Goal: Information Seeking & Learning: Learn about a topic

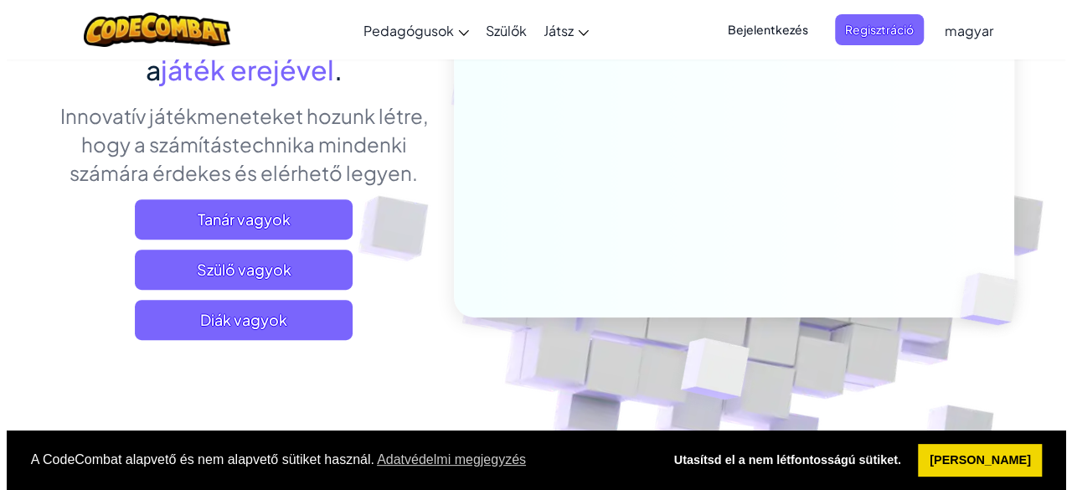
scroll to position [173, 0]
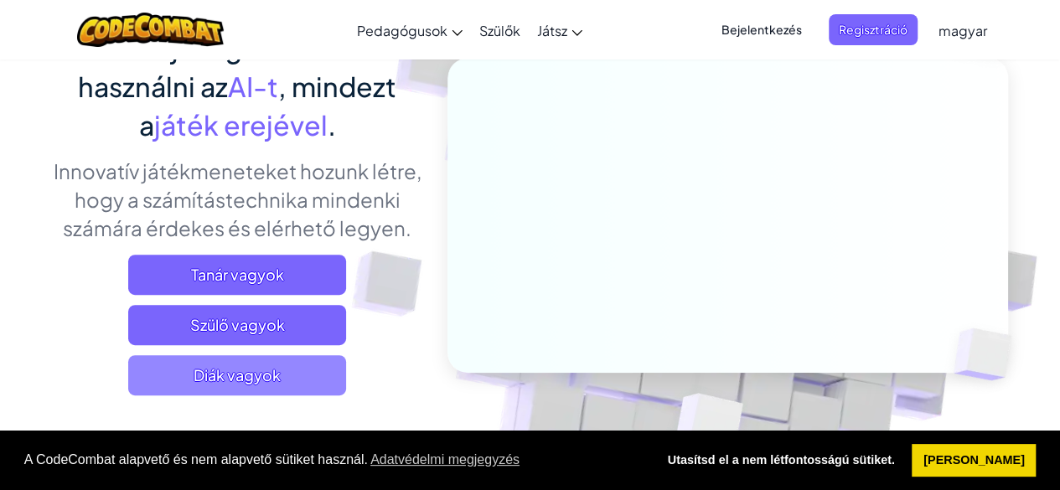
click at [255, 374] on font "Diák vagyok" at bounding box center [236, 374] width 87 height 19
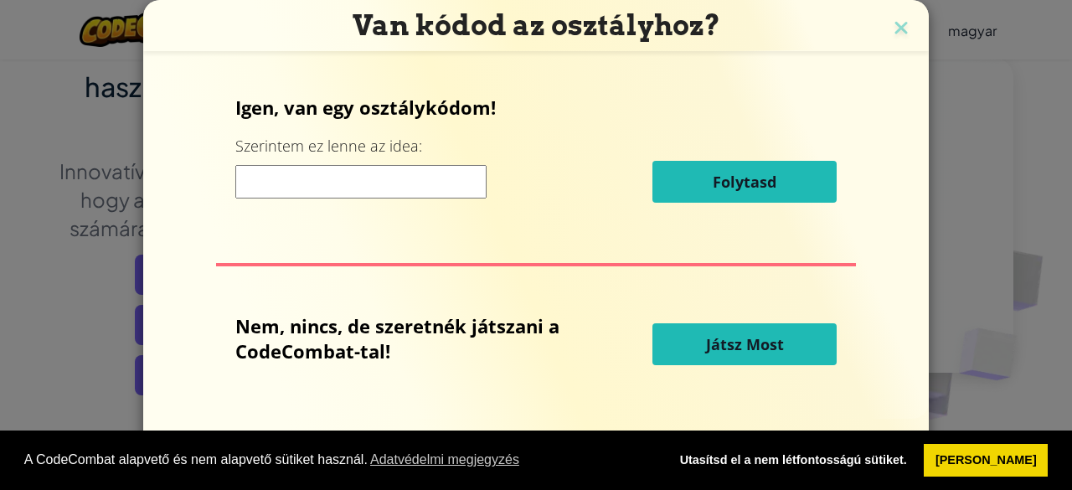
click at [702, 350] on button "Játsz Most" at bounding box center [744, 344] width 184 height 42
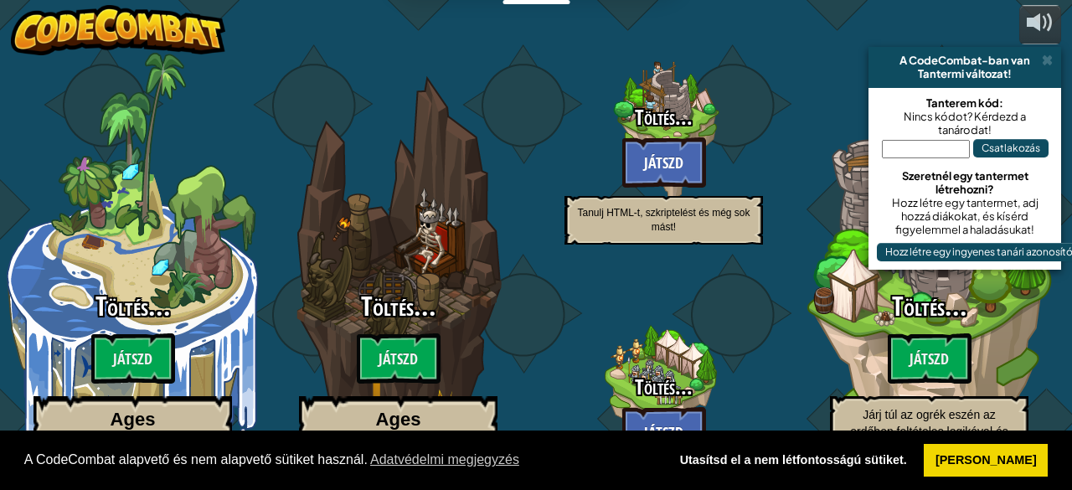
select select "hu"
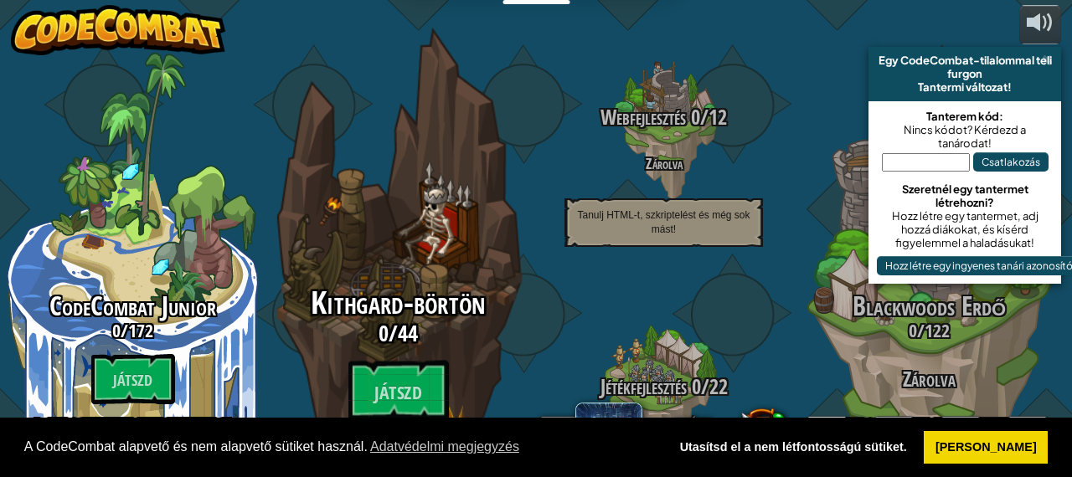
click at [458, 200] on div "Kithgard-börtön 0 / 44 Játszd 8+ éves kortól Valódi Python vagy JavaScript kódo…" at bounding box center [398, 318] width 318 height 637
select select "hu"
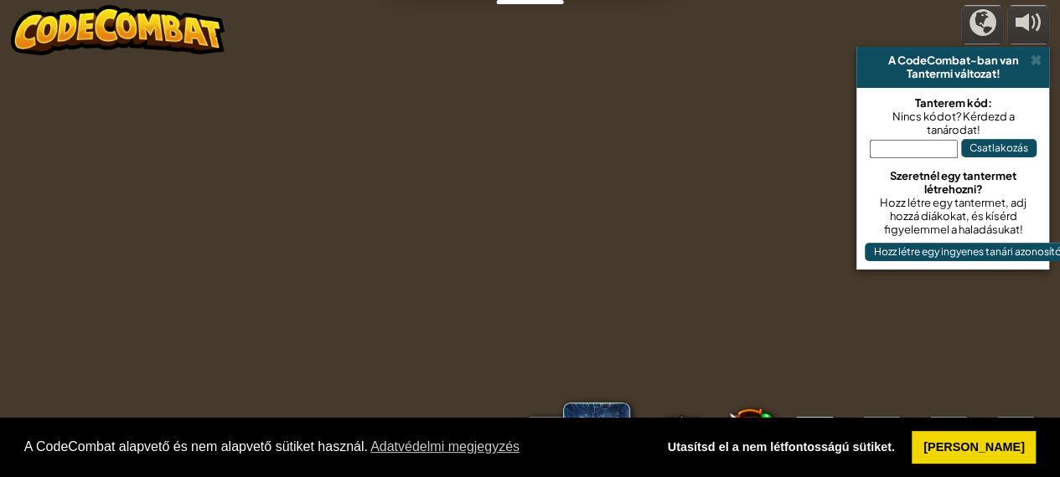
select select "hu"
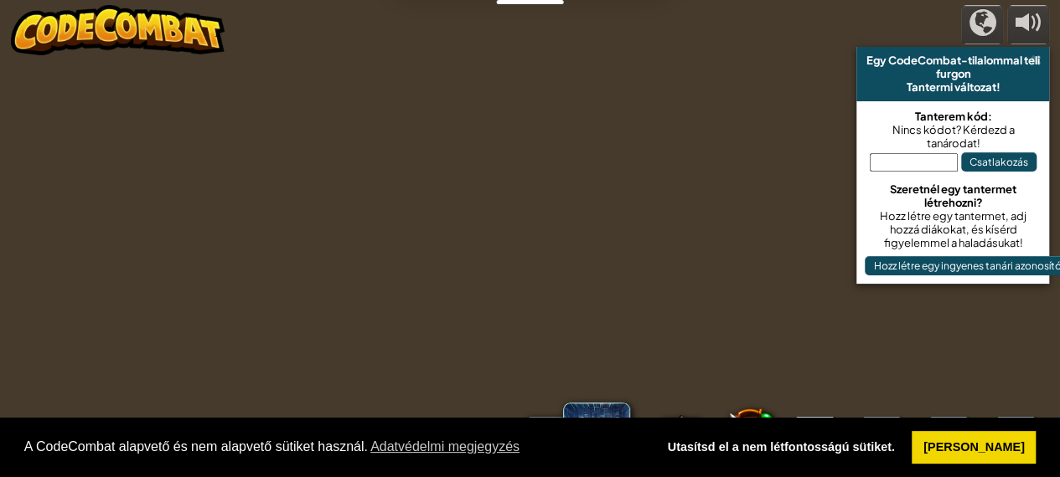
select select "hu"
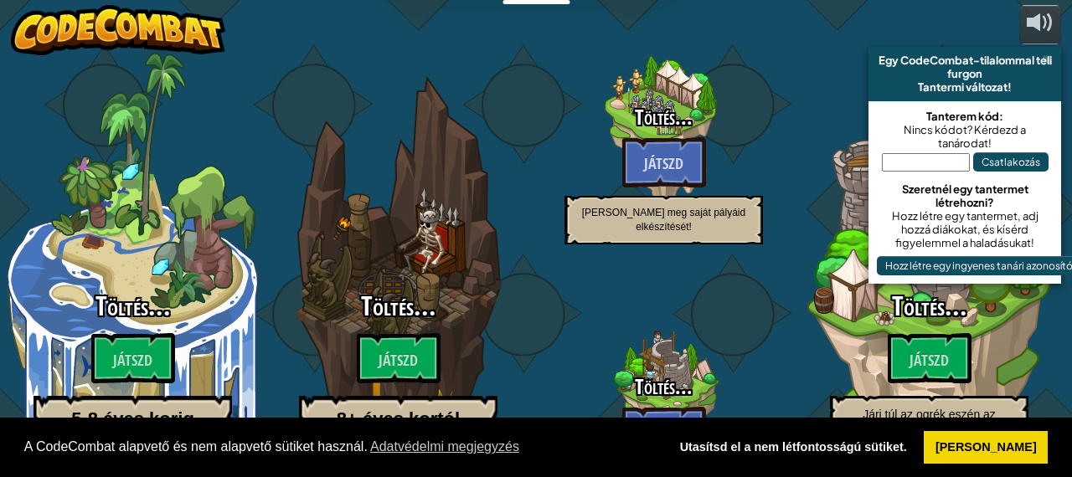
select select "hu"
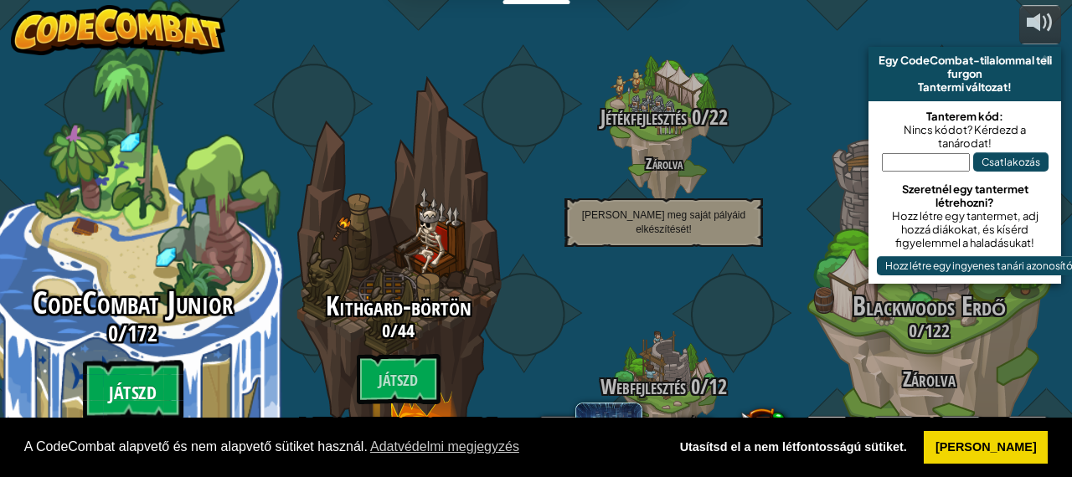
click at [136, 381] on font "Játszd" at bounding box center [132, 393] width 47 height 25
select select "hu"
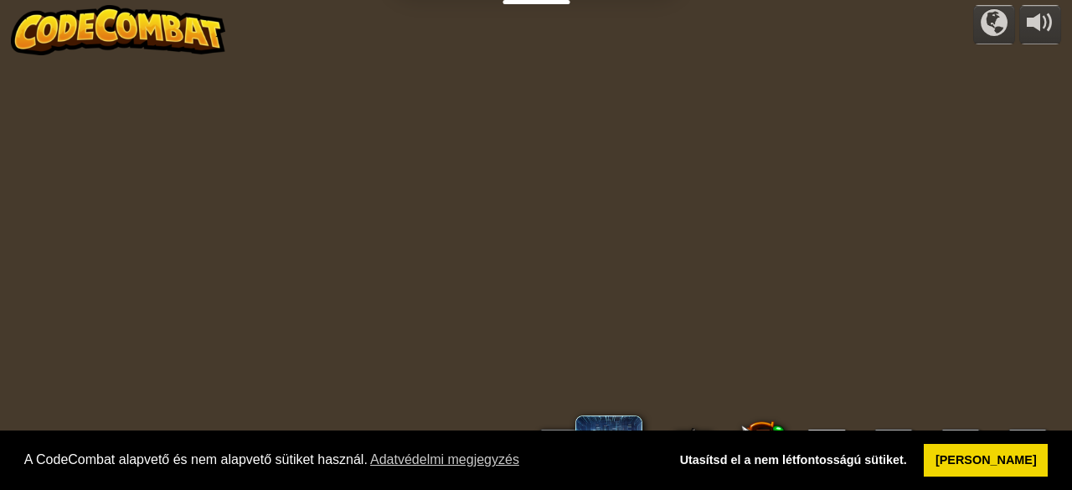
select select "hu"
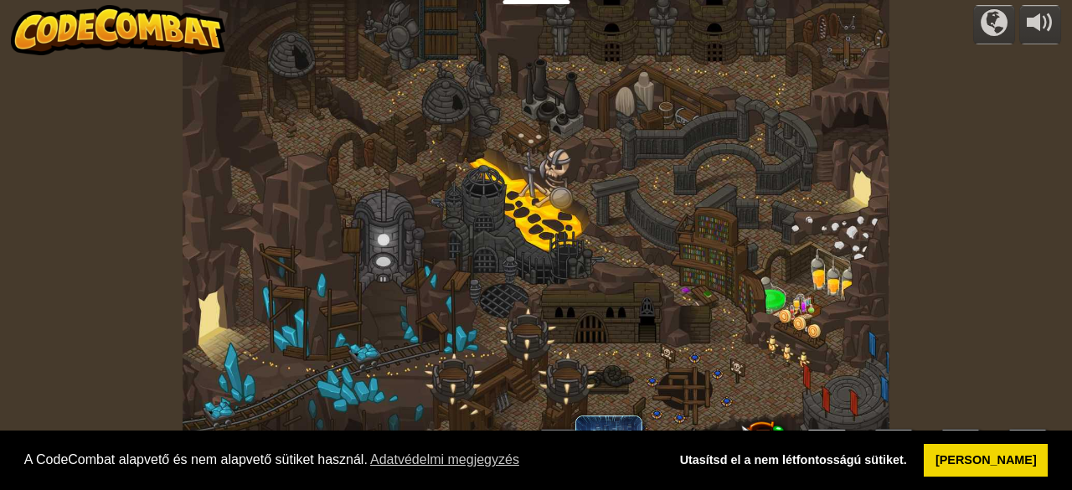
select select "hu"
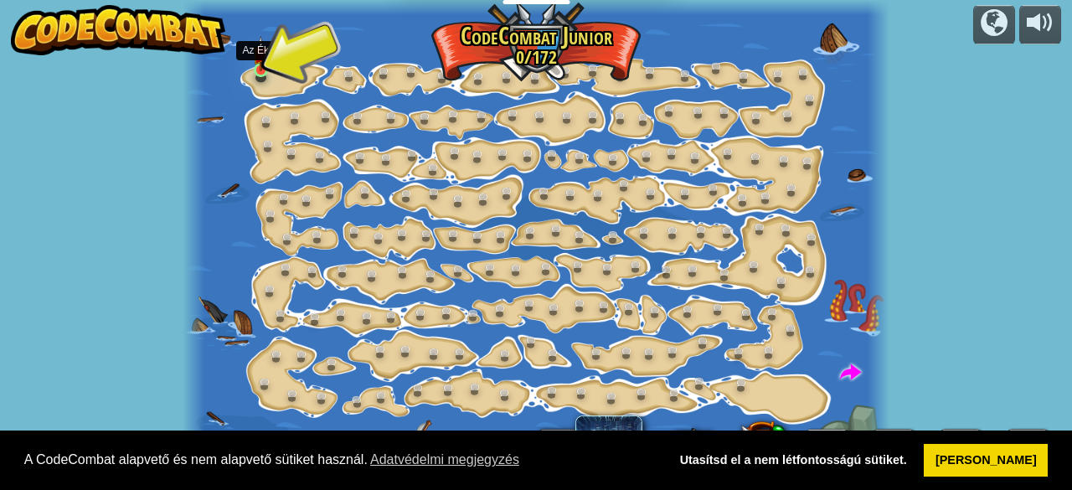
click at [260, 70] on img at bounding box center [260, 53] width 15 height 35
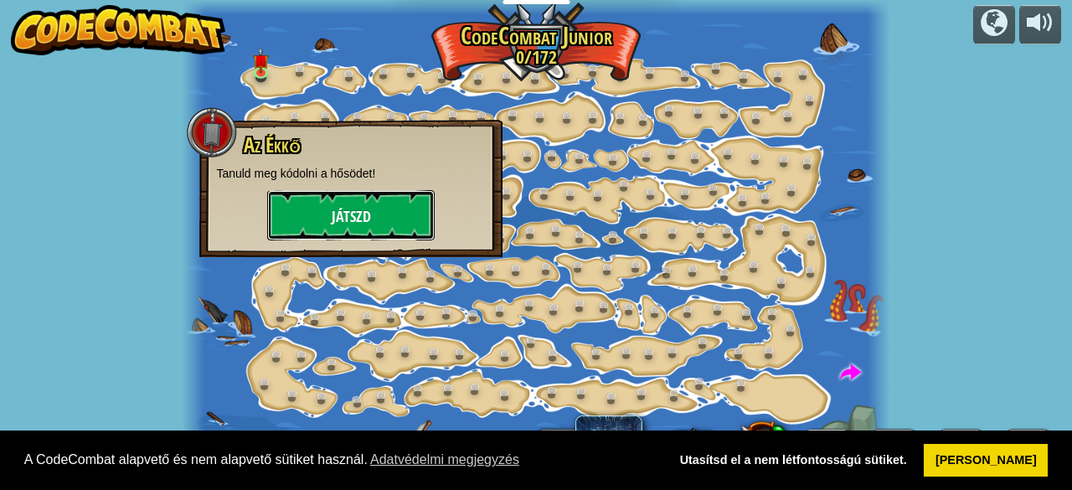
click at [307, 214] on button "Játszd" at bounding box center [351, 215] width 168 height 50
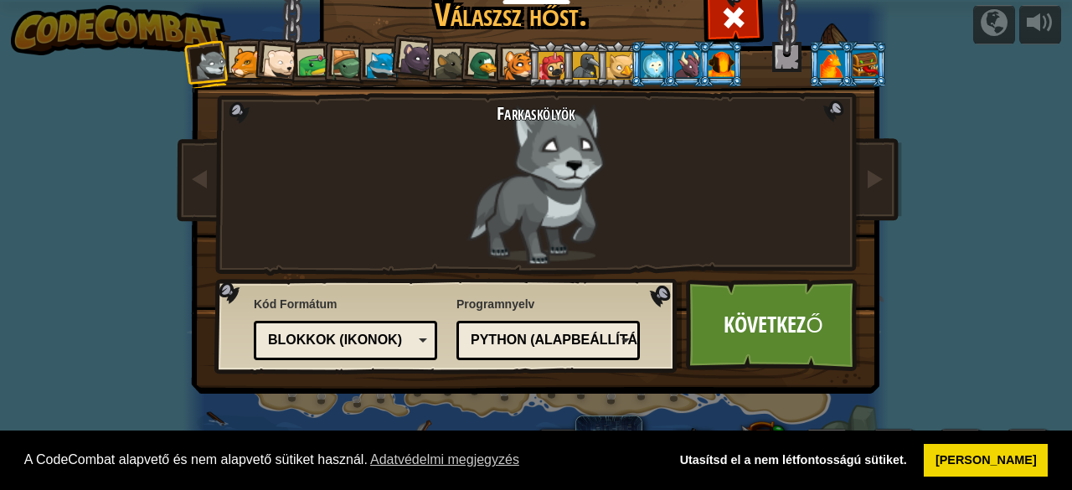
click at [238, 57] on div at bounding box center [245, 63] width 31 height 31
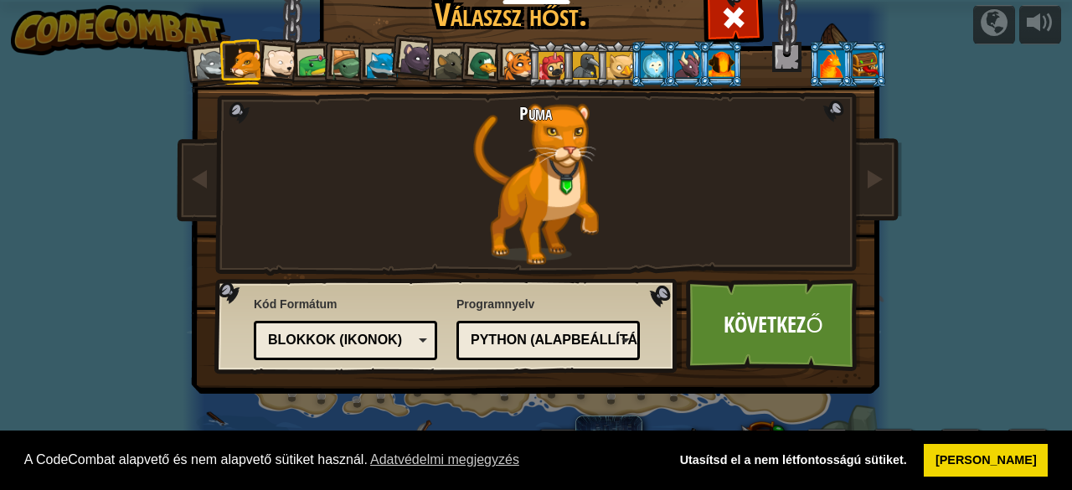
click at [512, 60] on div at bounding box center [518, 65] width 31 height 31
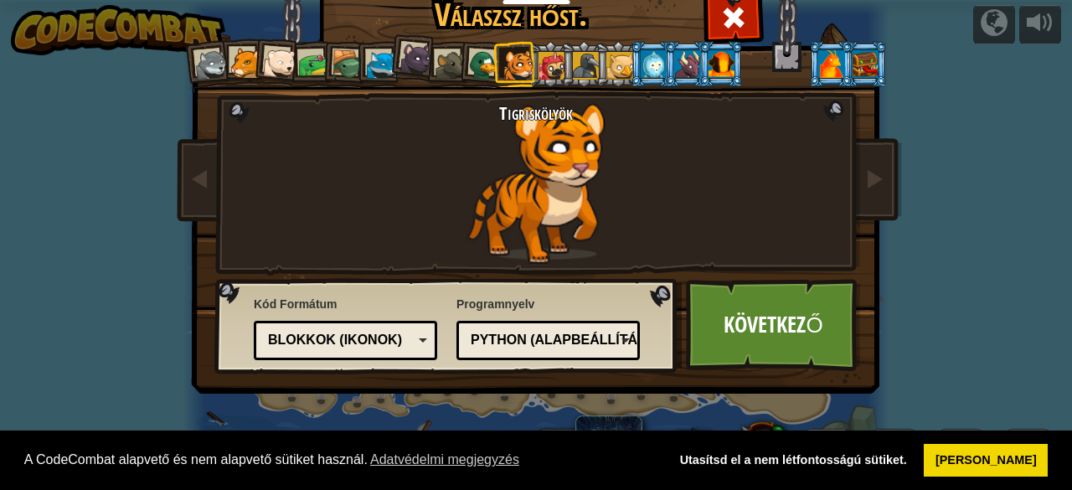
click at [539, 61] on div at bounding box center [552, 65] width 27 height 27
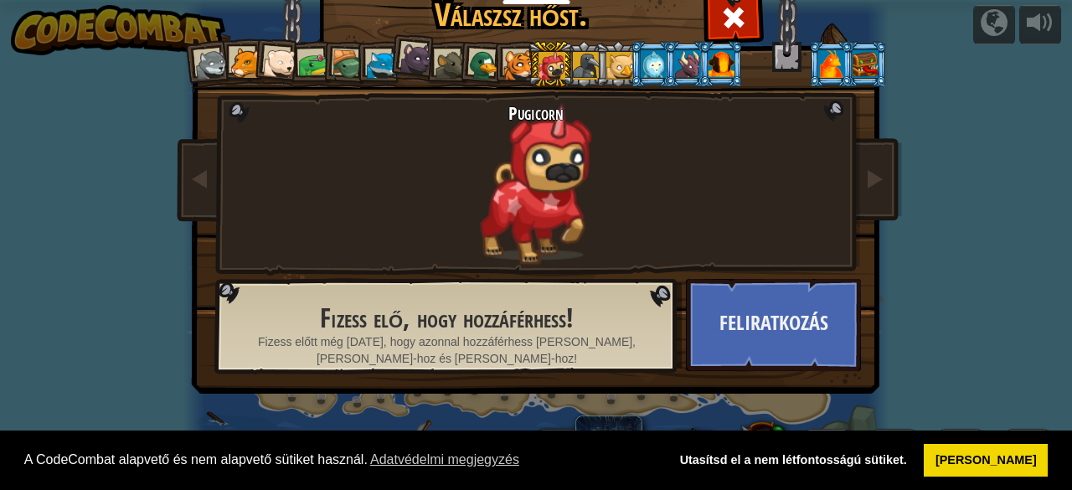
click at [401, 57] on div at bounding box center [417, 59] width 34 height 34
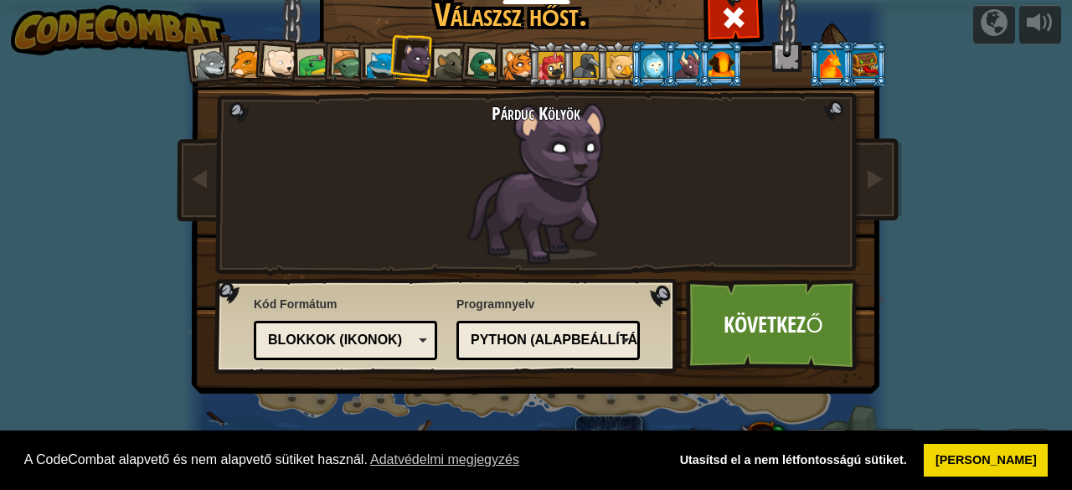
click at [724, 58] on div at bounding box center [722, 63] width 26 height 27
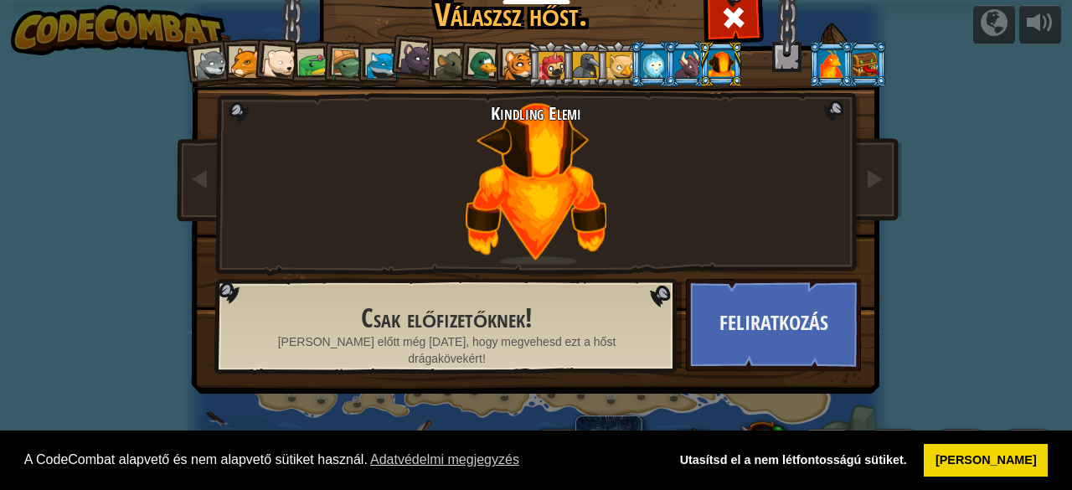
click at [674, 55] on div at bounding box center [687, 63] width 26 height 27
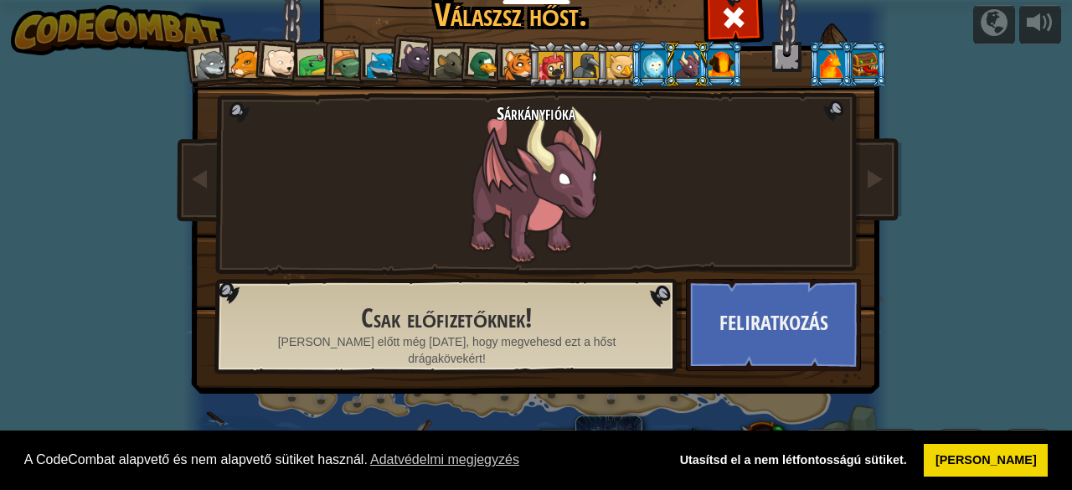
click at [647, 63] on div at bounding box center [654, 63] width 26 height 27
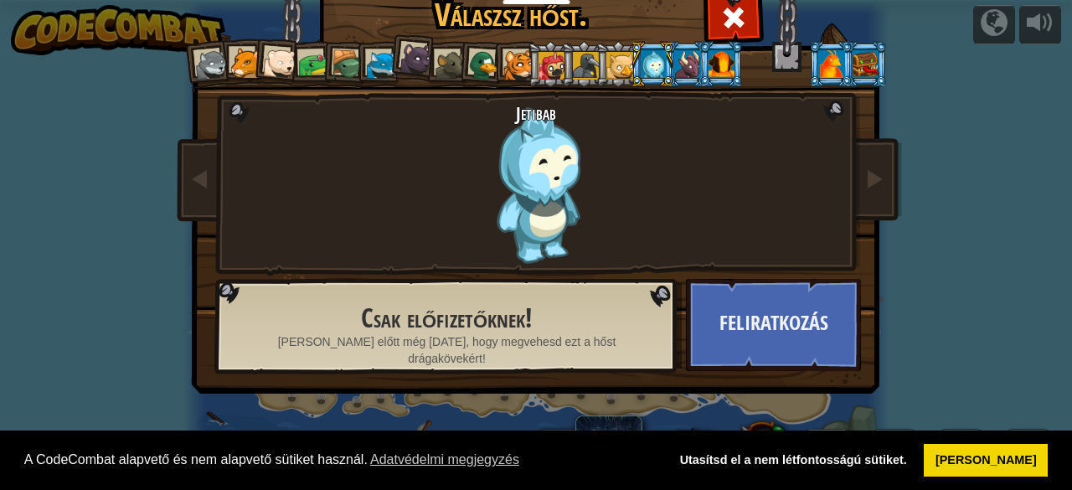
click at [511, 56] on div at bounding box center [518, 65] width 31 height 31
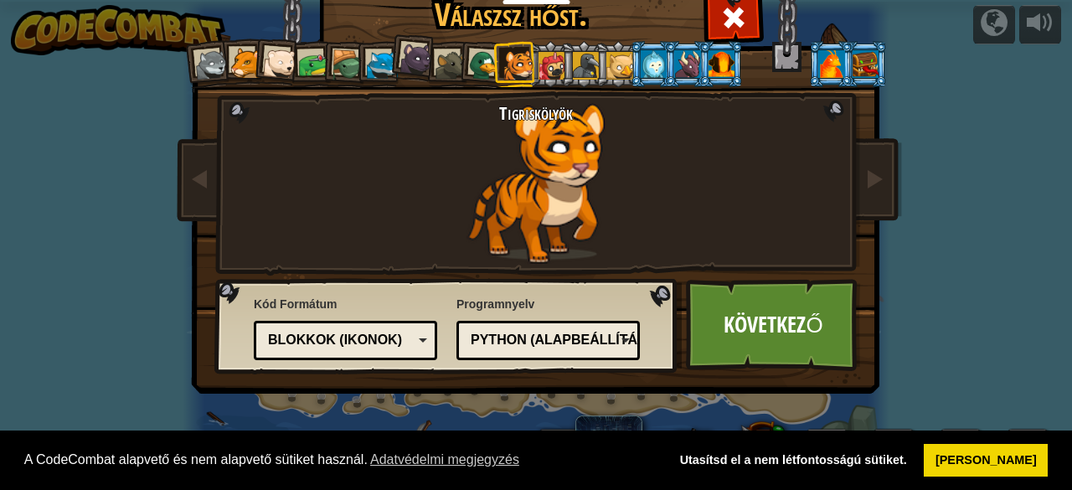
click at [451, 50] on div at bounding box center [451, 65] width 31 height 31
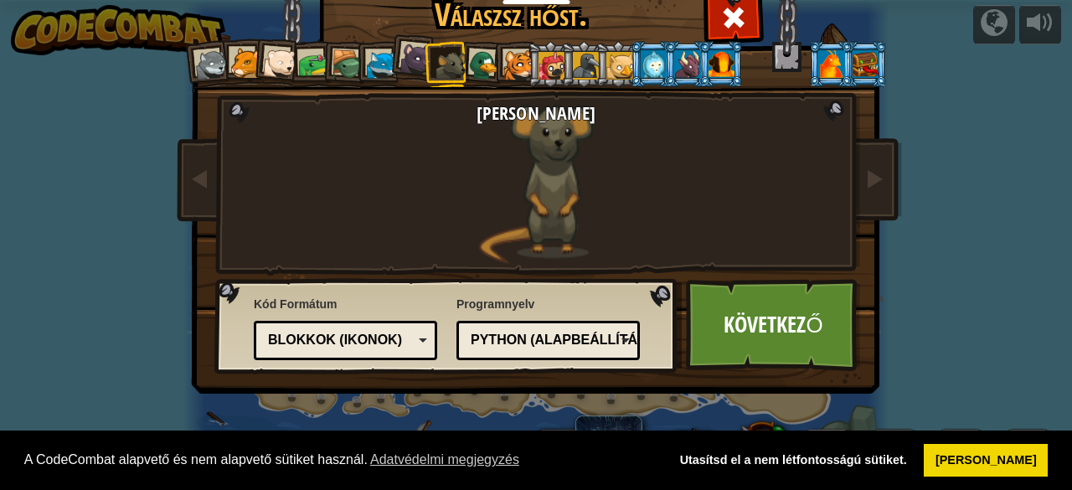
click at [212, 61] on div at bounding box center [212, 66] width 34 height 34
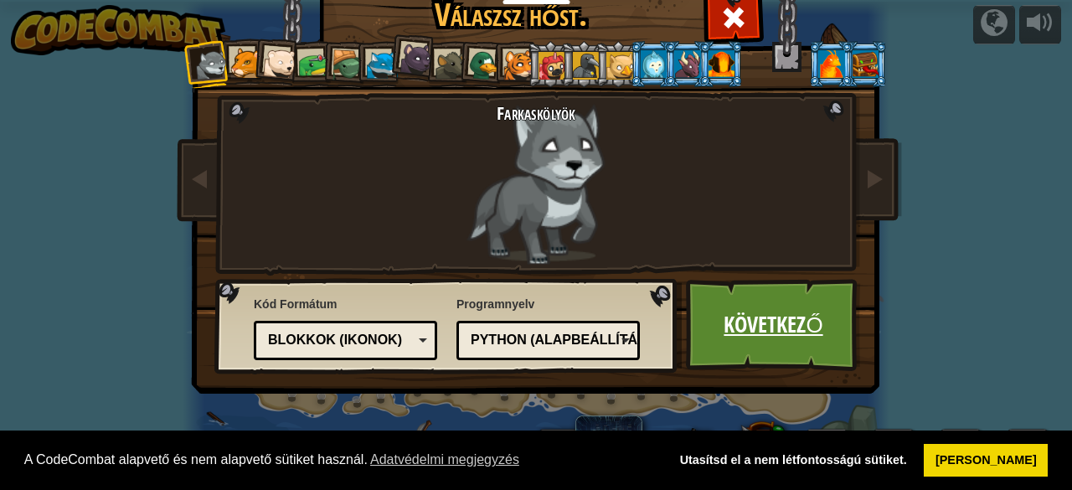
click at [747, 299] on link "Következő" at bounding box center [773, 325] width 175 height 92
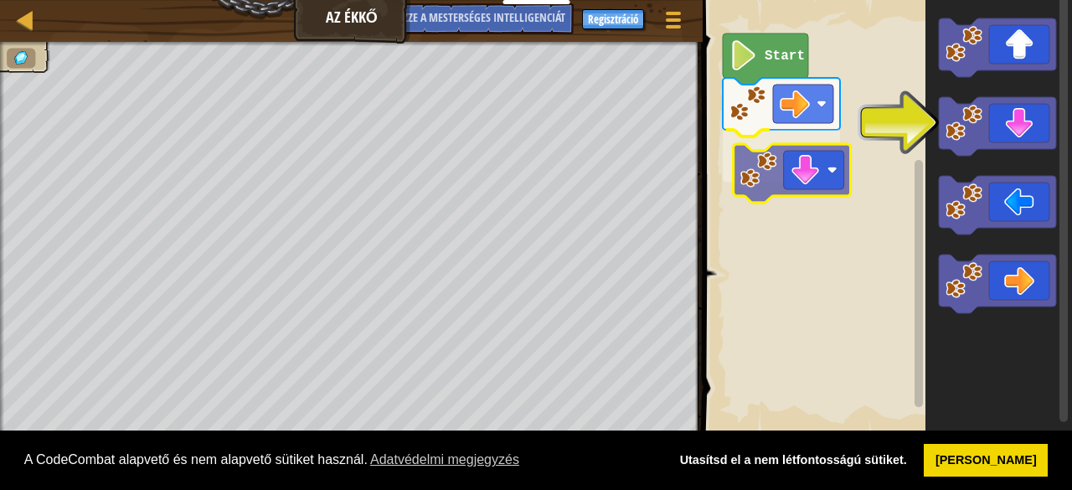
click at [777, 170] on div "Start" at bounding box center [885, 217] width 374 height 451
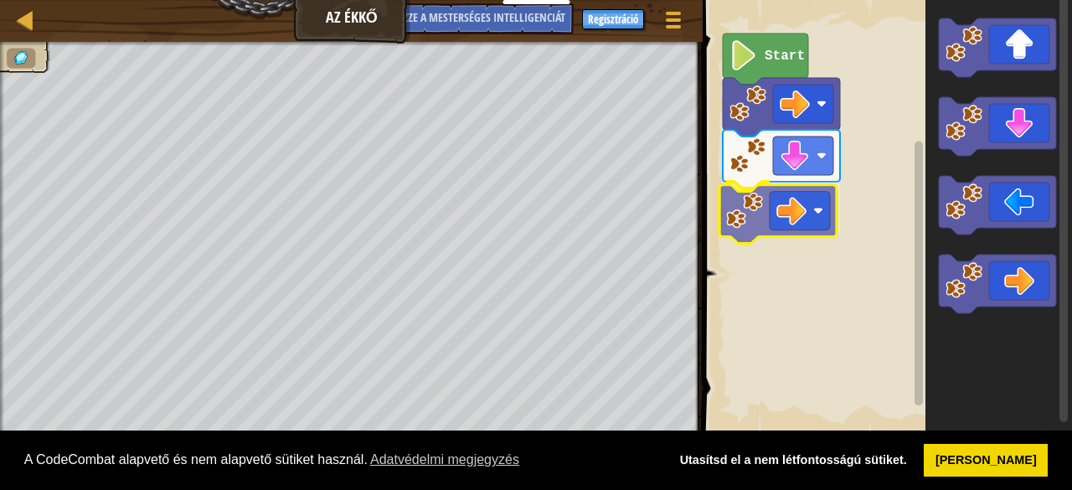
click at [745, 198] on div "Start" at bounding box center [885, 217] width 374 height 451
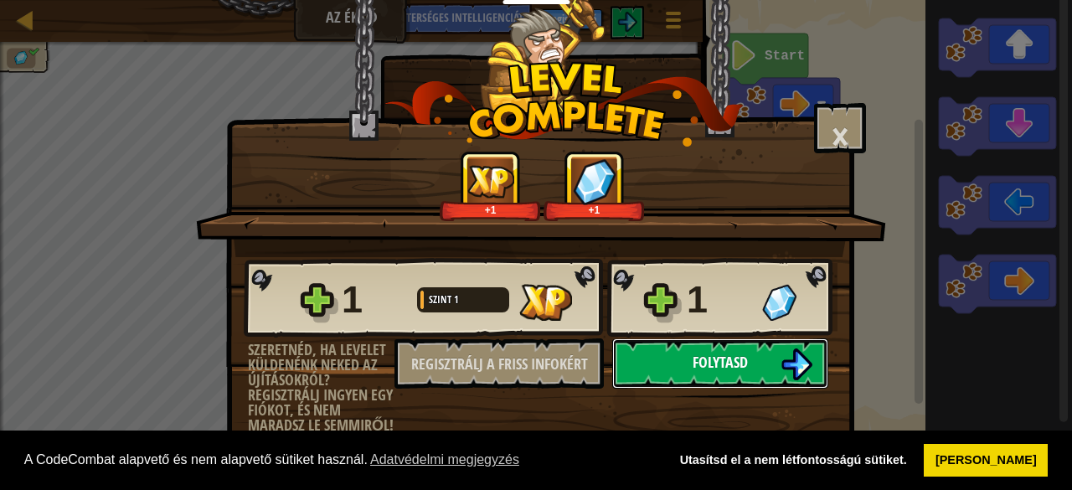
click at [726, 374] on button "Folytasd" at bounding box center [720, 363] width 216 height 50
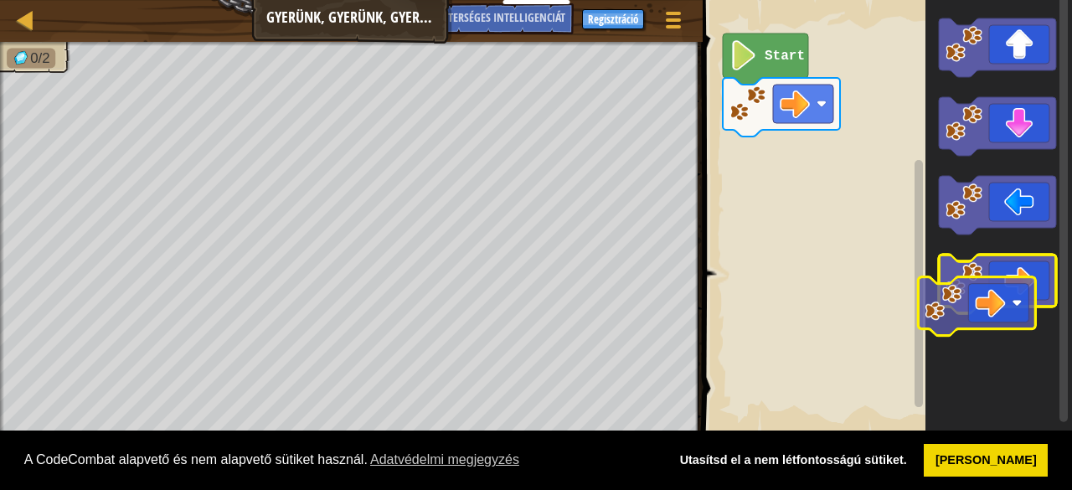
click at [967, 289] on g "Blockly munkaterület" at bounding box center [997, 284] width 117 height 59
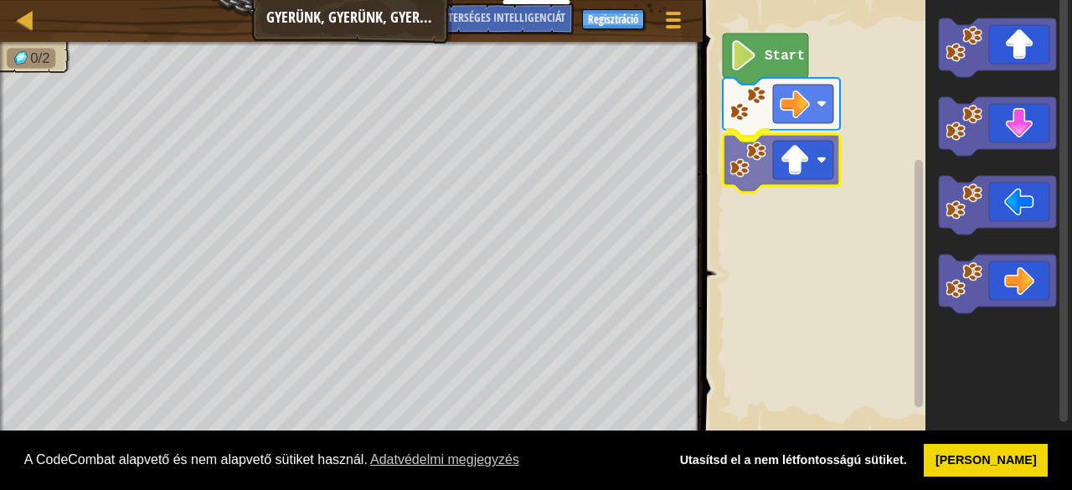
click at [822, 150] on div "Start" at bounding box center [885, 217] width 374 height 451
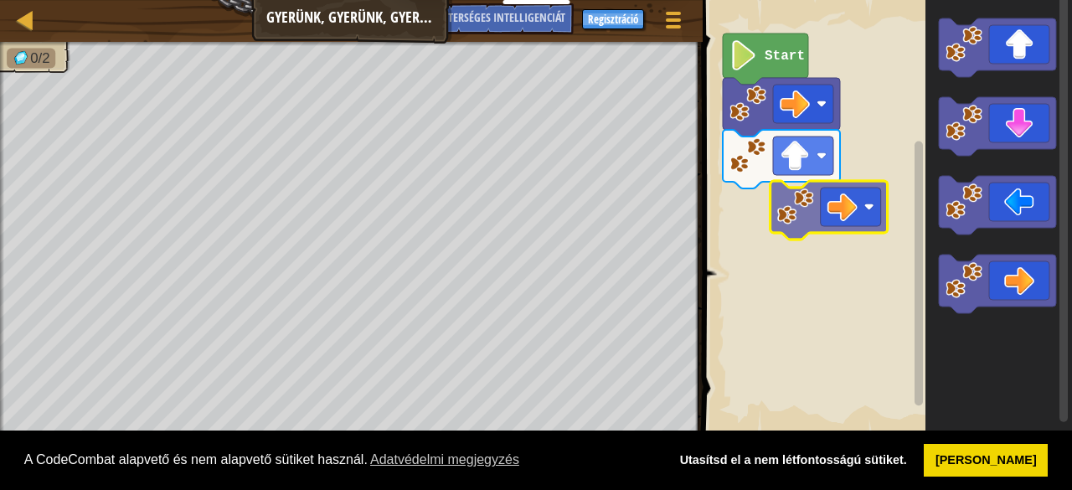
click at [781, 208] on div "Start" at bounding box center [885, 217] width 374 height 451
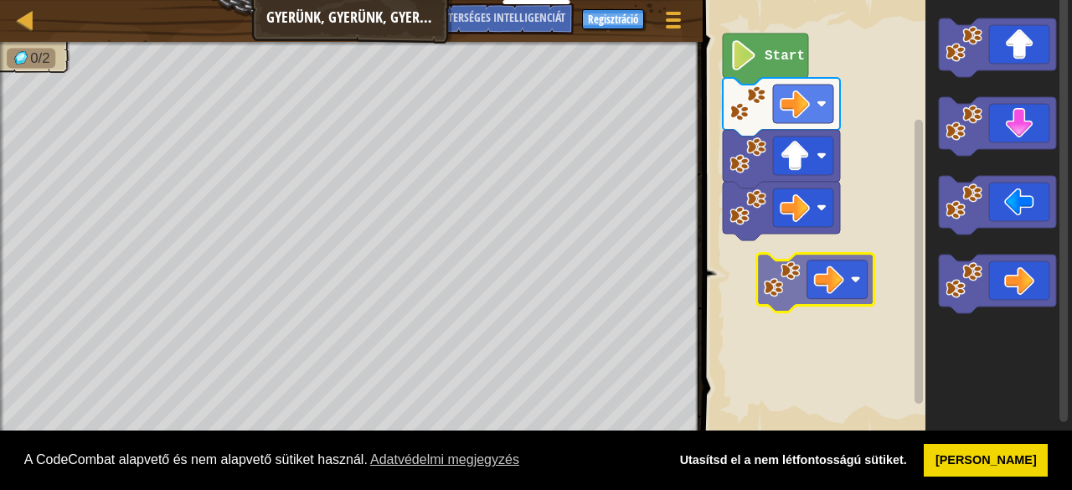
click at [818, 282] on div "Start" at bounding box center [885, 217] width 374 height 451
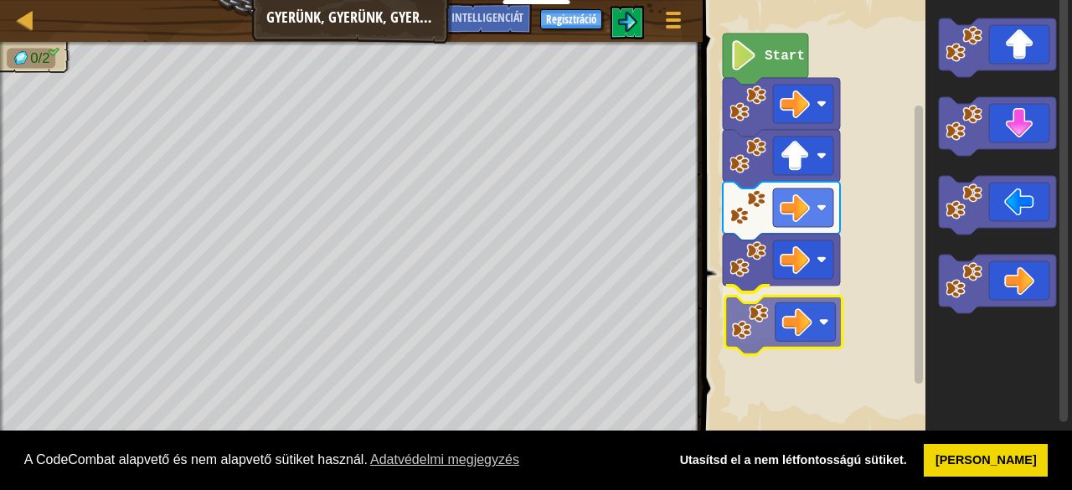
click at [756, 332] on div "Start" at bounding box center [885, 217] width 374 height 451
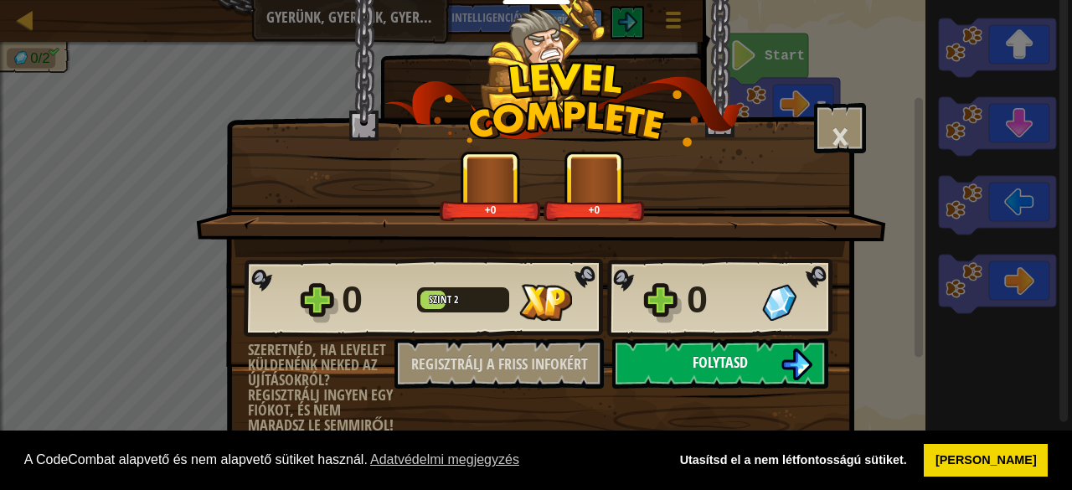
click at [740, 360] on font "Folytasd" at bounding box center [720, 362] width 55 height 21
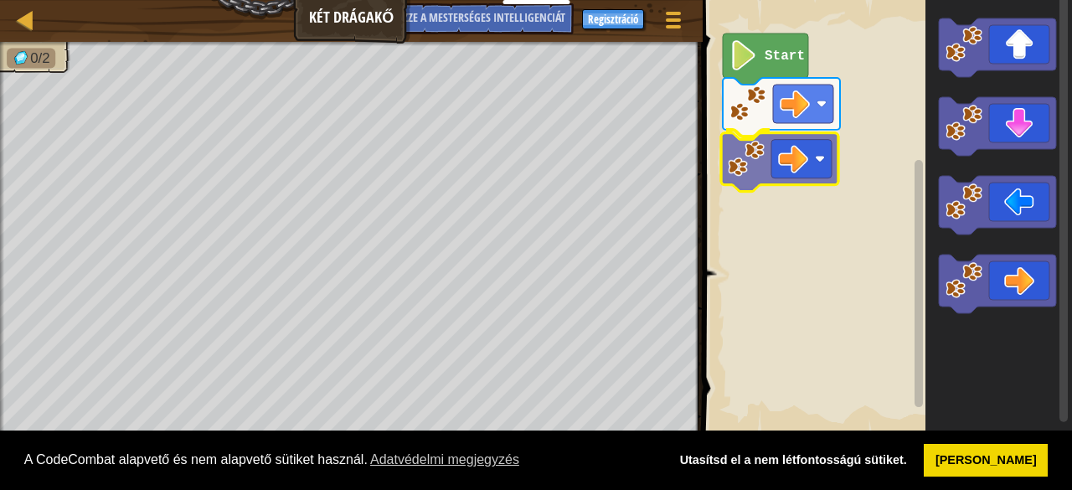
click at [789, 167] on div "Start" at bounding box center [885, 217] width 374 height 451
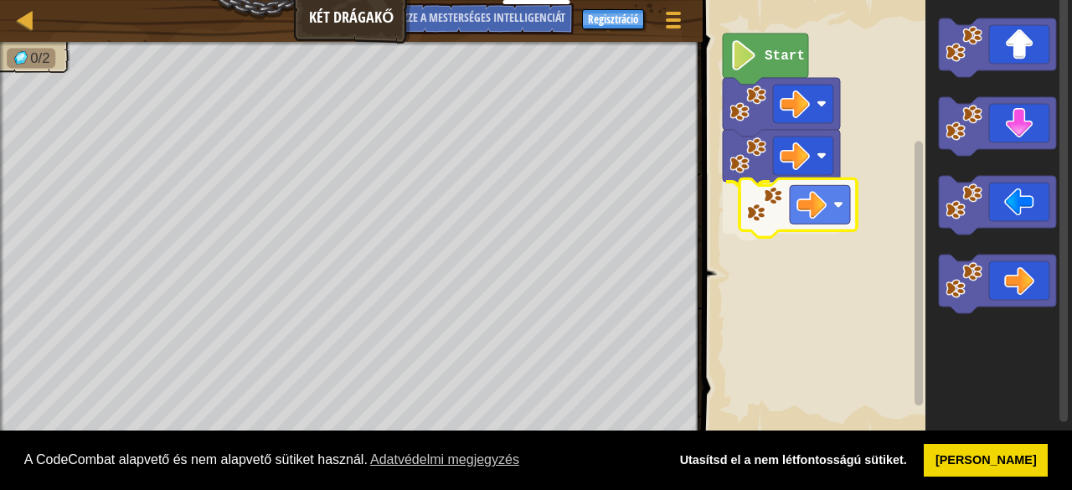
click at [831, 227] on div "Start" at bounding box center [885, 217] width 374 height 451
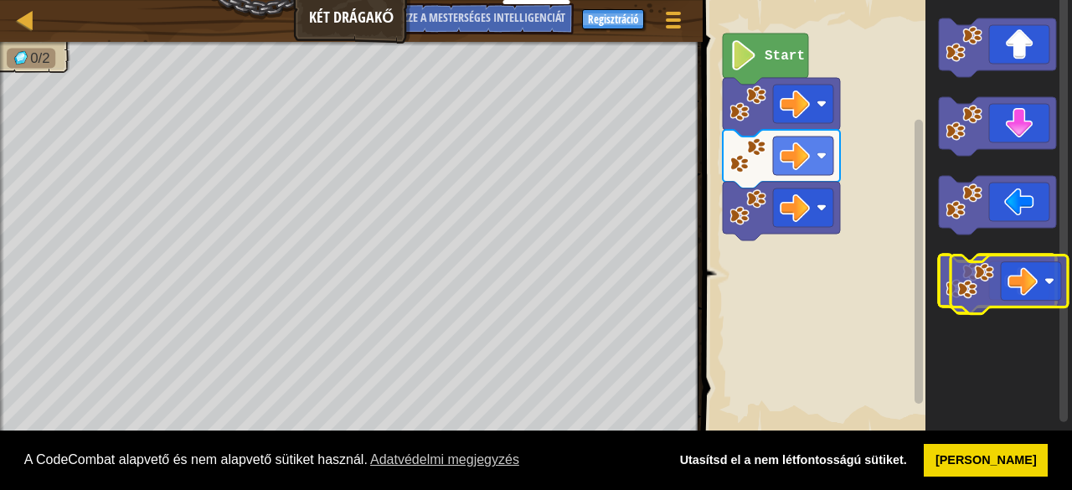
click at [993, 288] on g "Blockly munkaterület" at bounding box center [997, 284] width 117 height 59
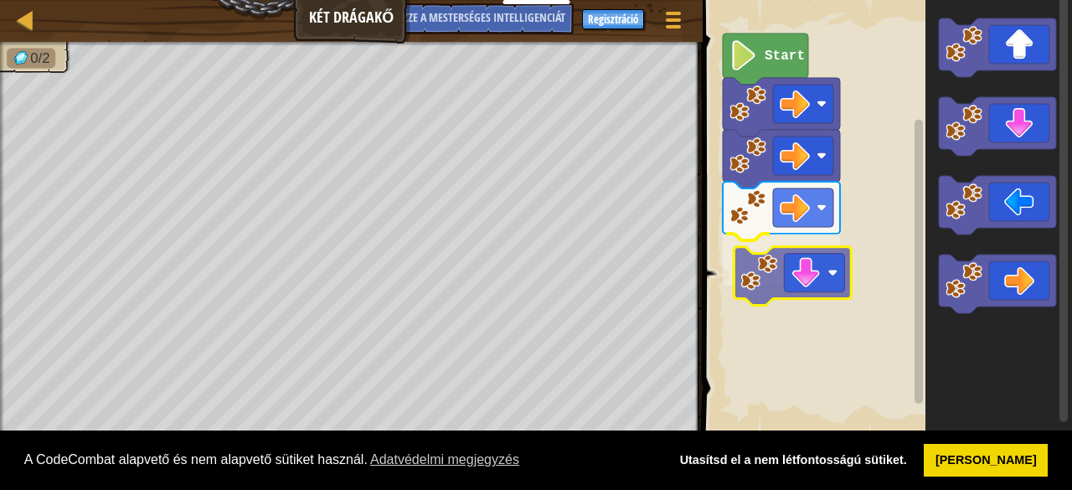
click at [807, 281] on div "Start" at bounding box center [885, 217] width 374 height 451
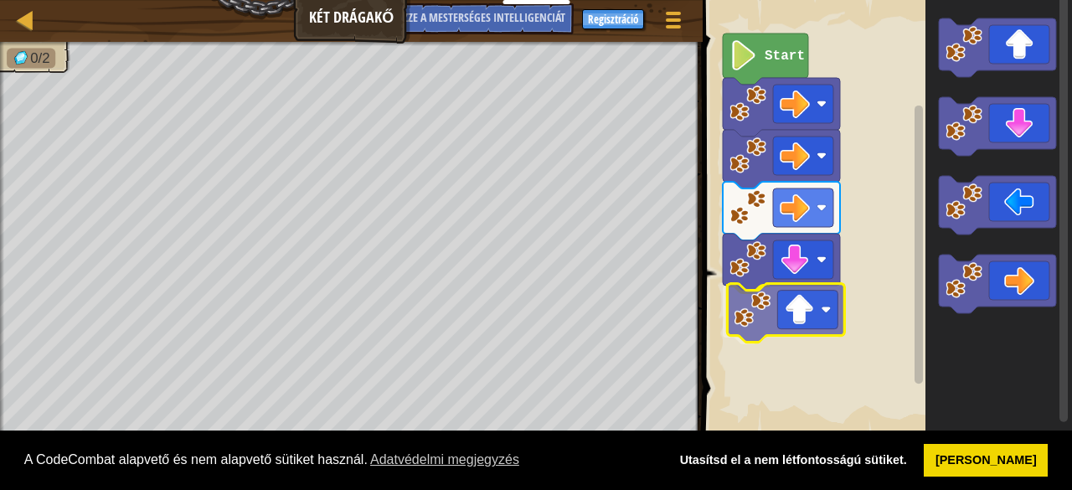
click at [808, 321] on div "Start" at bounding box center [885, 217] width 374 height 451
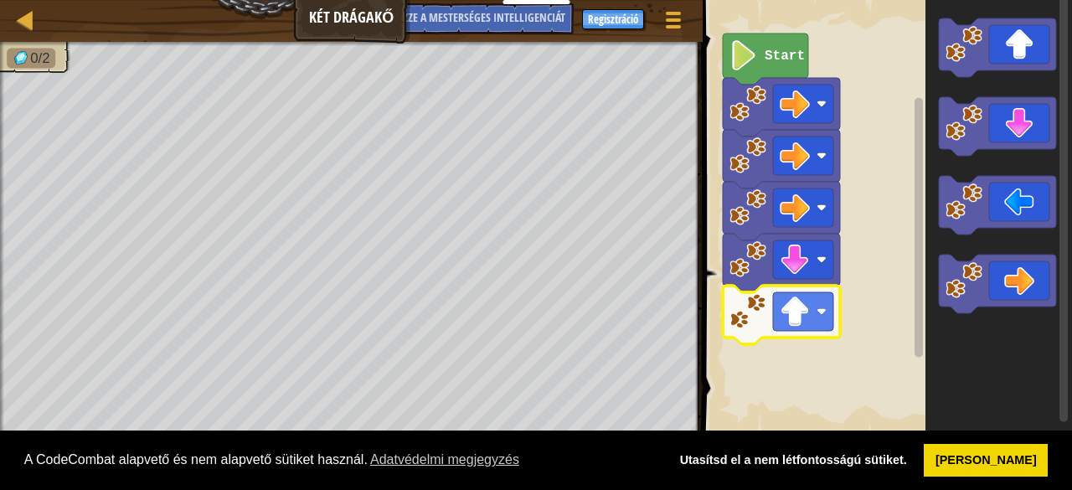
click at [985, 78] on icon "Blockly munkaterület" at bounding box center [999, 217] width 147 height 451
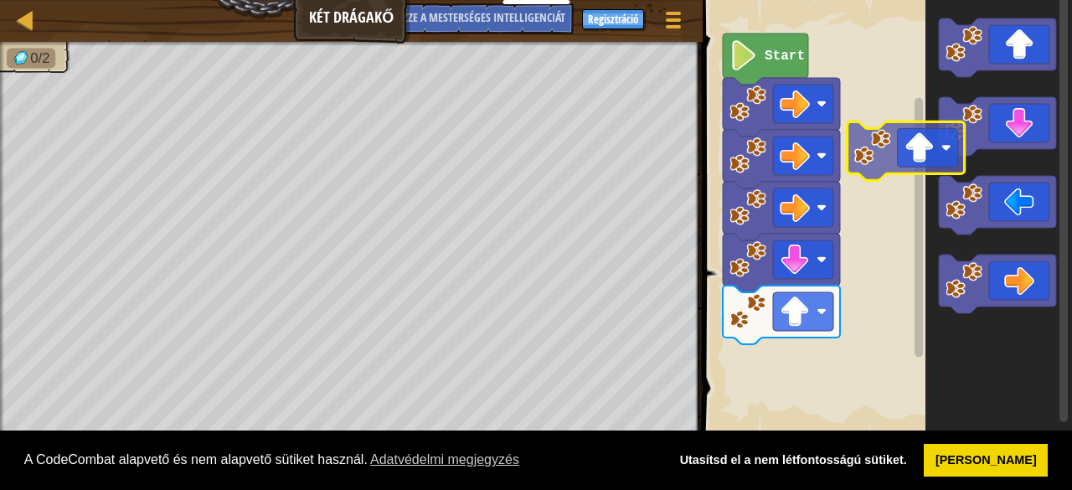
click at [797, 316] on div "Start" at bounding box center [885, 217] width 374 height 451
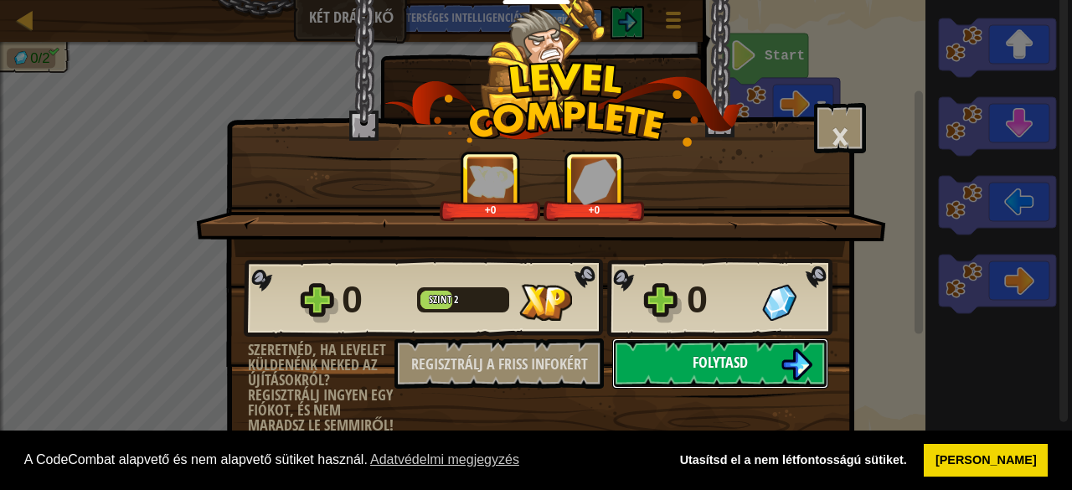
click at [776, 354] on button "Folytasd" at bounding box center [720, 363] width 216 height 50
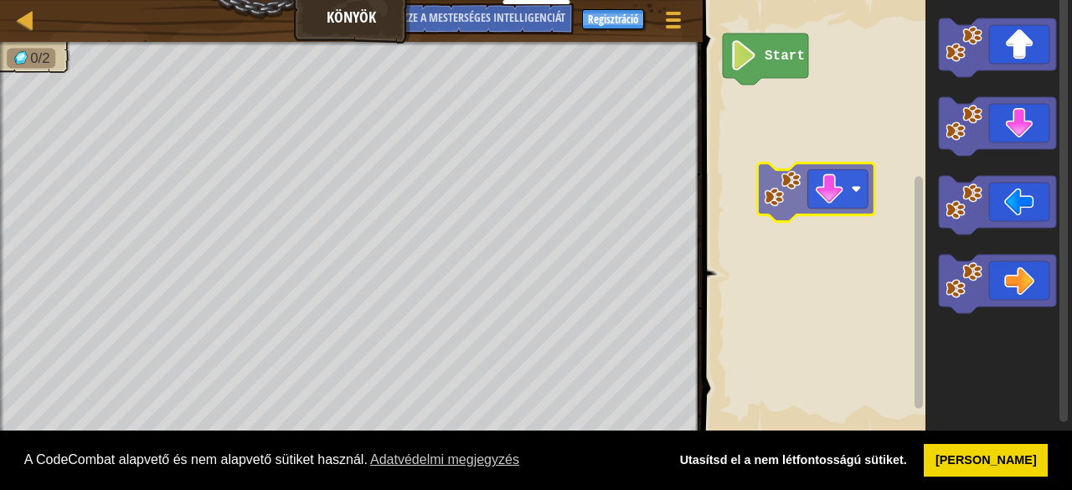
click at [818, 152] on div "Start" at bounding box center [885, 217] width 374 height 451
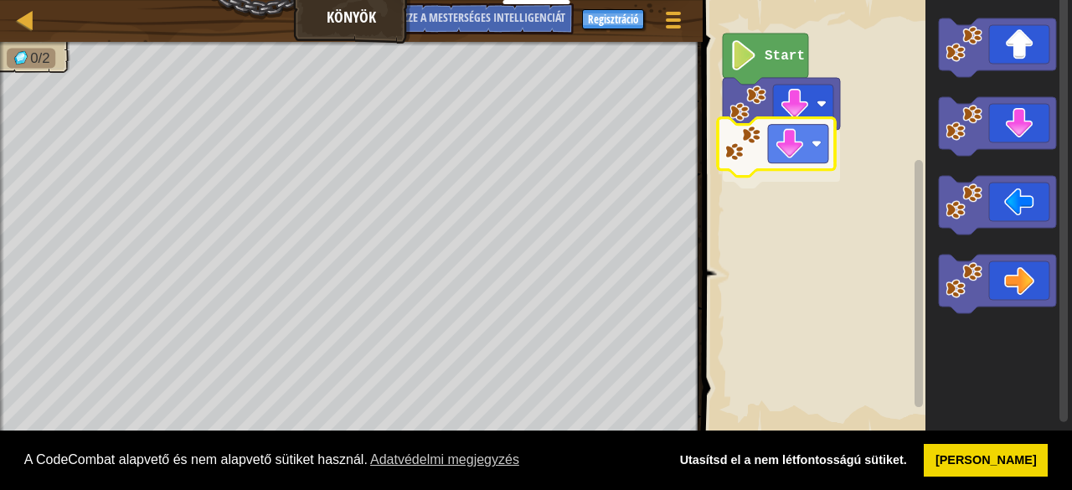
click at [781, 179] on div "Start" at bounding box center [885, 217] width 374 height 451
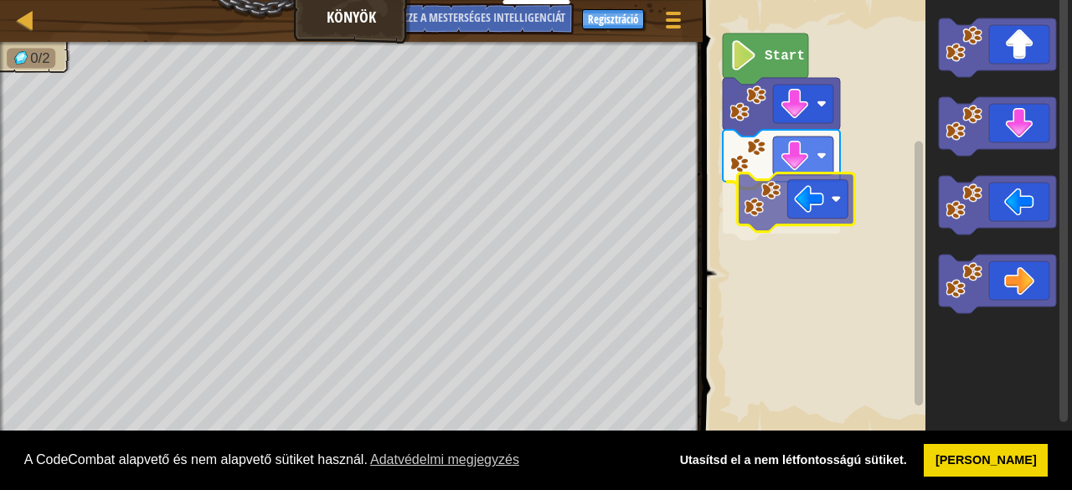
click at [824, 219] on div "Start" at bounding box center [885, 217] width 374 height 451
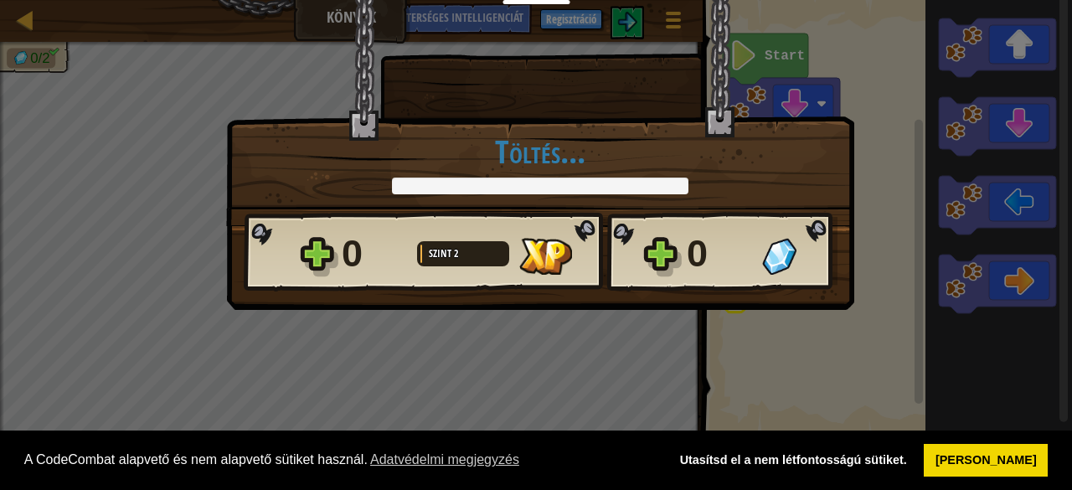
click at [818, 2] on body "Sütikre vonatkozó szabályzat A CodeCombat alapvető és nem alapvető sütiket hasz…" at bounding box center [536, 1] width 1072 height 2
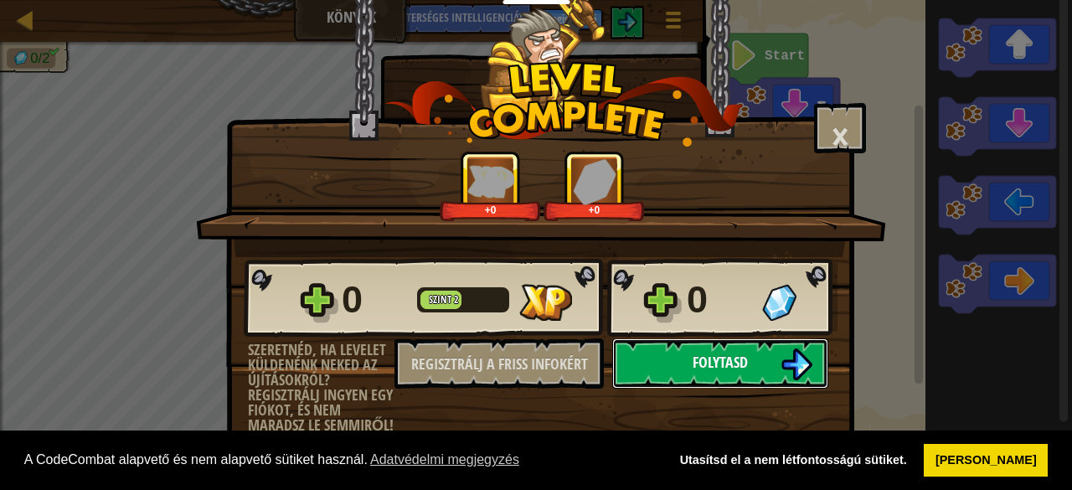
click at [761, 356] on button "Folytasd" at bounding box center [720, 363] width 216 height 50
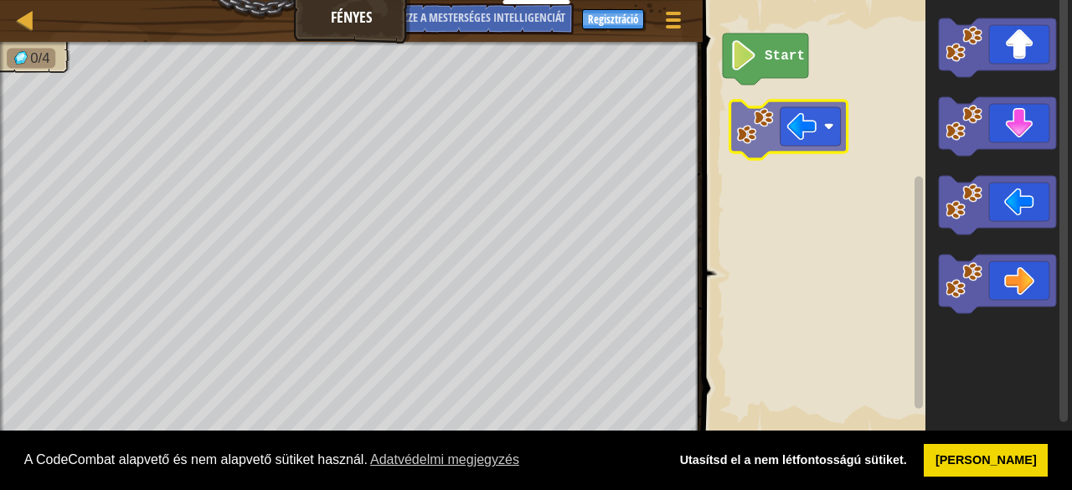
click at [802, 140] on div "Start" at bounding box center [885, 217] width 374 height 451
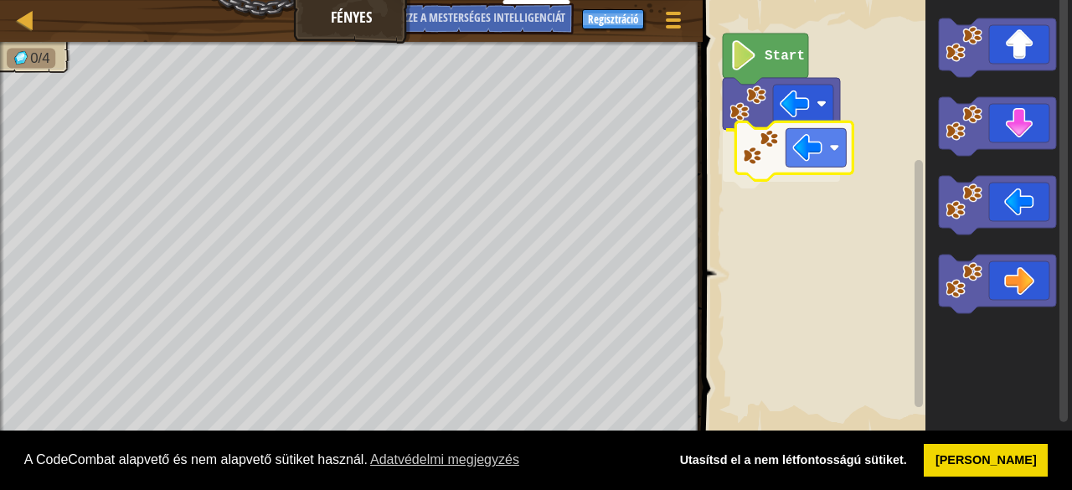
click at [772, 153] on div "Start" at bounding box center [885, 217] width 374 height 451
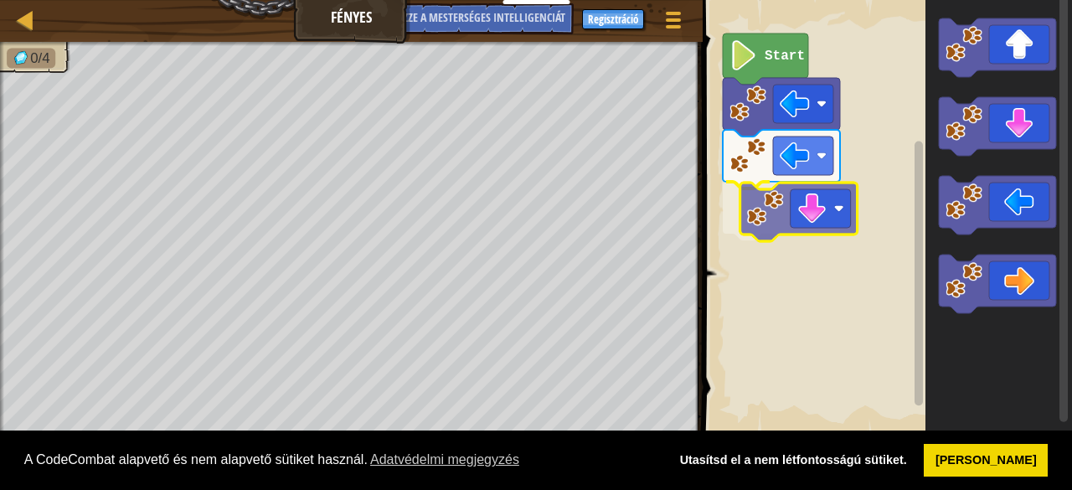
click at [792, 203] on div "Start" at bounding box center [885, 217] width 374 height 451
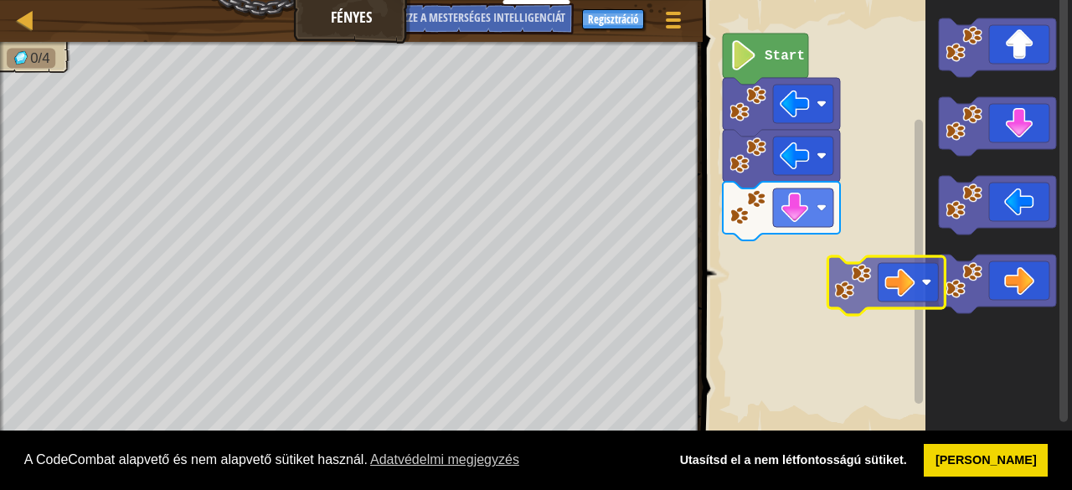
click at [807, 297] on div "Start" at bounding box center [885, 217] width 374 height 451
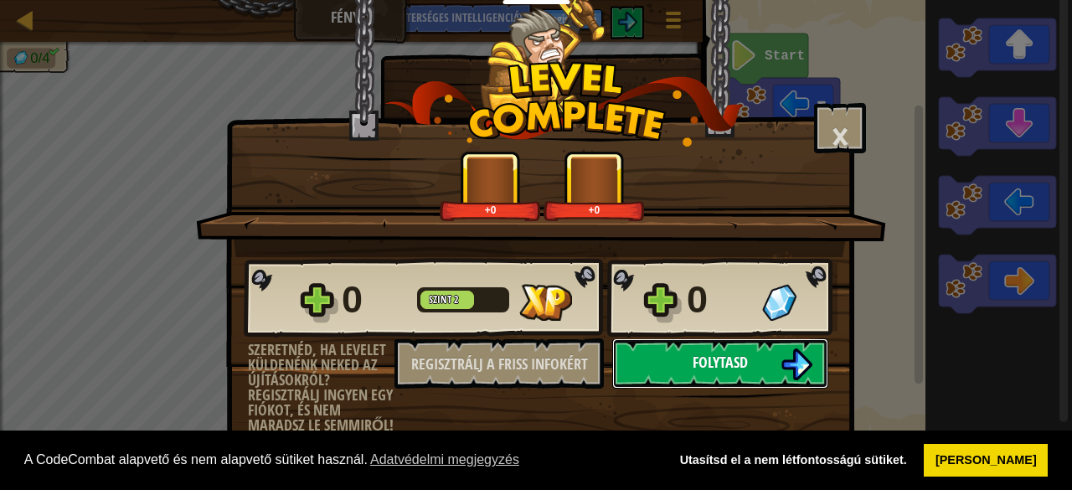
click at [717, 378] on button "Folytasd" at bounding box center [720, 363] width 216 height 50
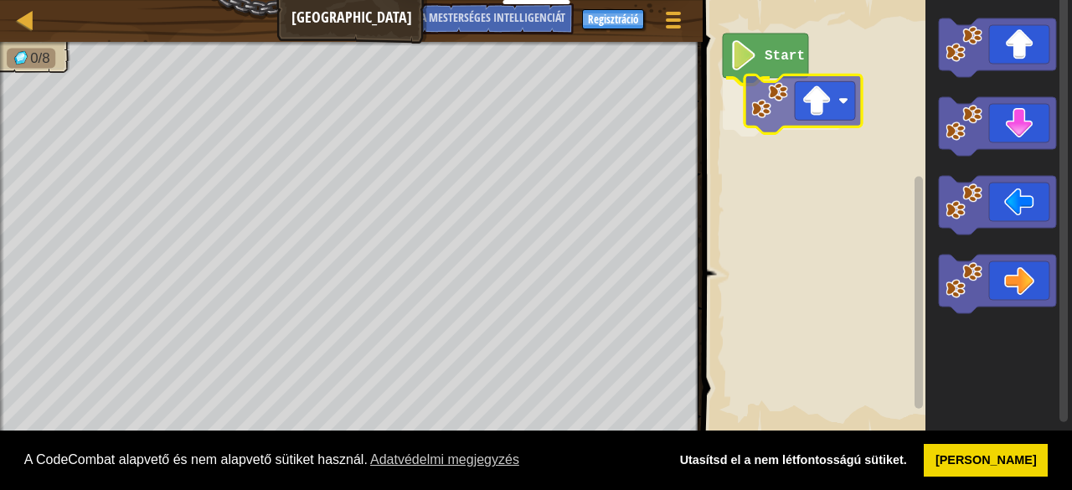
click at [825, 116] on div "Start" at bounding box center [885, 217] width 374 height 451
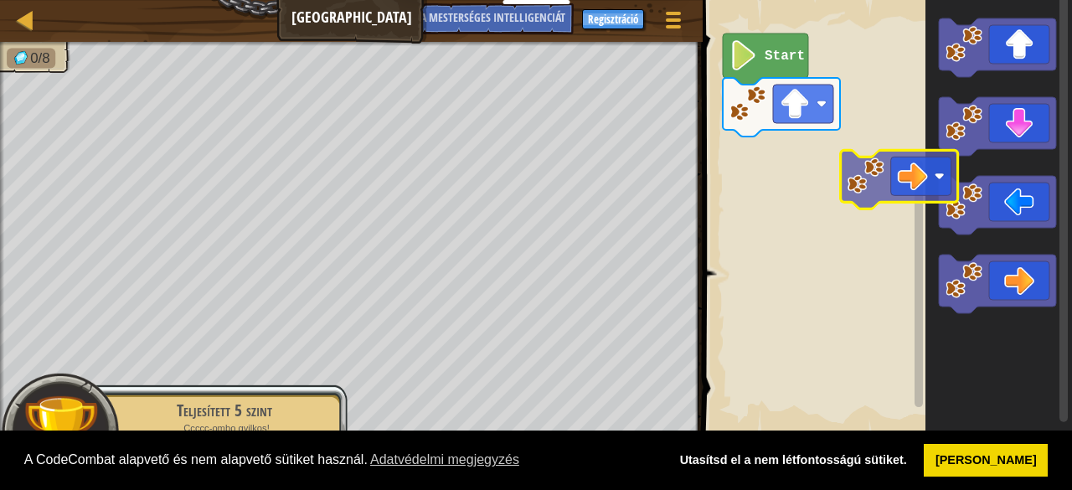
click at [793, 157] on div "Start" at bounding box center [885, 217] width 374 height 451
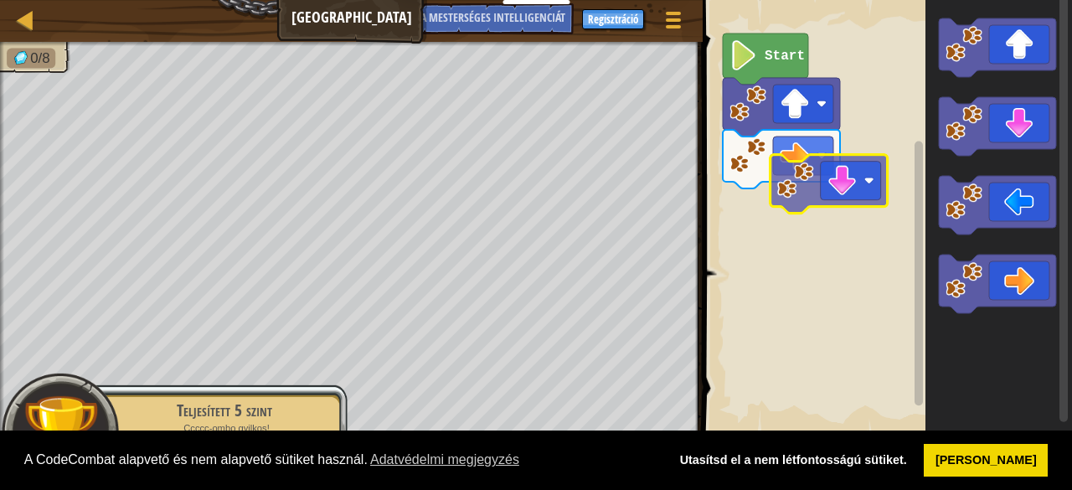
click at [772, 249] on div "Start" at bounding box center [885, 217] width 374 height 451
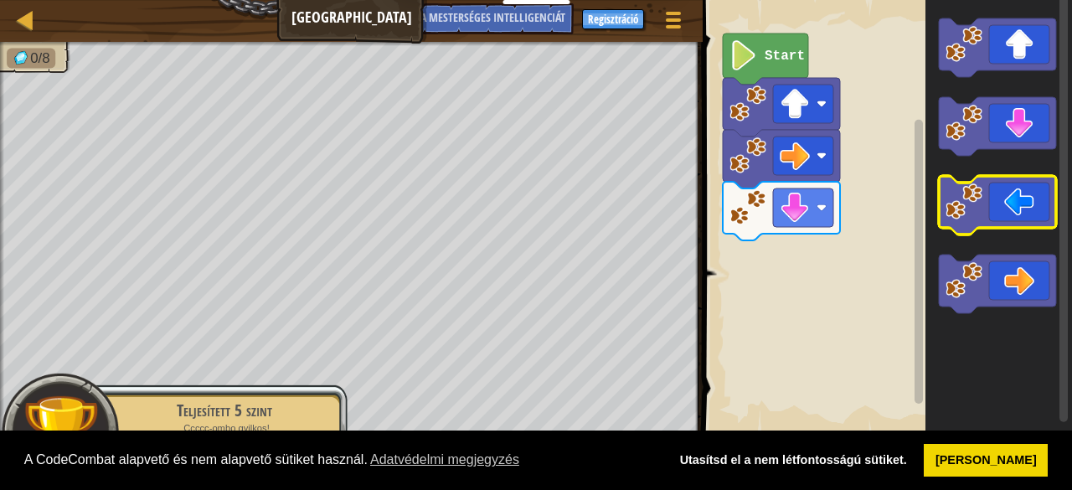
click at [1011, 209] on icon "Blockly munkaterület" at bounding box center [997, 205] width 117 height 59
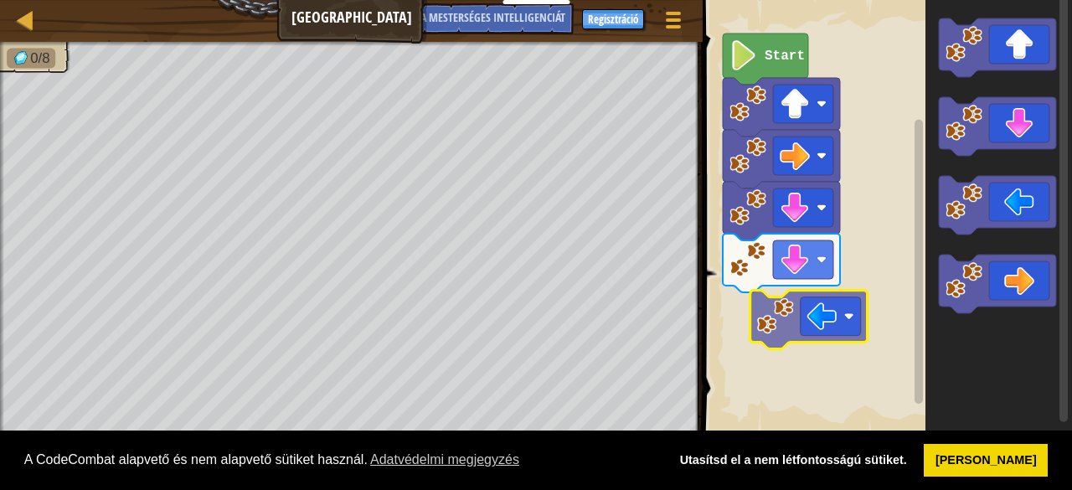
click at [767, 308] on div "Start" at bounding box center [885, 217] width 374 height 451
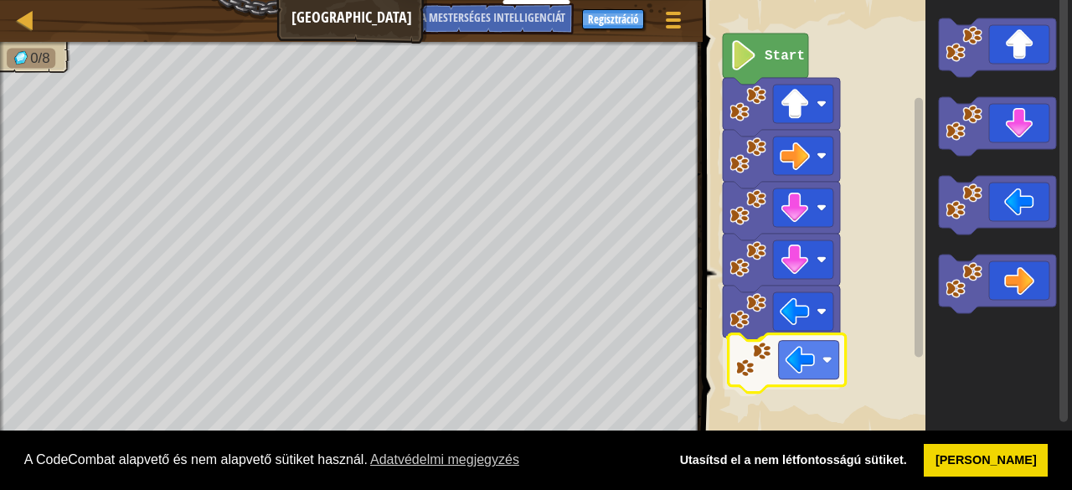
click at [781, 346] on div "Start" at bounding box center [885, 217] width 374 height 451
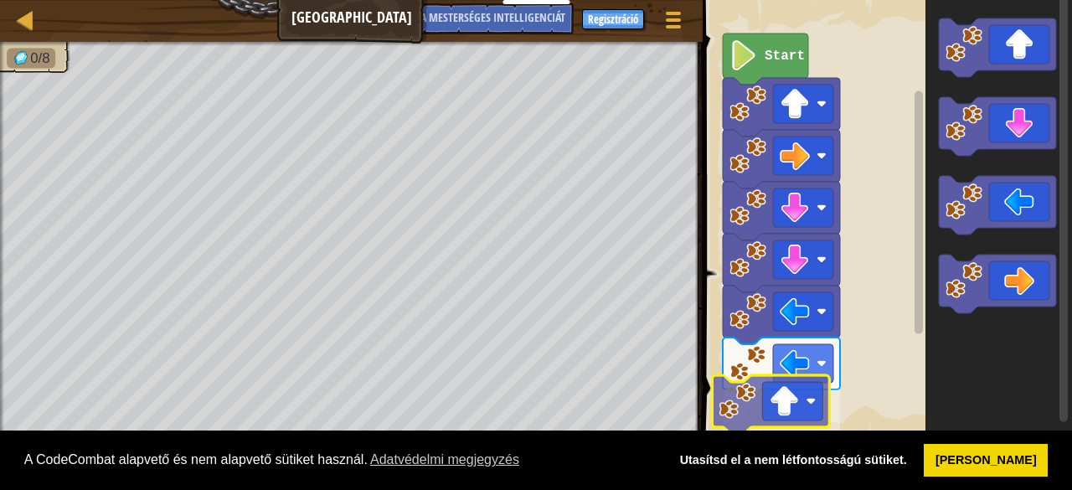
click at [785, 430] on div "Start" at bounding box center [885, 217] width 374 height 451
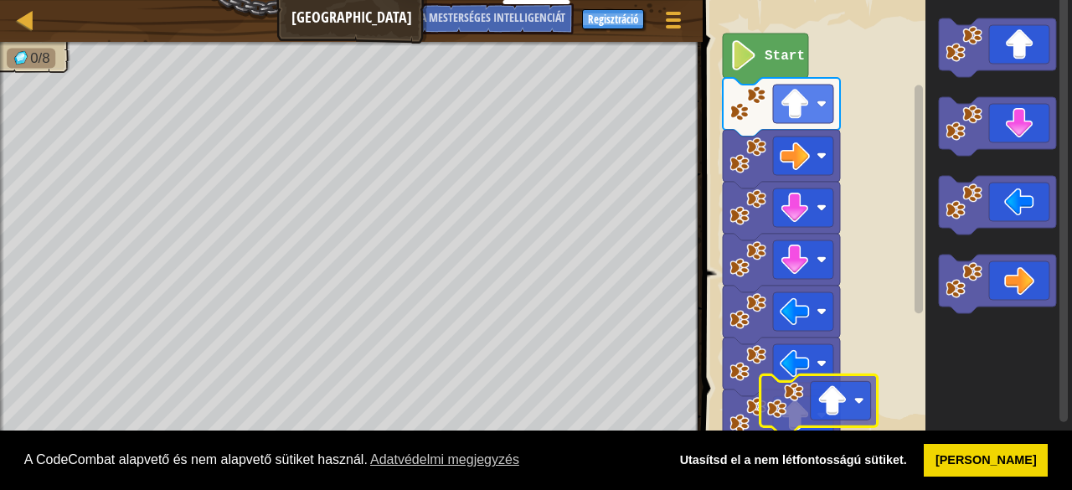
click at [802, 425] on div "Start" at bounding box center [885, 217] width 374 height 451
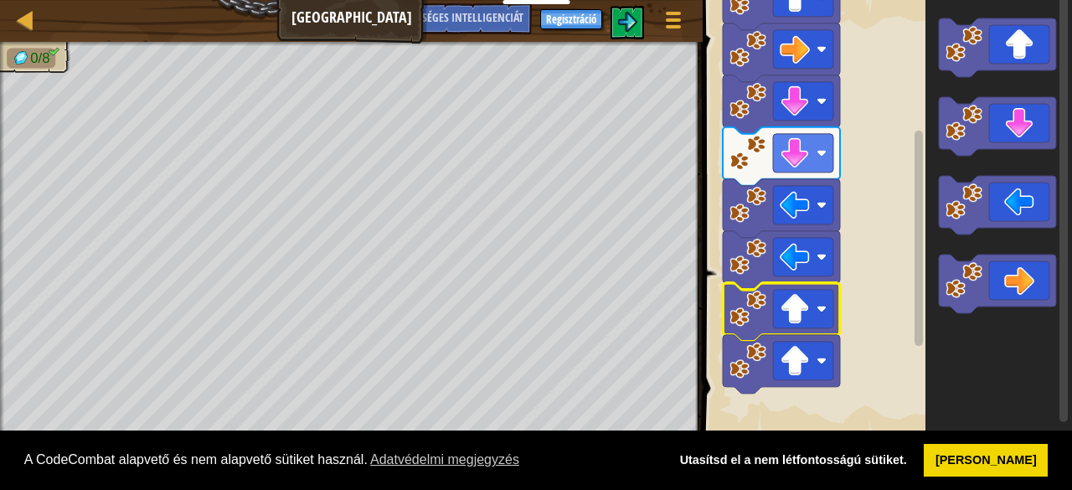
click at [909, 230] on div "Start" at bounding box center [885, 217] width 374 height 451
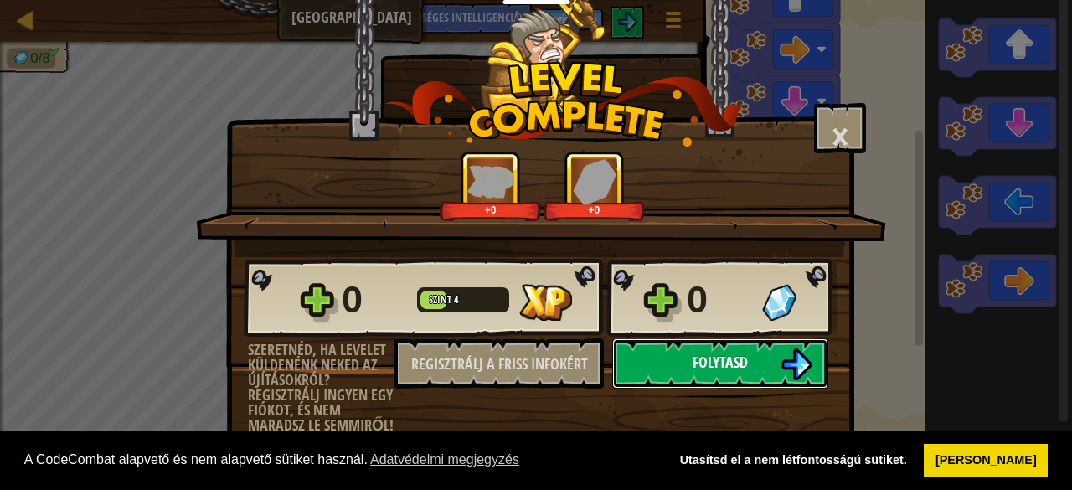
click at [787, 341] on button "Folytasd" at bounding box center [720, 363] width 216 height 50
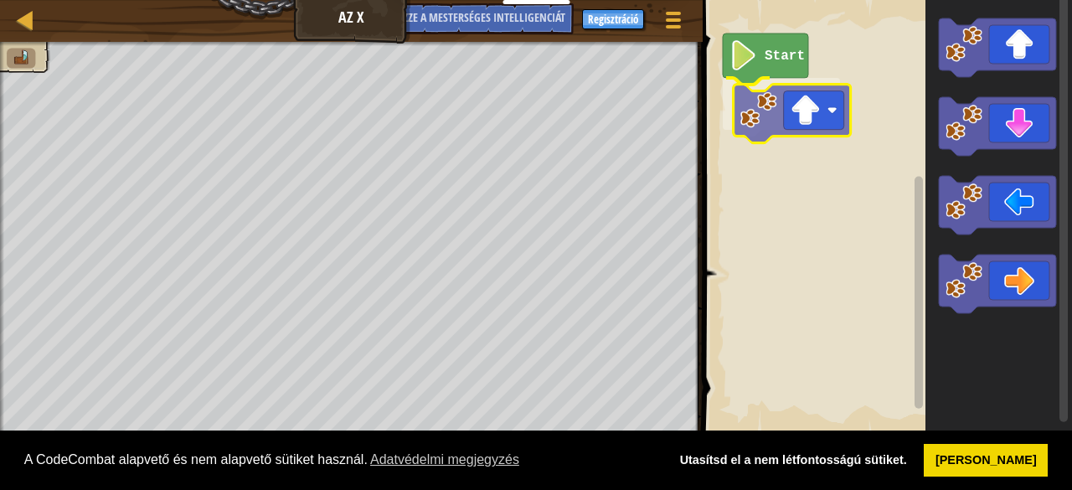
click at [804, 116] on div "Start" at bounding box center [885, 217] width 374 height 451
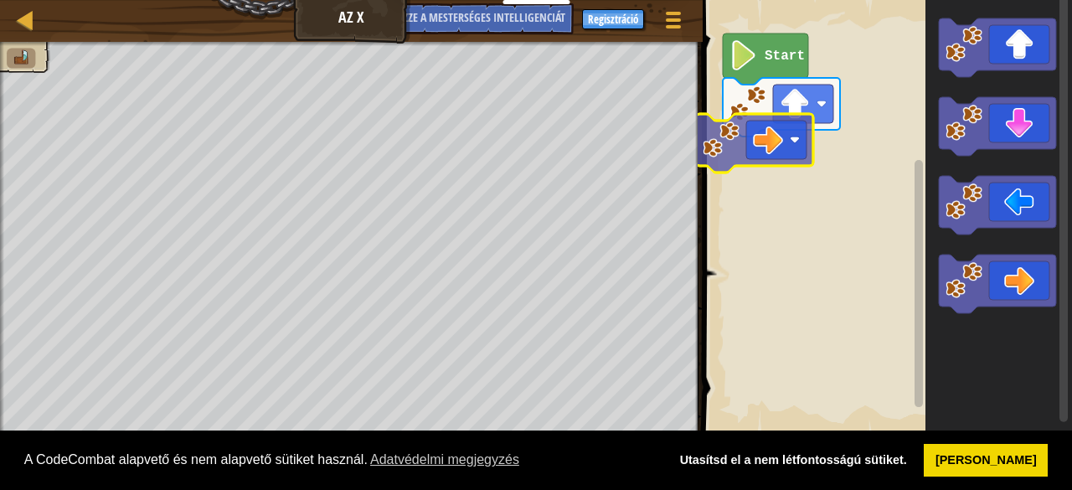
click at [770, 148] on div "Start" at bounding box center [885, 217] width 374 height 451
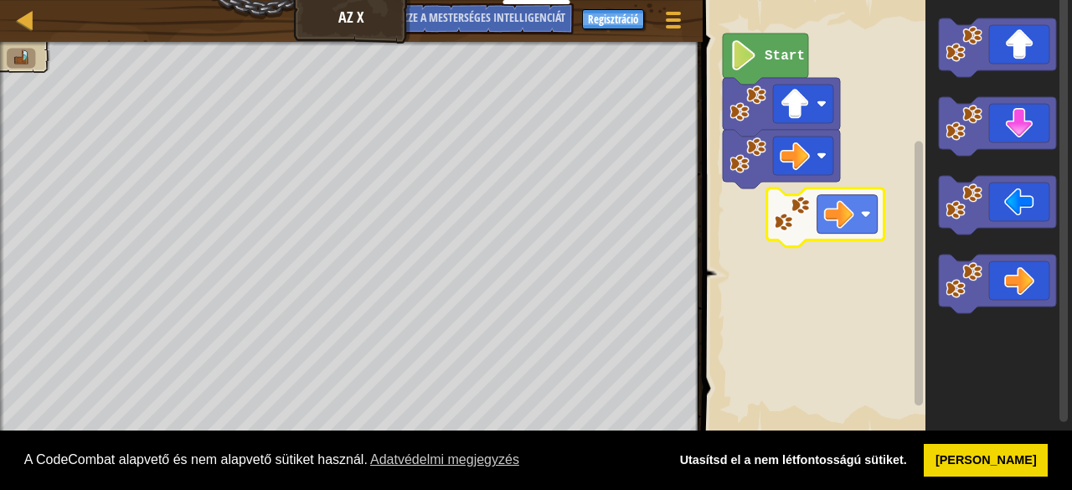
click at [776, 188] on div "Start" at bounding box center [885, 217] width 374 height 451
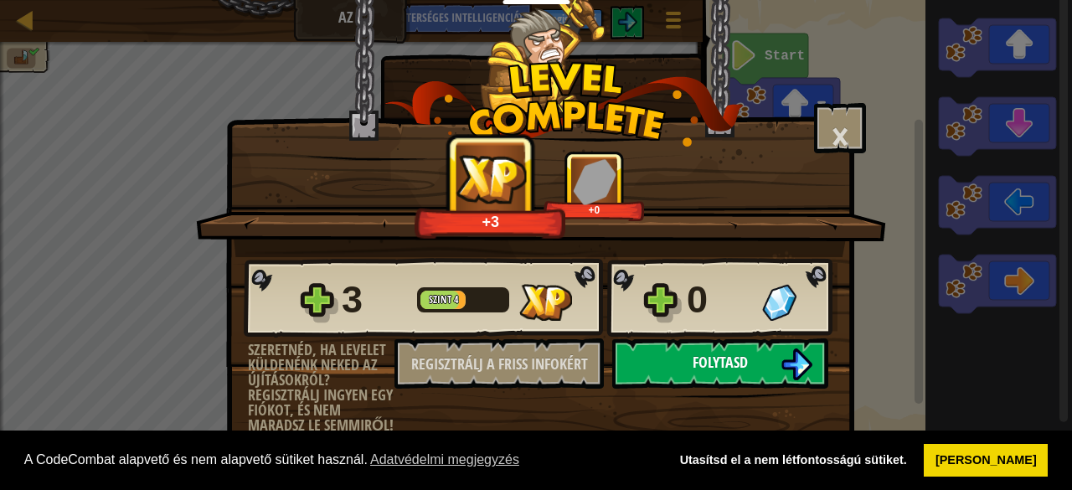
click at [698, 377] on button "Folytasd" at bounding box center [720, 363] width 216 height 50
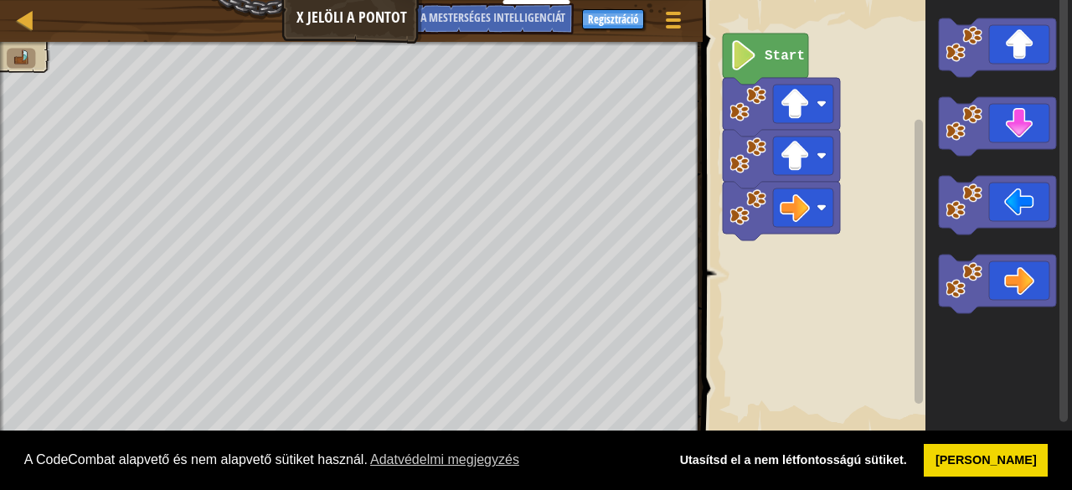
click at [781, 53] on text "Start" at bounding box center [785, 56] width 40 height 15
click at [786, 61] on text "Start" at bounding box center [785, 56] width 40 height 15
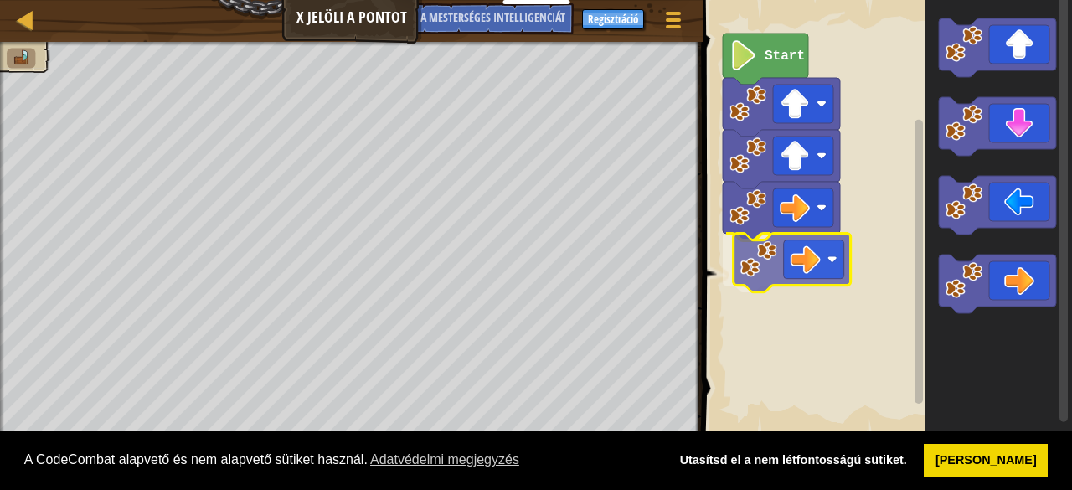
click at [781, 270] on div "Start" at bounding box center [885, 217] width 374 height 451
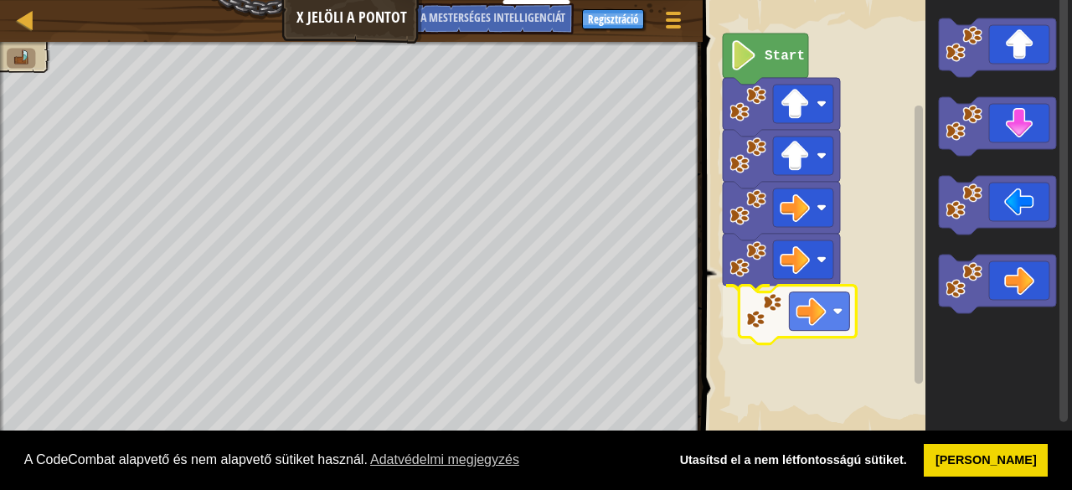
click at [792, 305] on div "Start" at bounding box center [885, 217] width 374 height 451
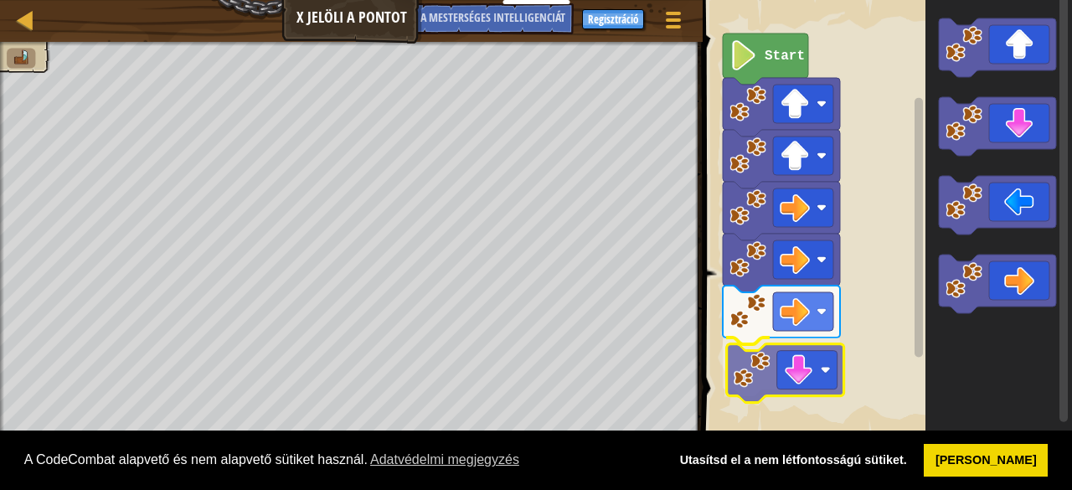
click at [799, 379] on div "Start" at bounding box center [885, 217] width 374 height 451
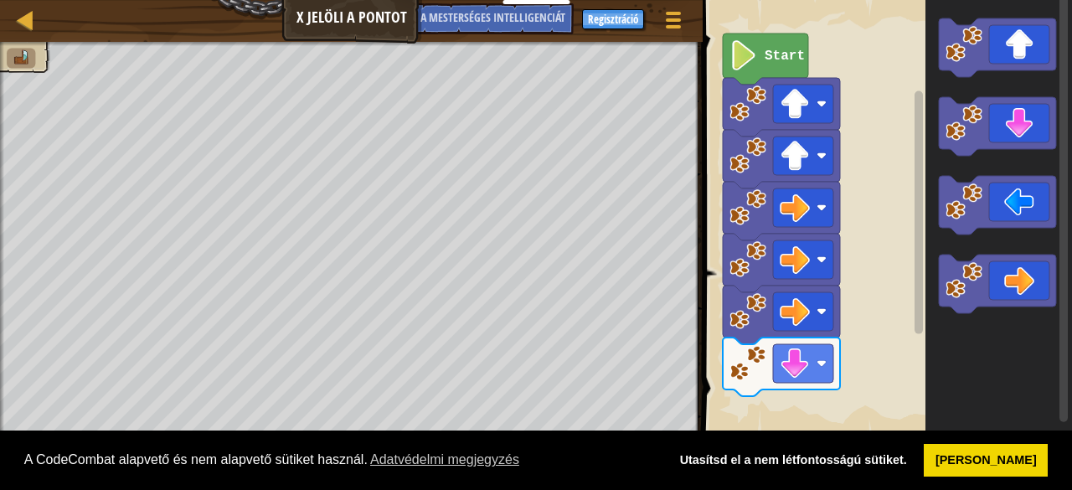
click at [912, 279] on div "Start" at bounding box center [885, 217] width 374 height 451
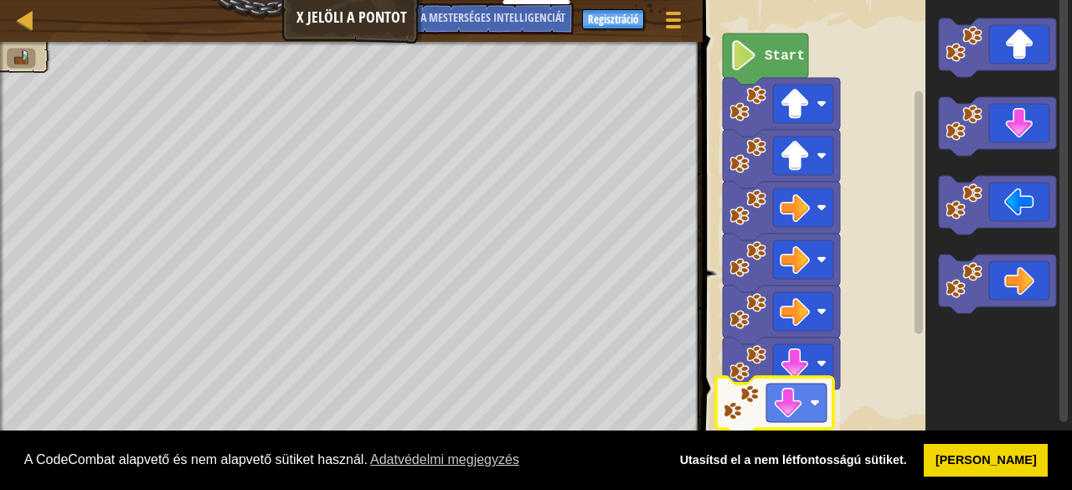
click at [785, 430] on div "Start" at bounding box center [885, 217] width 374 height 451
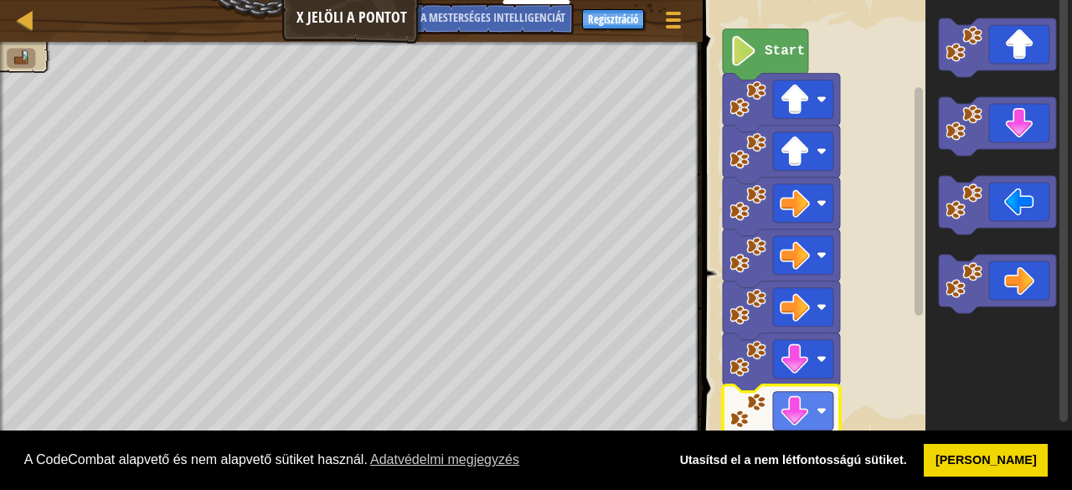
click at [918, 235] on rect "Blockly munkaterület" at bounding box center [919, 201] width 8 height 229
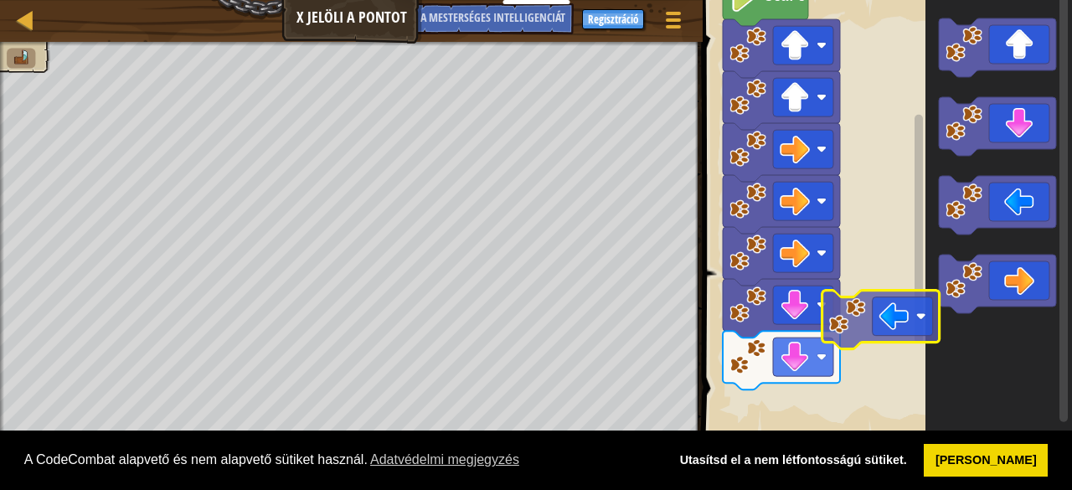
click at [851, 366] on div "Start" at bounding box center [885, 217] width 374 height 451
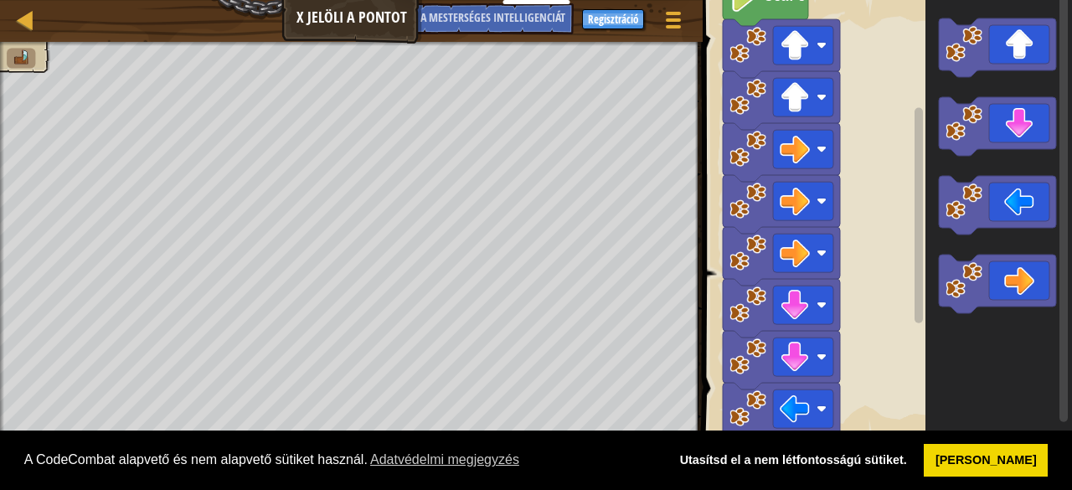
click at [851, 366] on rect "Blockly munkaterület" at bounding box center [885, 217] width 374 height 451
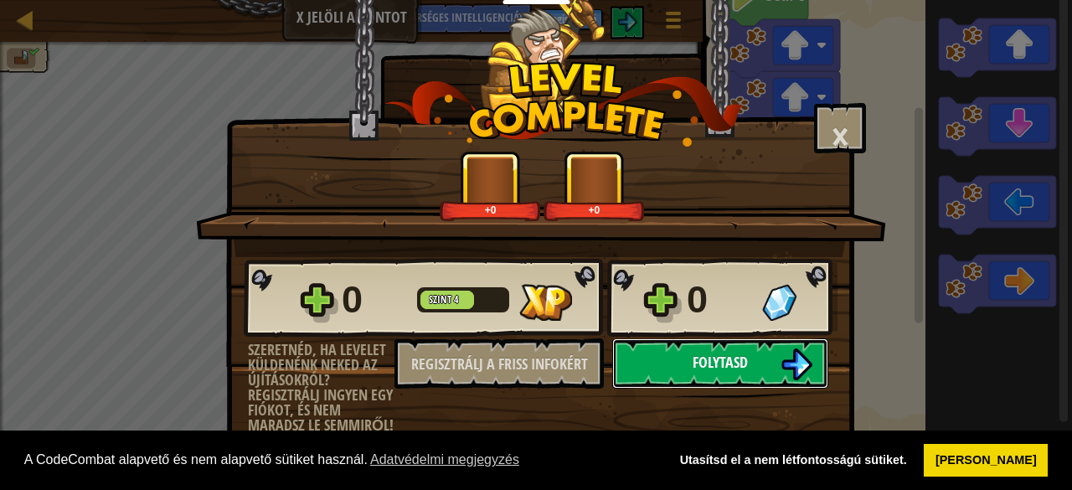
click at [693, 359] on font "Folytasd" at bounding box center [720, 362] width 55 height 21
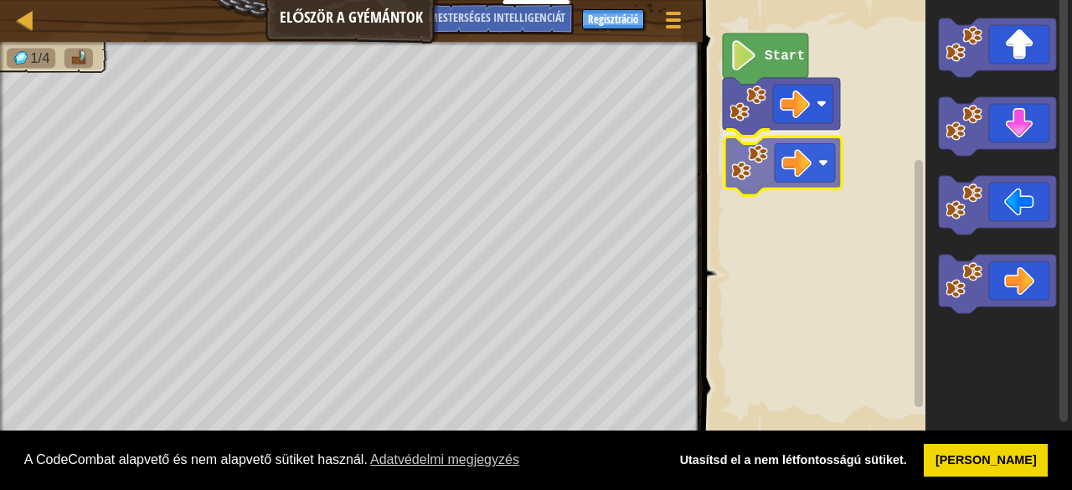
click at [800, 155] on div "Start" at bounding box center [885, 217] width 374 height 451
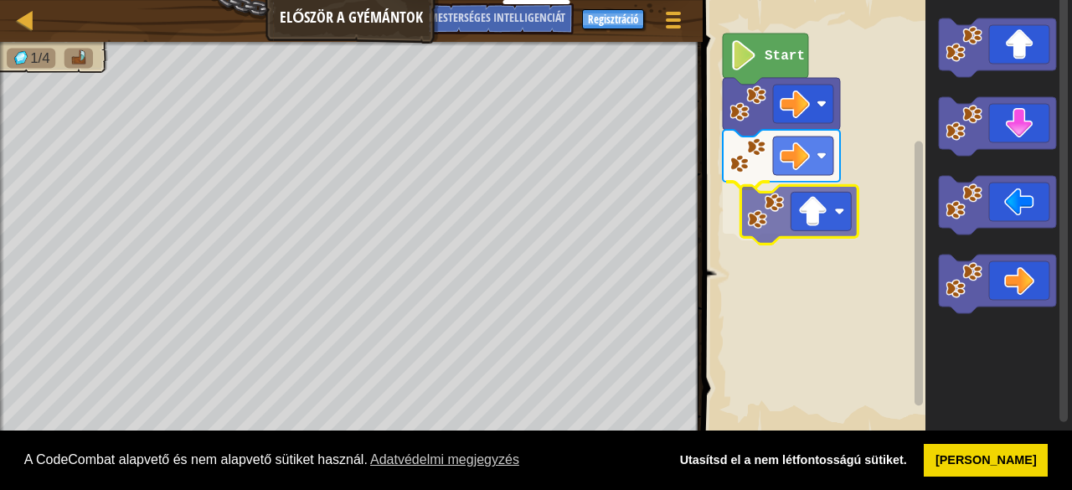
click at [815, 230] on div "Start" at bounding box center [885, 217] width 374 height 451
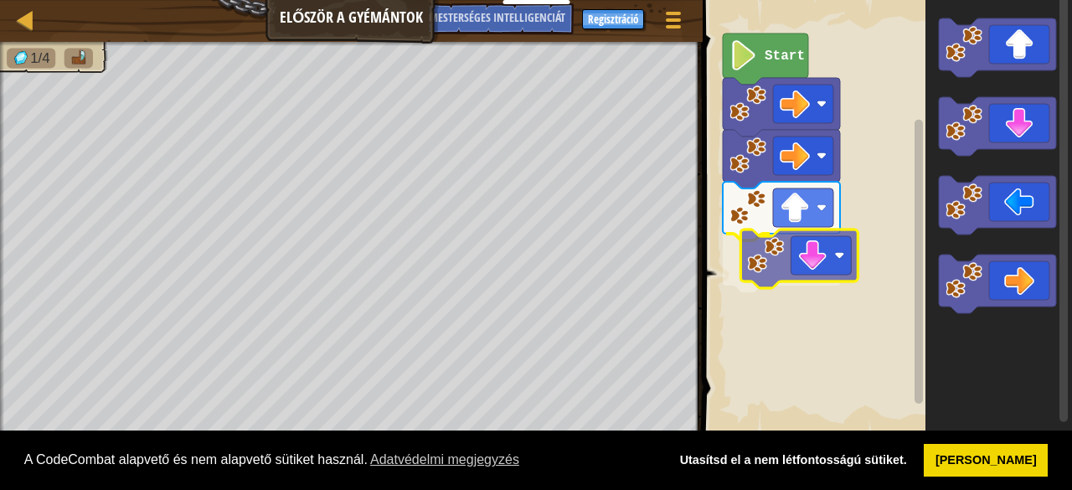
click at [777, 281] on div "Start" at bounding box center [885, 217] width 374 height 451
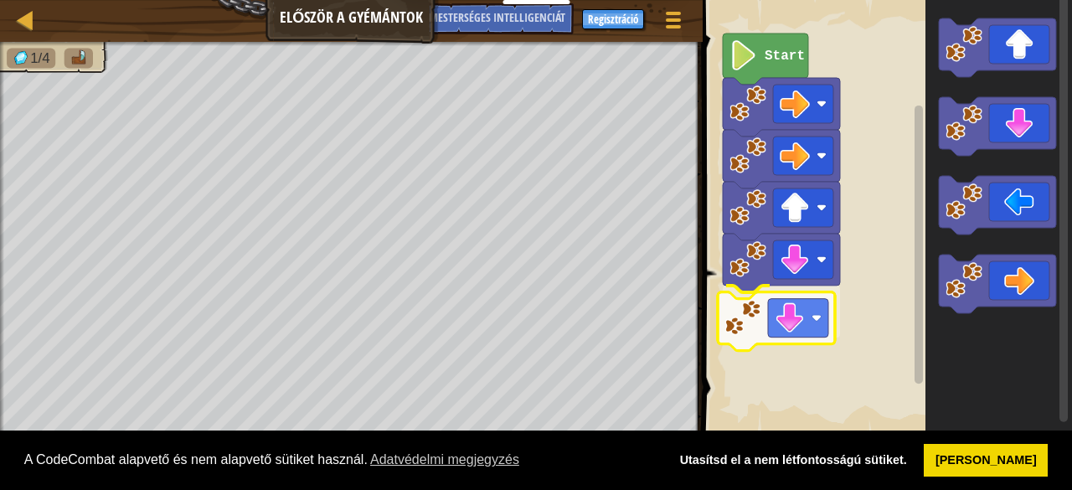
click at [788, 330] on div "Start" at bounding box center [885, 217] width 374 height 451
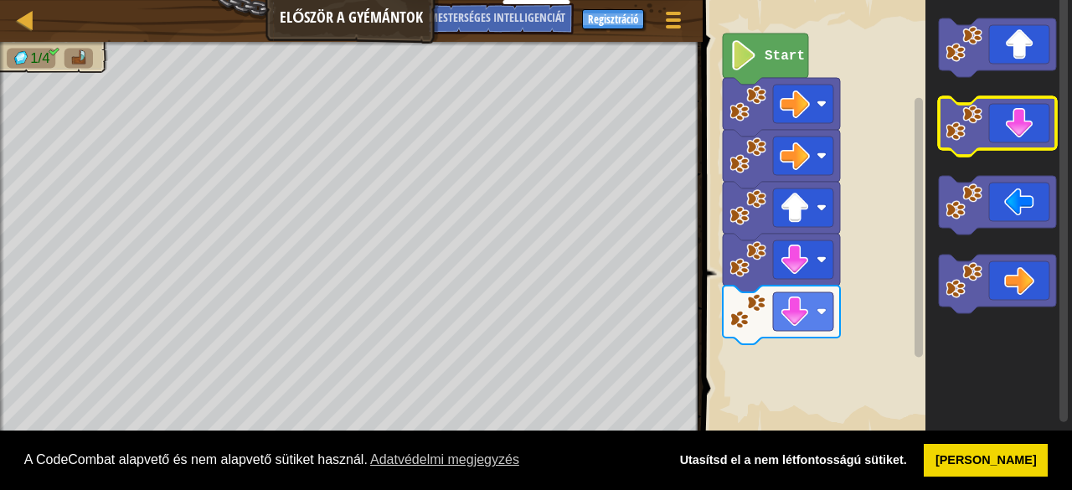
click at [1021, 133] on icon "Blockly munkaterület" at bounding box center [997, 126] width 117 height 59
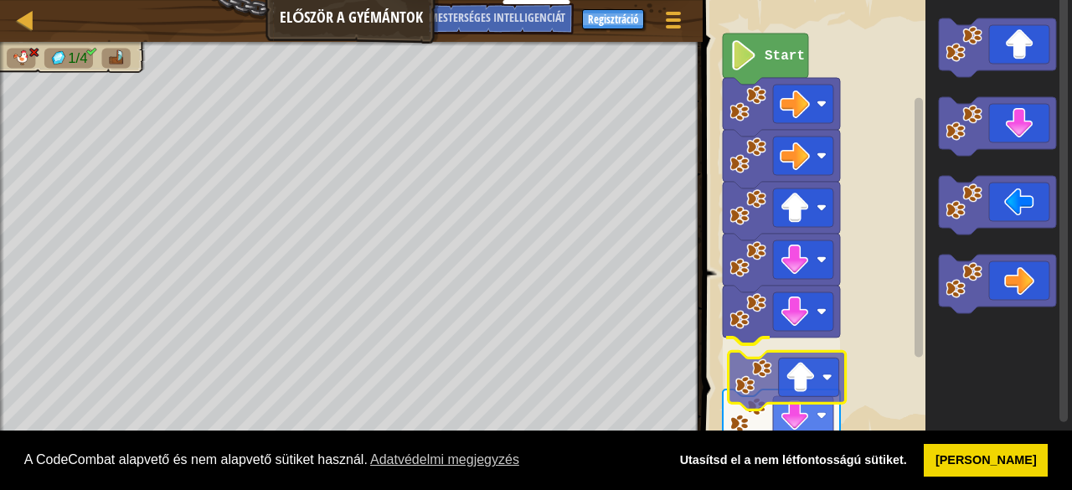
click at [816, 366] on div "Start" at bounding box center [885, 217] width 374 height 451
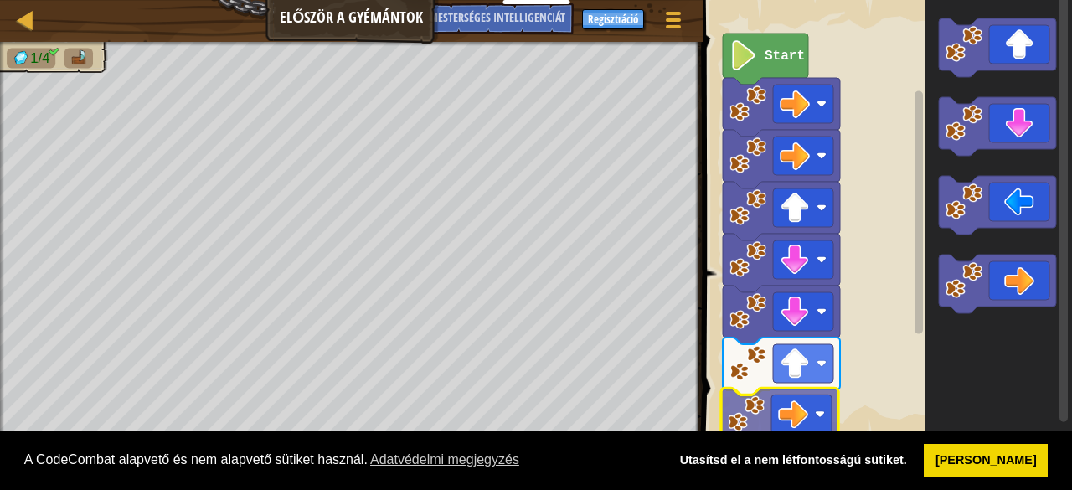
click at [773, 409] on div "Start" at bounding box center [885, 217] width 374 height 451
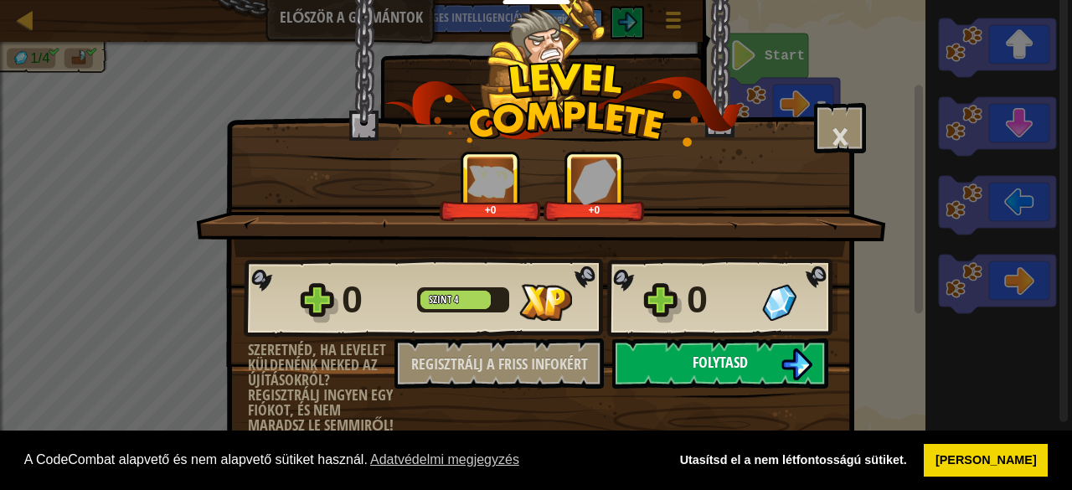
click at [756, 361] on button "Folytasd" at bounding box center [720, 363] width 216 height 50
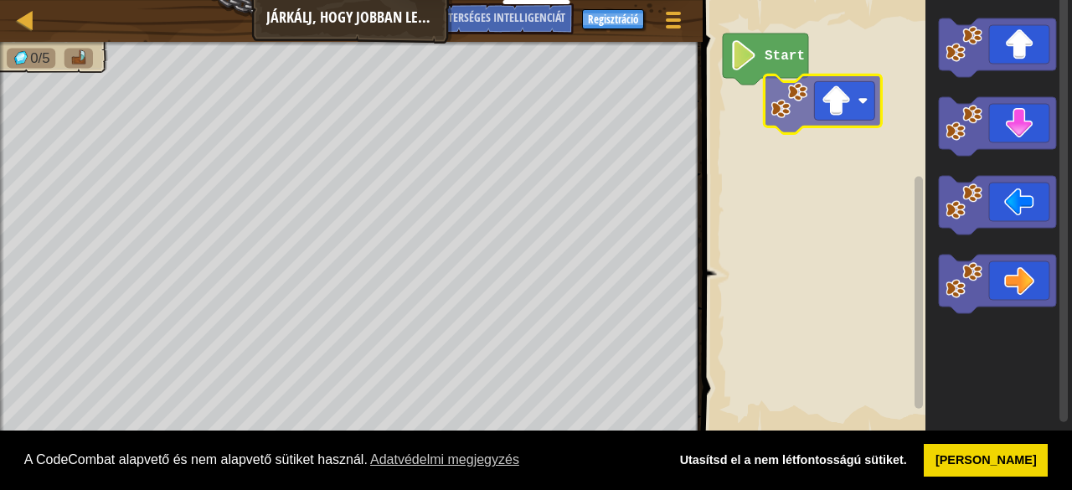
click at [821, 120] on div "Start" at bounding box center [885, 217] width 374 height 451
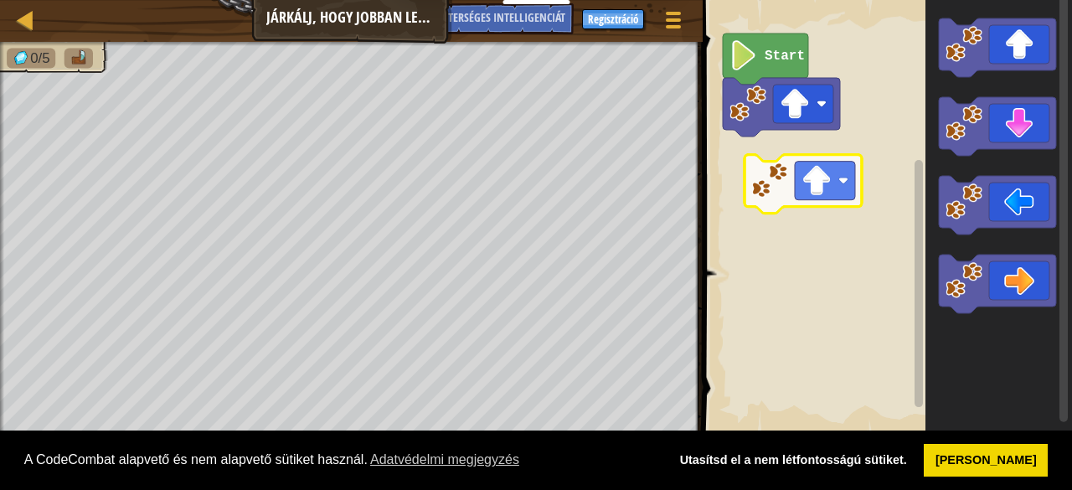
click at [814, 189] on div "Start" at bounding box center [885, 217] width 374 height 451
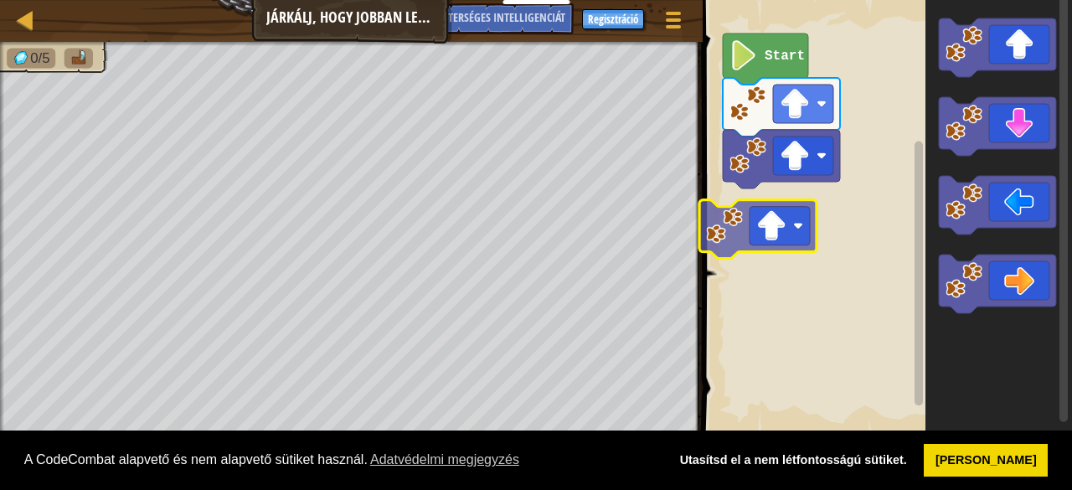
click at [787, 222] on div "Start" at bounding box center [885, 217] width 374 height 451
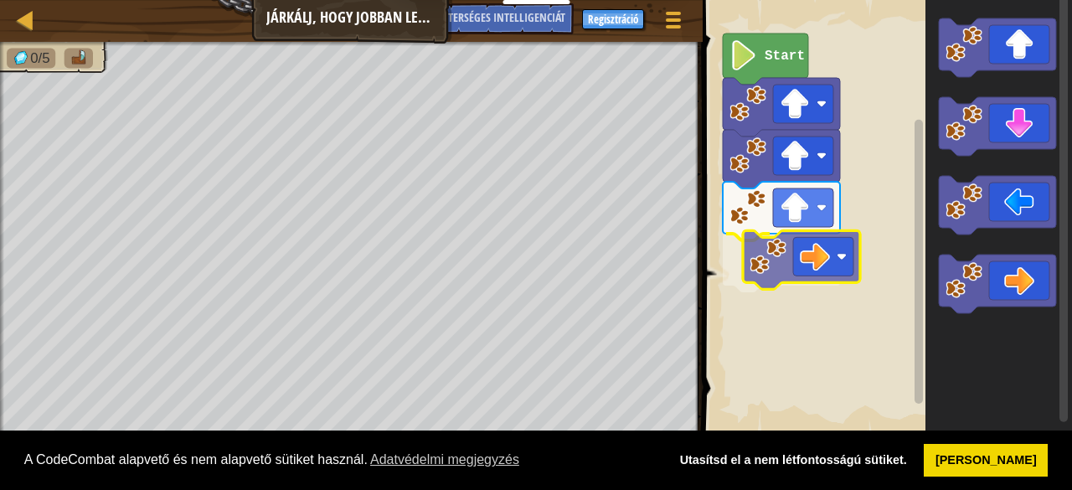
click at [803, 247] on div "Start" at bounding box center [885, 217] width 374 height 451
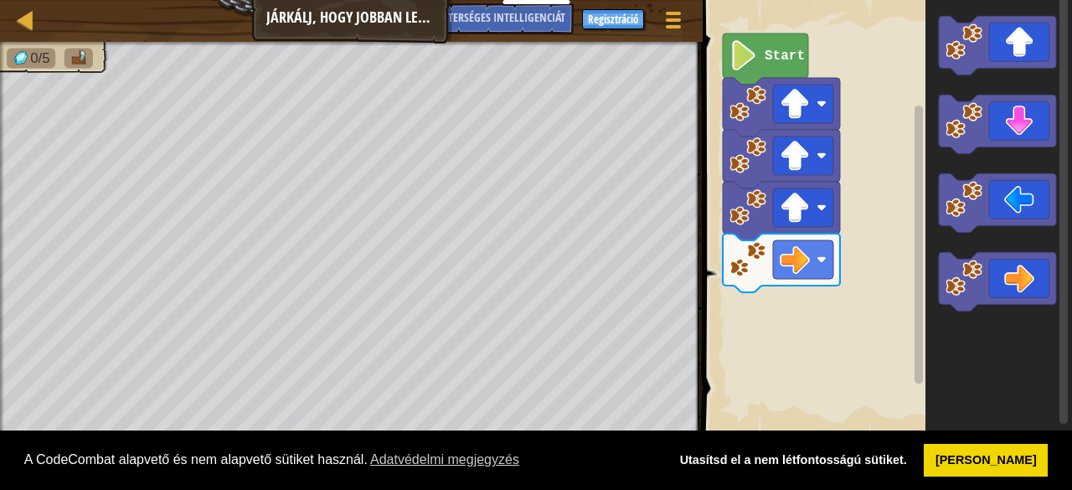
click at [980, 312] on icon "Blockly munkaterület" at bounding box center [999, 217] width 147 height 451
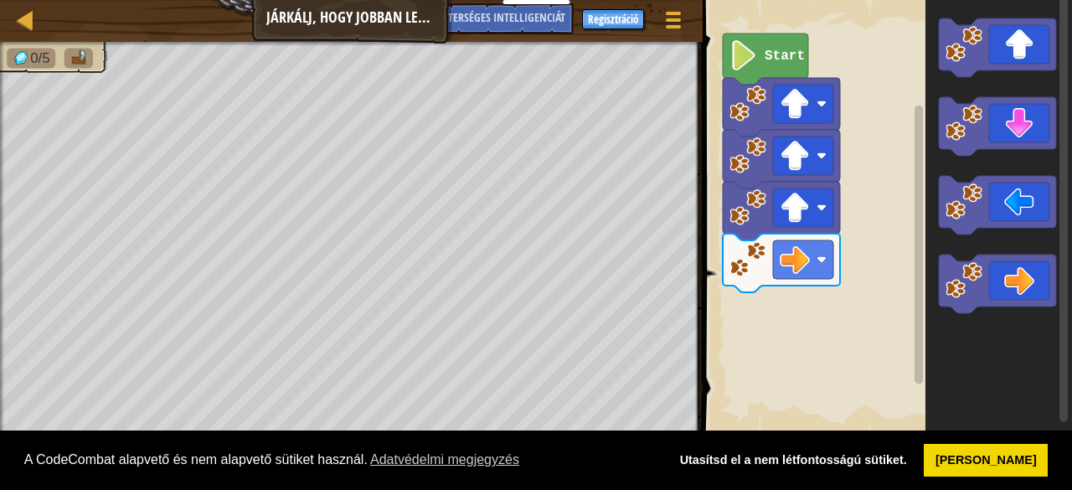
click at [819, 378] on div "Start" at bounding box center [885, 217] width 374 height 451
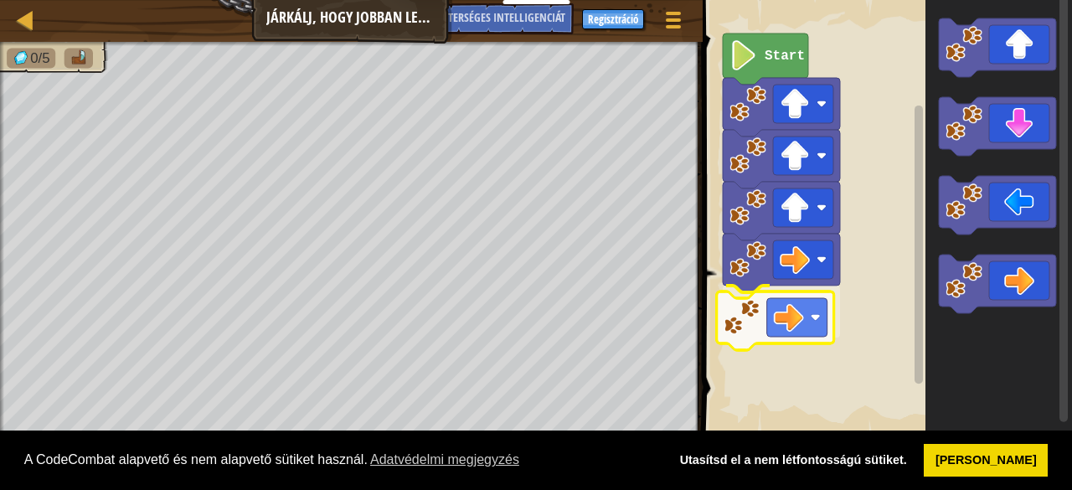
click at [811, 349] on div "Start" at bounding box center [885, 217] width 374 height 451
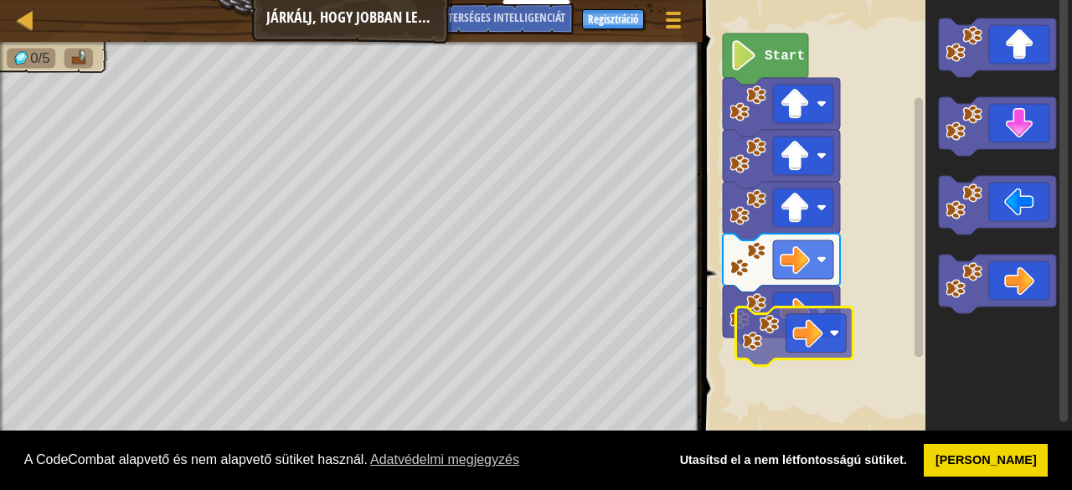
click at [833, 342] on div "Start" at bounding box center [885, 217] width 374 height 451
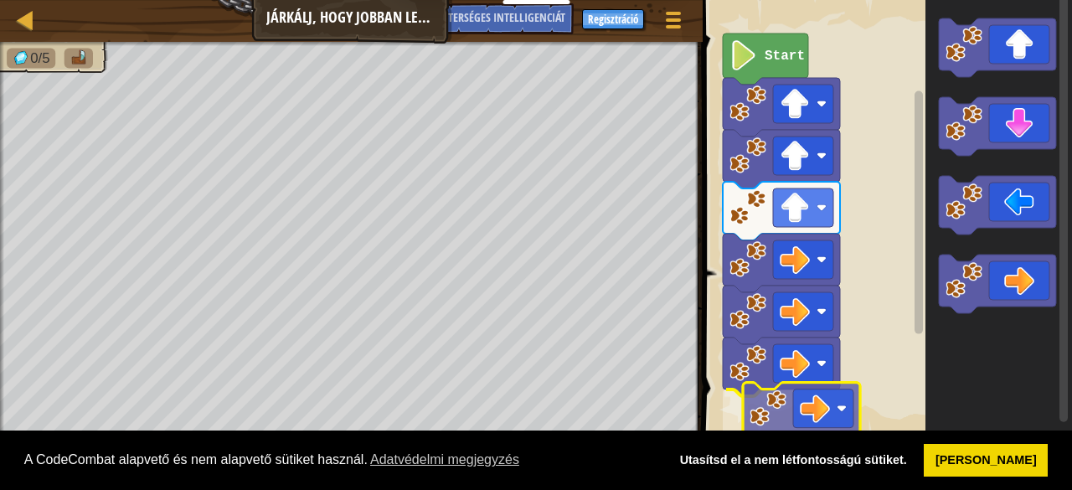
click at [792, 425] on div "Start" at bounding box center [885, 217] width 374 height 451
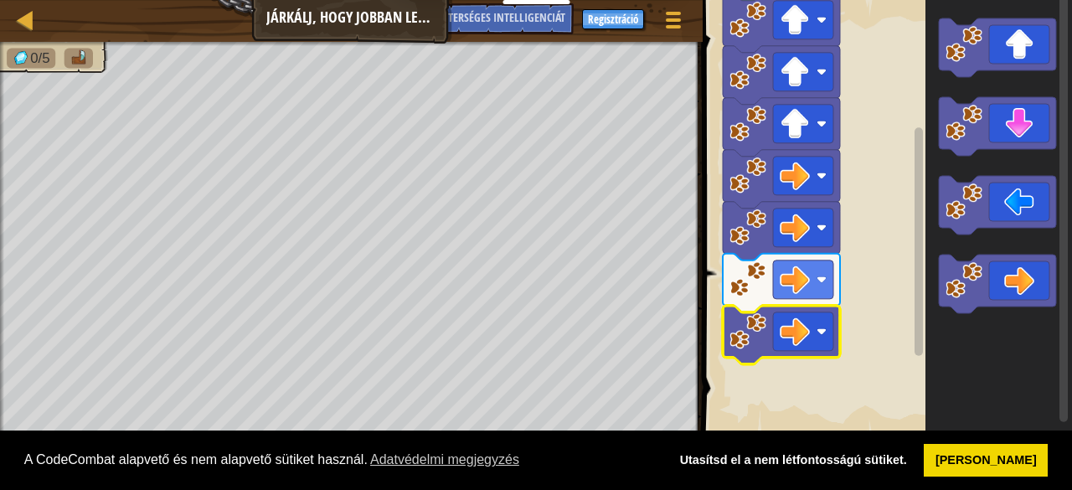
click at [921, 328] on rect "Blockly munkaterület" at bounding box center [919, 241] width 8 height 229
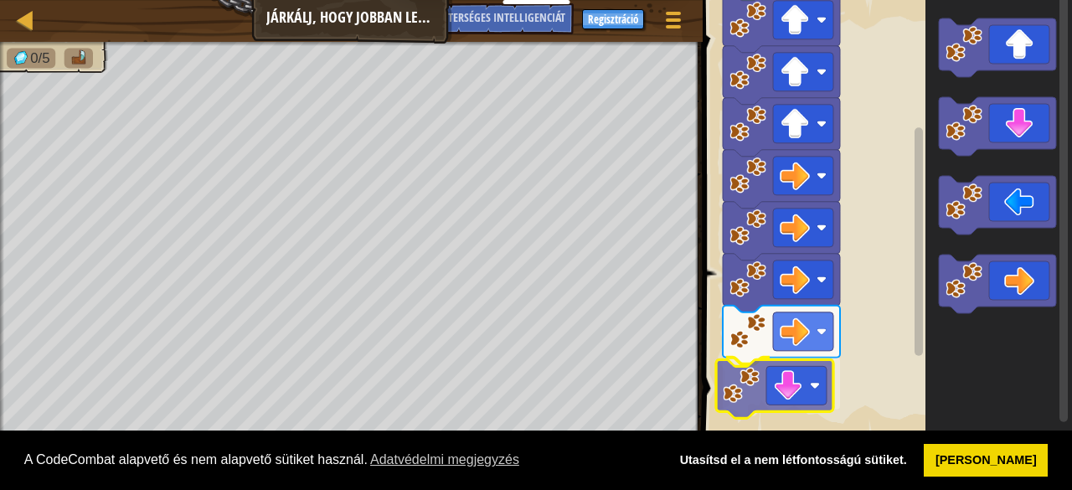
click at [802, 416] on div "Start" at bounding box center [885, 217] width 374 height 451
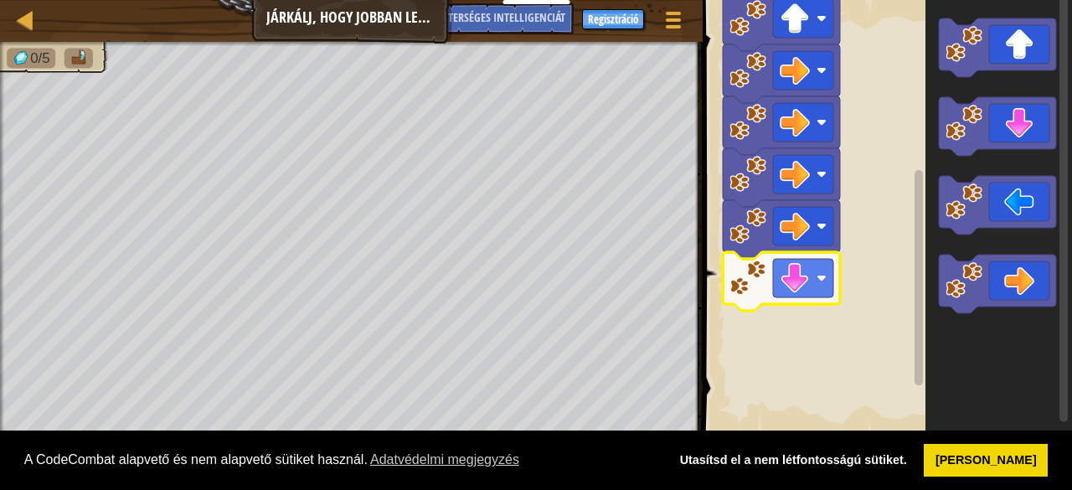
click at [921, 378] on rect "Blockly munkaterület" at bounding box center [919, 277] width 8 height 215
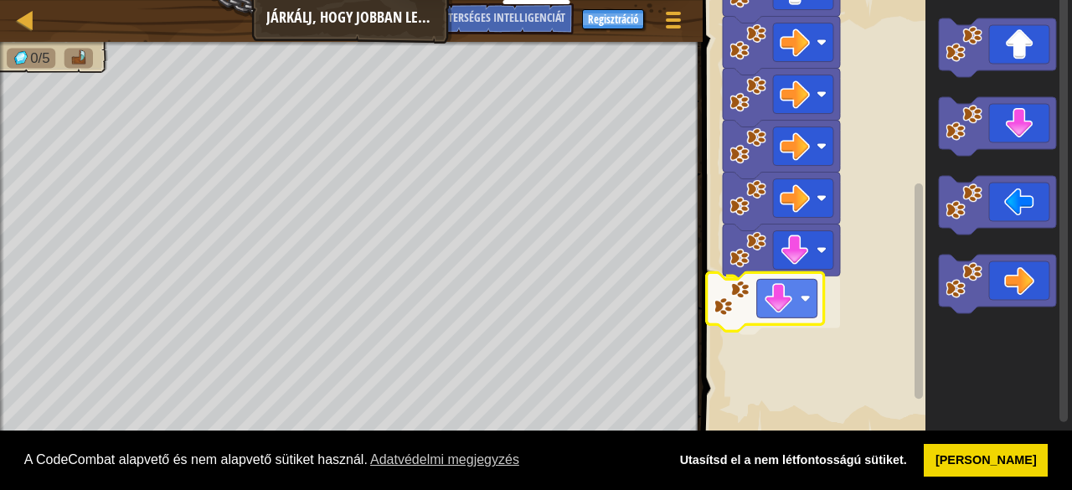
click at [829, 301] on div "Start" at bounding box center [885, 217] width 374 height 451
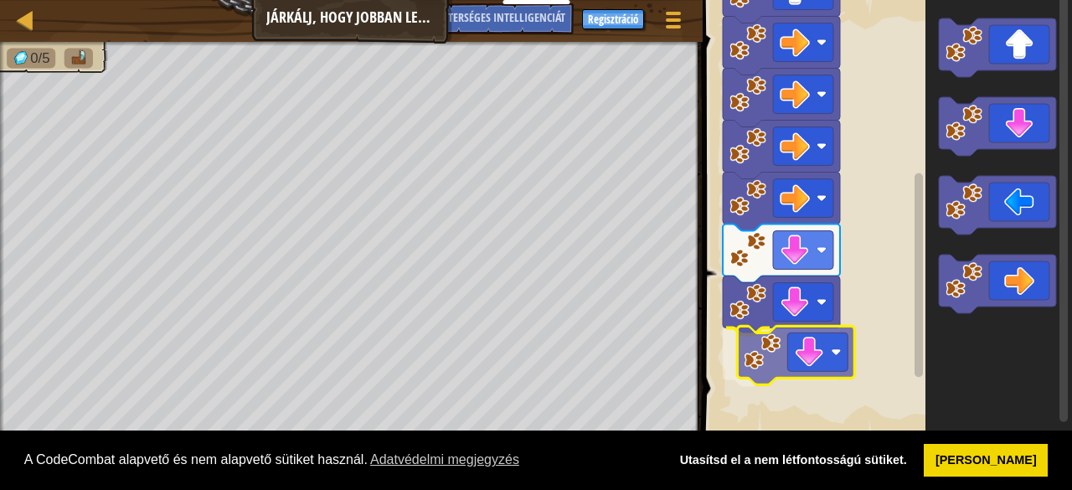
click at [804, 382] on div "Start" at bounding box center [885, 217] width 374 height 451
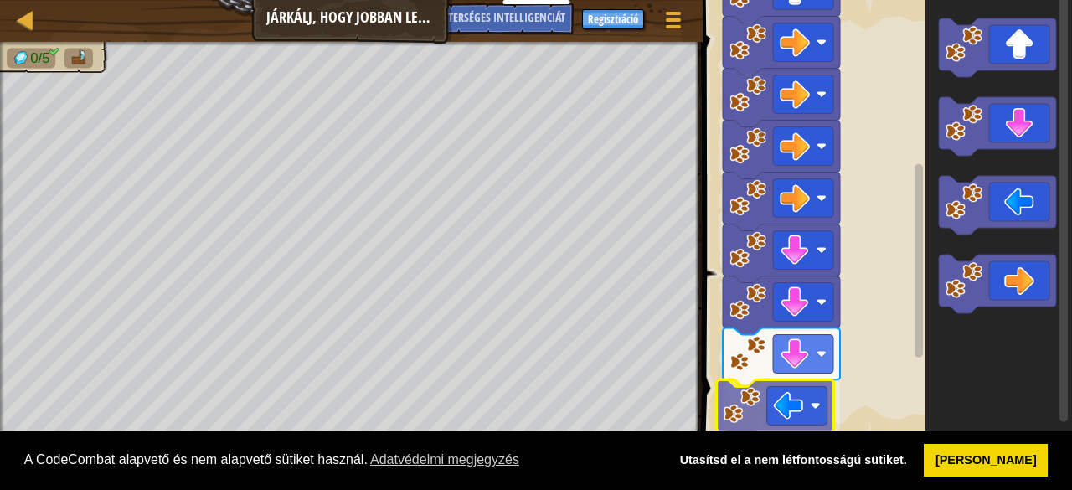
click at [757, 425] on div "Start" at bounding box center [885, 217] width 374 height 451
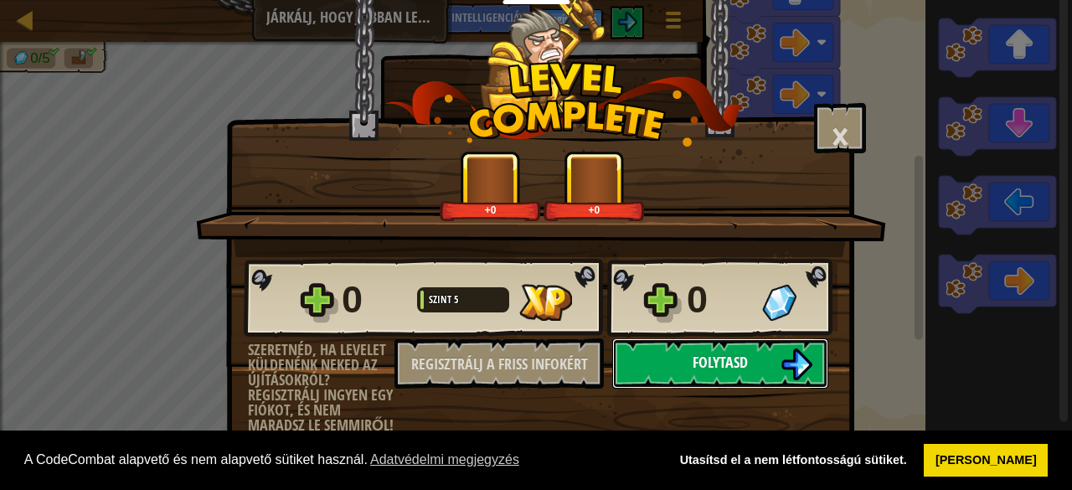
click at [757, 379] on button "Folytasd" at bounding box center [720, 363] width 216 height 50
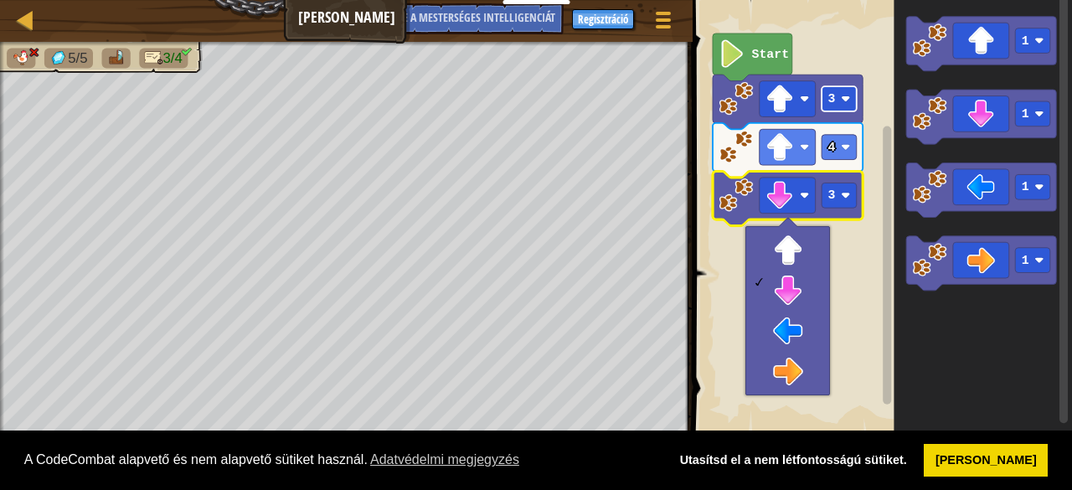
click at [848, 88] on rect "Blockly munkaterület" at bounding box center [839, 98] width 35 height 25
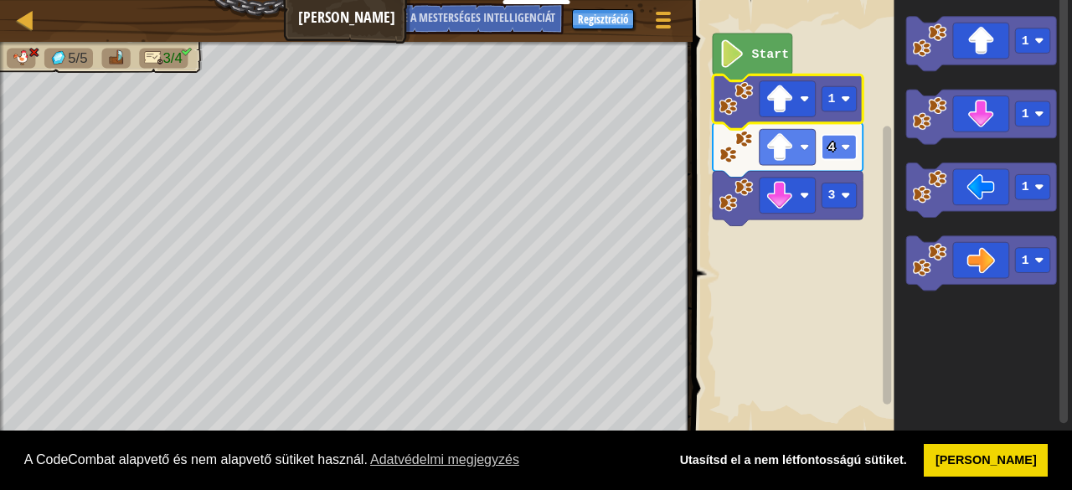
click at [846, 145] on image "Blockly munkaterület" at bounding box center [846, 146] width 9 height 9
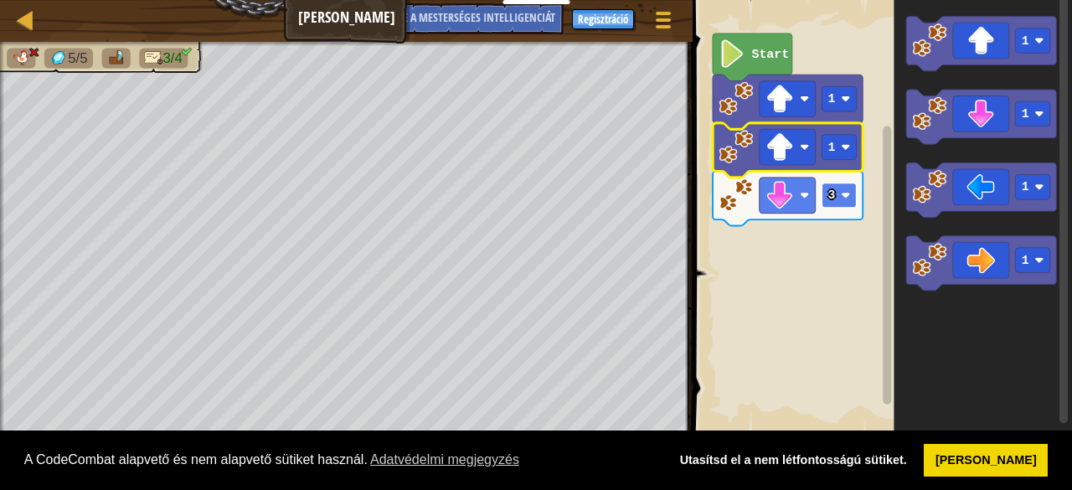
click at [853, 197] on rect "Blockly munkaterület" at bounding box center [839, 195] width 35 height 25
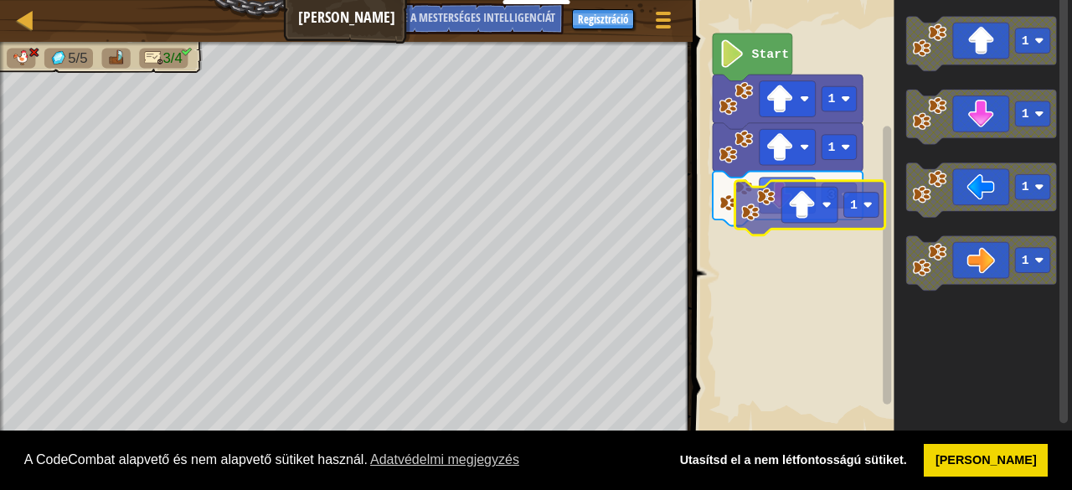
click at [811, 209] on div "Start 1 1 3 1 1 1 1 1" at bounding box center [880, 217] width 384 height 451
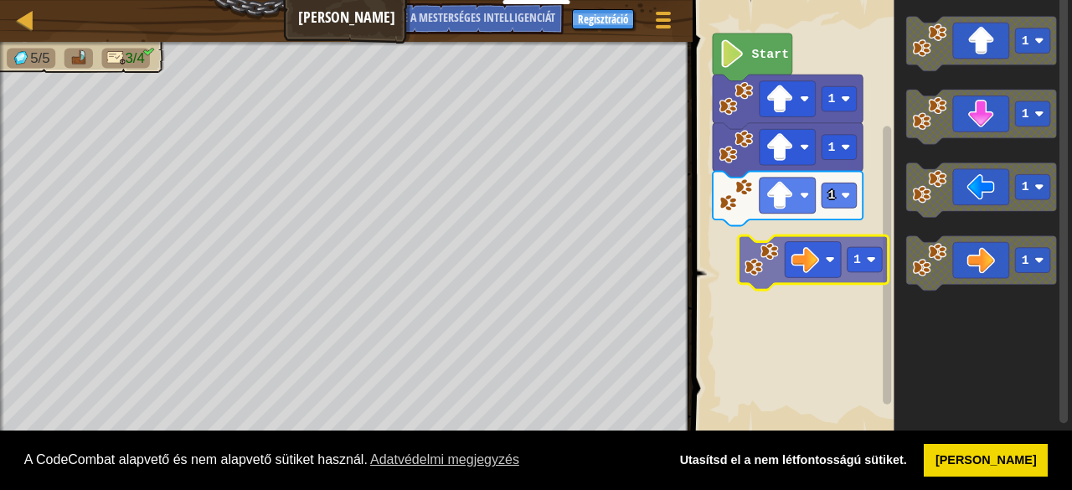
click at [790, 259] on div "Start 1 1 1 1 1 1 1 1" at bounding box center [880, 217] width 384 height 451
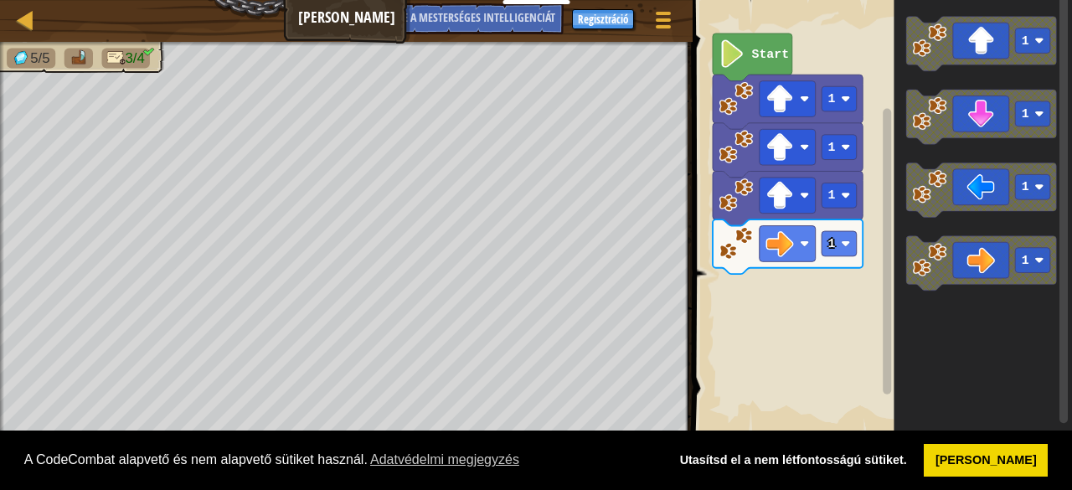
click at [736, 291] on div "1 1 1 1 Start 1 1 1 1" at bounding box center [880, 217] width 384 height 451
click at [764, 321] on div "1 1 1 1 Start 1 1 1 1" at bounding box center [880, 217] width 384 height 451
click at [897, 286] on icon "1 1 1 1" at bounding box center [984, 217] width 178 height 451
click at [935, 260] on image "Blockly munkaterület" at bounding box center [930, 260] width 34 height 34
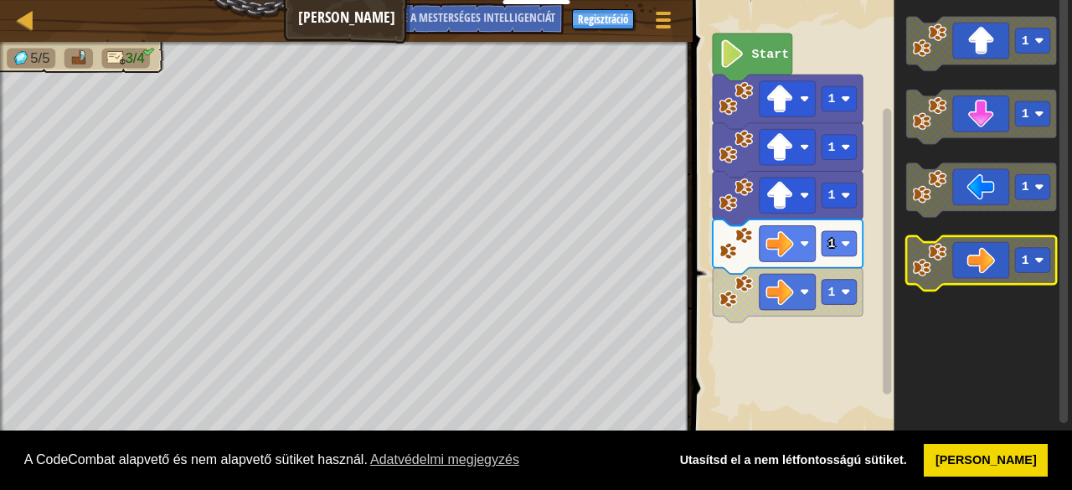
click at [935, 278] on icon "Blockly munkaterület" at bounding box center [981, 263] width 150 height 54
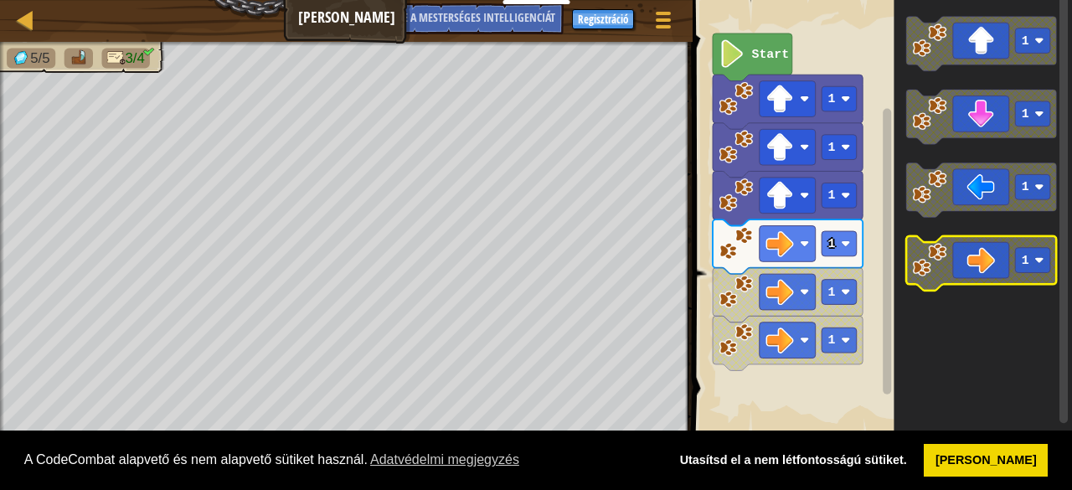
click at [932, 274] on image "Blockly munkaterület" at bounding box center [930, 260] width 34 height 34
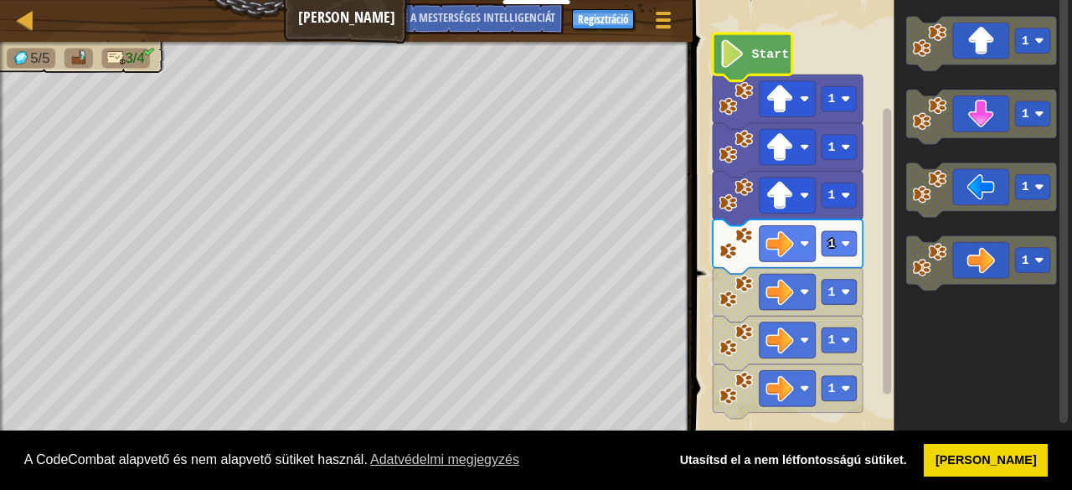
click at [774, 64] on icon "Blockly munkaterület" at bounding box center [753, 58] width 80 height 48
click at [817, 66] on rect "Blockly munkaterület" at bounding box center [880, 217] width 384 height 451
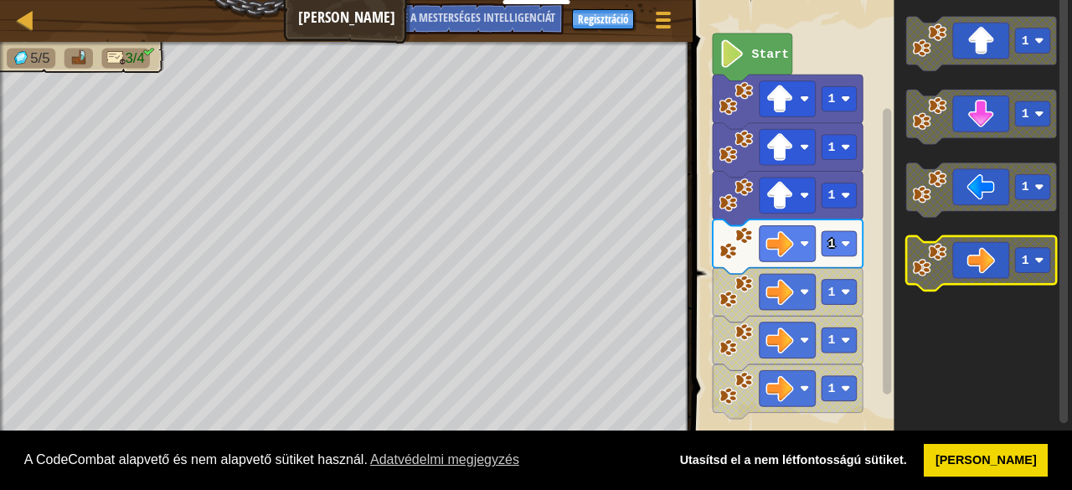
click at [953, 289] on rect "Blockly munkaterület" at bounding box center [981, 263] width 150 height 54
click at [908, 371] on icon "Blockly munkaterület" at bounding box center [984, 217] width 178 height 451
click at [707, 284] on rect "Blockly munkaterület" at bounding box center [880, 217] width 384 height 451
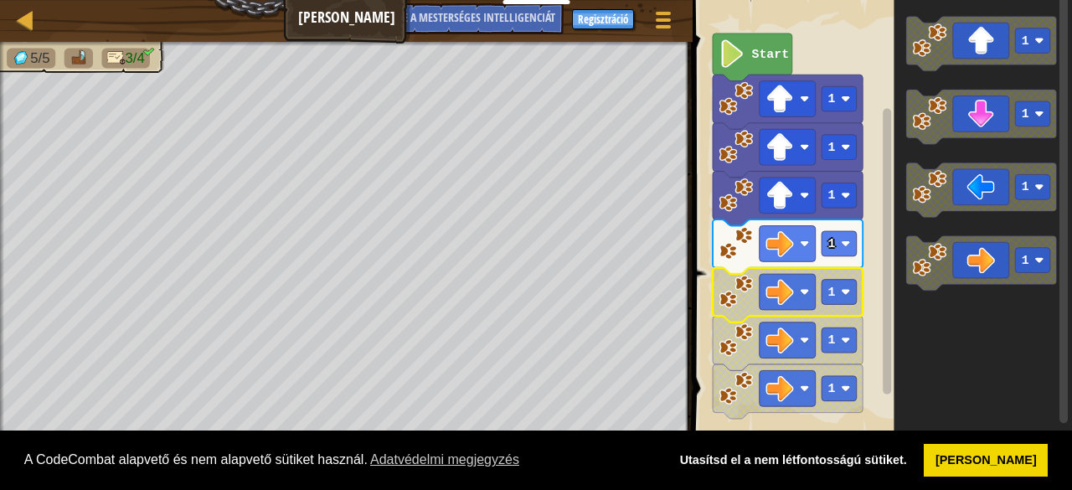
click at [726, 293] on image "Blockly munkaterület" at bounding box center [736, 292] width 34 height 34
click at [725, 291] on image "Blockly munkaterület" at bounding box center [736, 292] width 34 height 34
click at [851, 289] on rect "Blockly munkaterület" at bounding box center [839, 292] width 35 height 25
click at [734, 297] on image "Blockly munkaterület" at bounding box center [736, 292] width 34 height 34
click at [962, 348] on icon "Blockly munkaterület" at bounding box center [984, 217] width 178 height 451
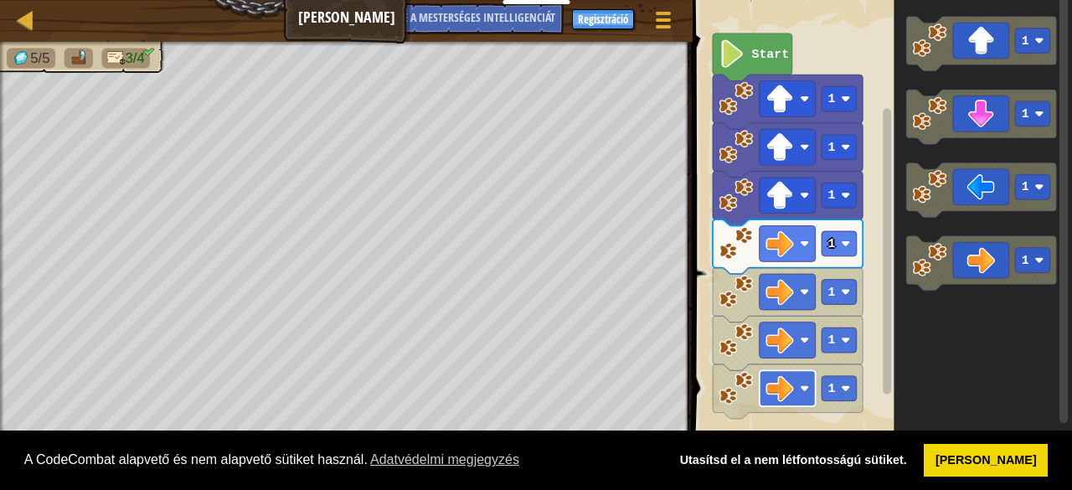
click at [800, 386] on rect "Blockly munkaterület" at bounding box center [788, 388] width 56 height 36
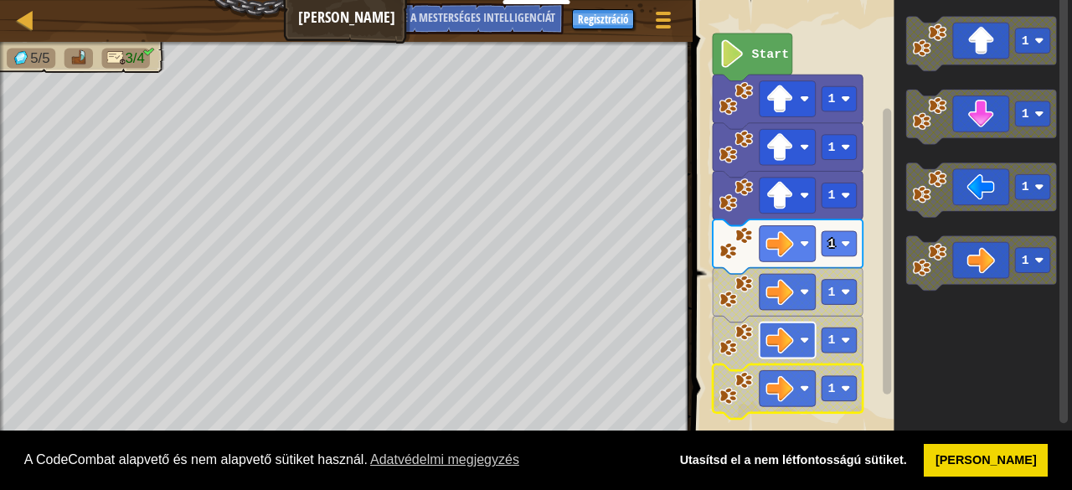
click at [782, 335] on image "Blockly munkaterület" at bounding box center [780, 340] width 28 height 28
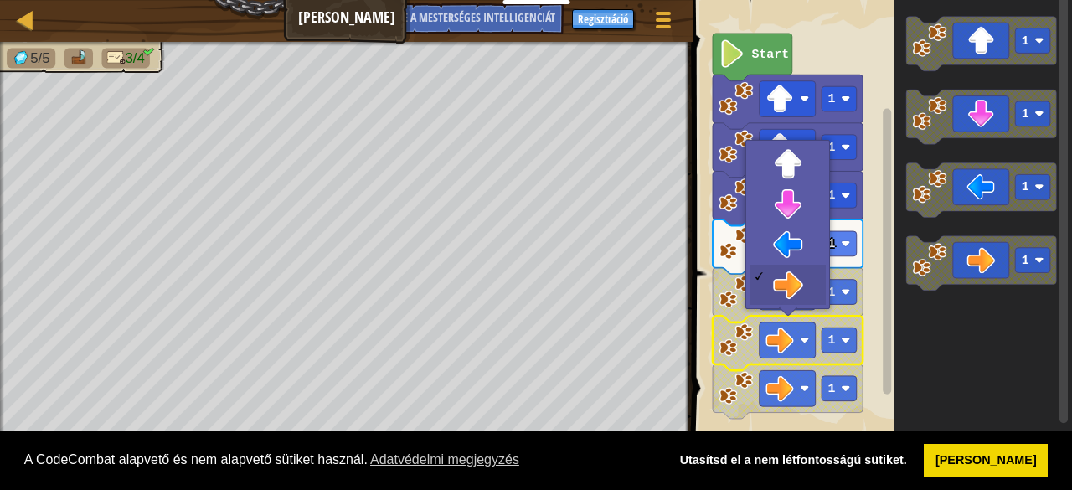
click at [752, 333] on image "Blockly munkaterület" at bounding box center [736, 339] width 34 height 34
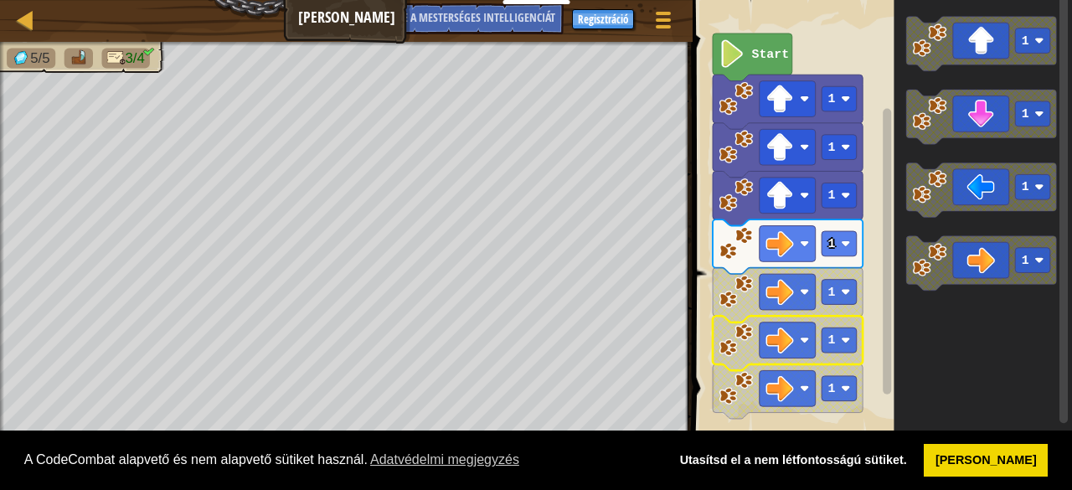
click at [752, 333] on image "Blockly munkaterület" at bounding box center [736, 339] width 34 height 34
click at [1054, 395] on icon "Blockly munkaterület" at bounding box center [984, 217] width 178 height 451
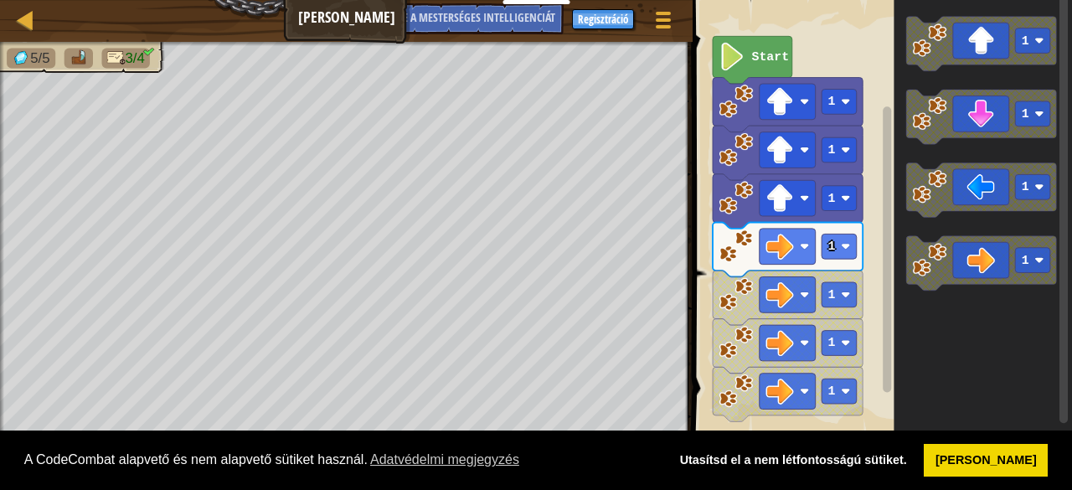
click at [804, 64] on rect "Blockly munkaterület" at bounding box center [880, 217] width 384 height 451
click at [732, 61] on image "Blockly munkaterület" at bounding box center [732, 57] width 27 height 28
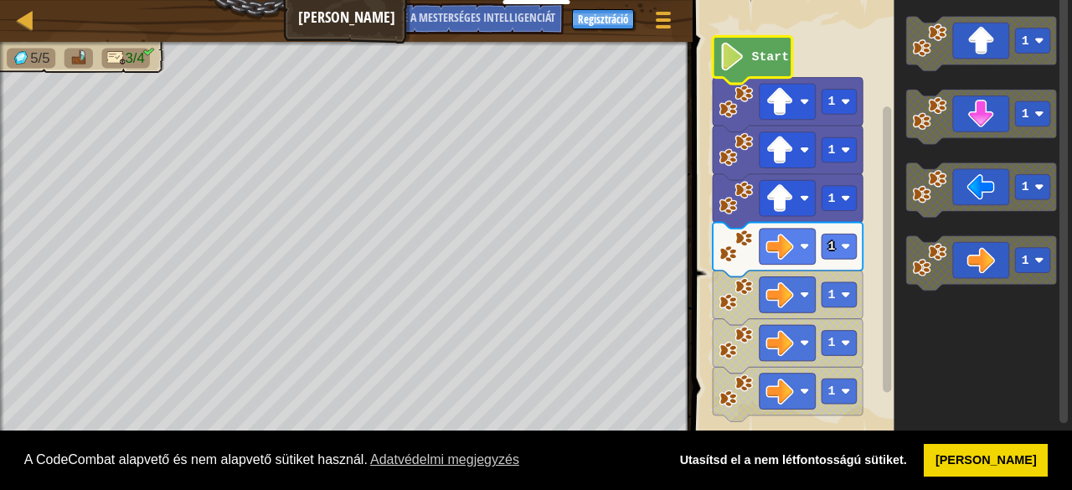
click at [732, 61] on image "Blockly munkaterület" at bounding box center [732, 57] width 27 height 28
click at [730, 65] on image "Blockly munkaterület" at bounding box center [732, 57] width 27 height 28
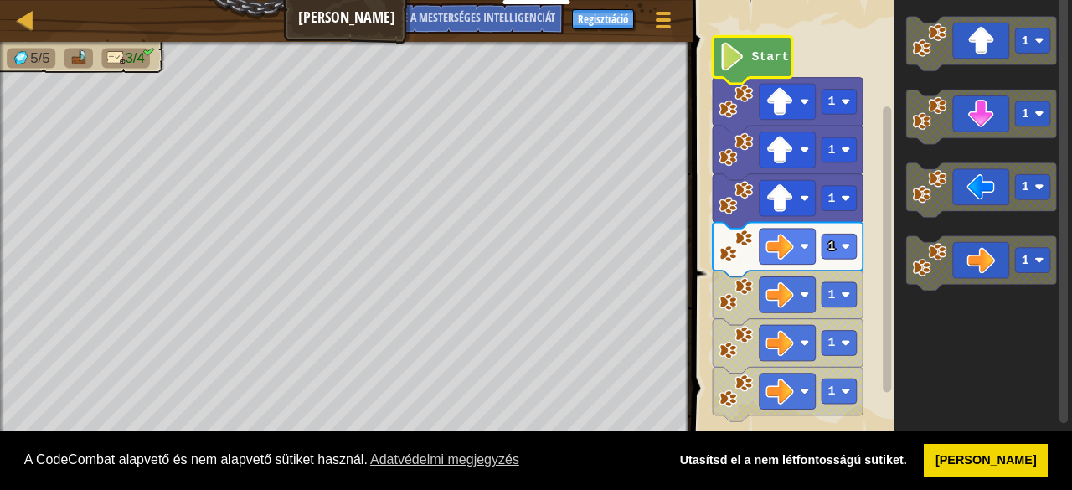
click at [730, 65] on image "Blockly munkaterület" at bounding box center [732, 57] width 27 height 28
click at [734, 72] on icon "Blockly munkaterület" at bounding box center [753, 60] width 80 height 48
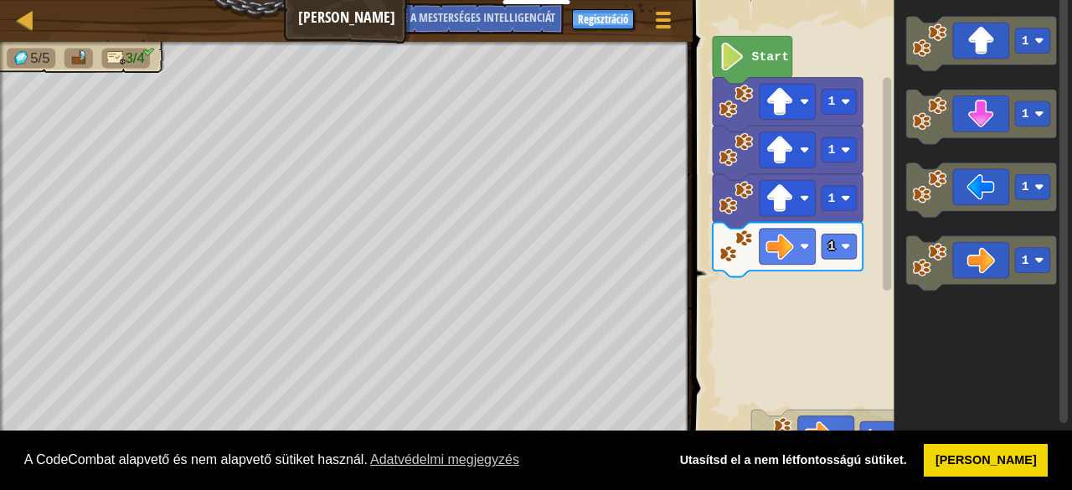
click at [750, 313] on div "1 1 Start 1 1 1 1 1 1 1 1" at bounding box center [880, 217] width 384 height 451
click at [865, 263] on div "1 1 Start 1 1 1 1 1 1 1 1" at bounding box center [880, 217] width 384 height 451
click at [827, 290] on div "1 1 Start 1 1 1 1 1 1 1 1" at bounding box center [880, 217] width 384 height 451
click at [817, 285] on div "1 1 Start 1 1 1 1 1 1 1 1" at bounding box center [880, 217] width 384 height 451
click at [797, 321] on div "1 1 Start 1 1 1 1 1 1 1 1" at bounding box center [880, 217] width 384 height 451
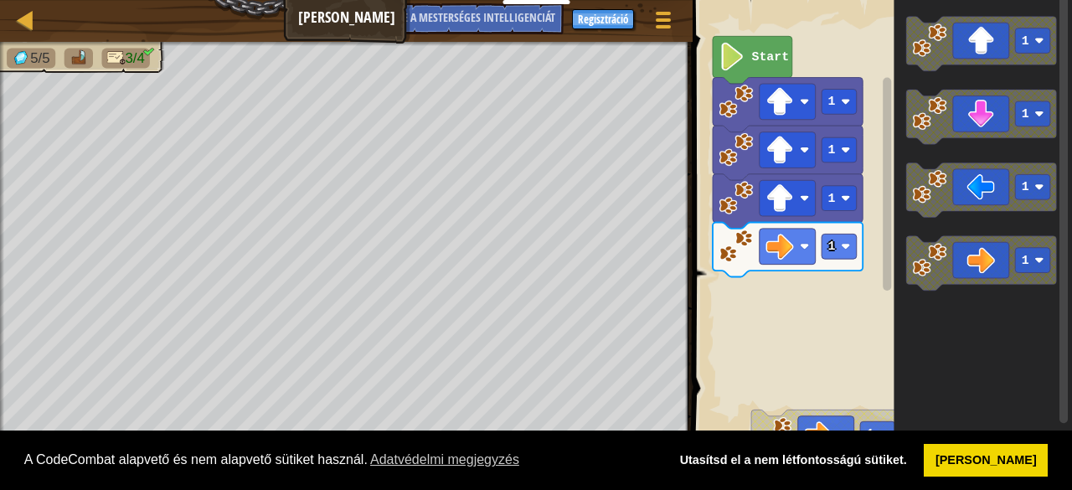
click at [778, 333] on div "1 1 Start 1 1 1 1 1 1 1 1" at bounding box center [880, 217] width 384 height 451
click at [903, 288] on icon "Blockly munkaterület" at bounding box center [984, 217] width 178 height 451
click at [928, 281] on icon "Blockly munkaterület" at bounding box center [981, 263] width 150 height 54
click at [939, 306] on icon "1 1 1 1" at bounding box center [984, 217] width 178 height 451
click at [930, 272] on image "Blockly munkaterület" at bounding box center [930, 260] width 34 height 34
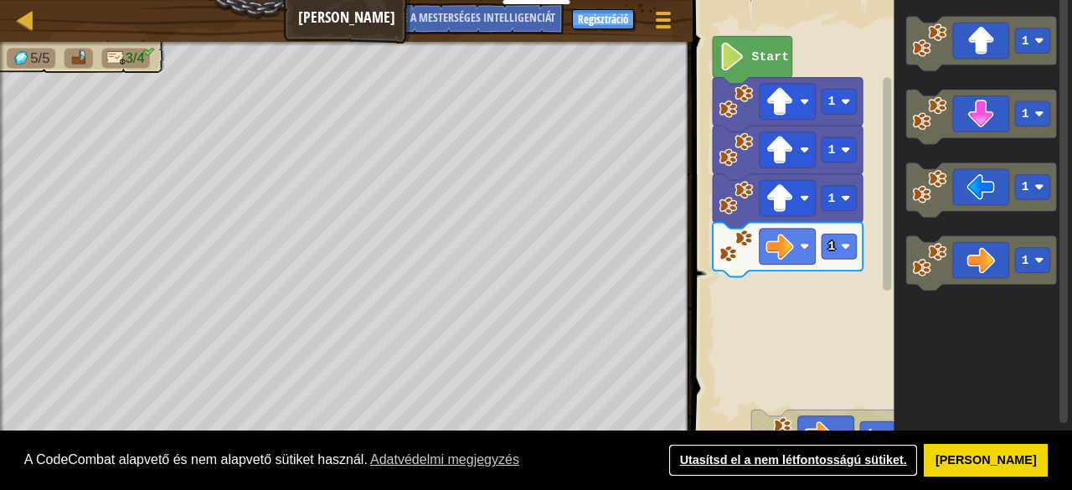
drag, startPoint x: 710, startPoint y: 472, endPoint x: 715, endPoint y: 463, distance: 9.8
click at [710, 471] on link "Utasítsd el a nem létfontosságú sütiket." at bounding box center [793, 461] width 250 height 34
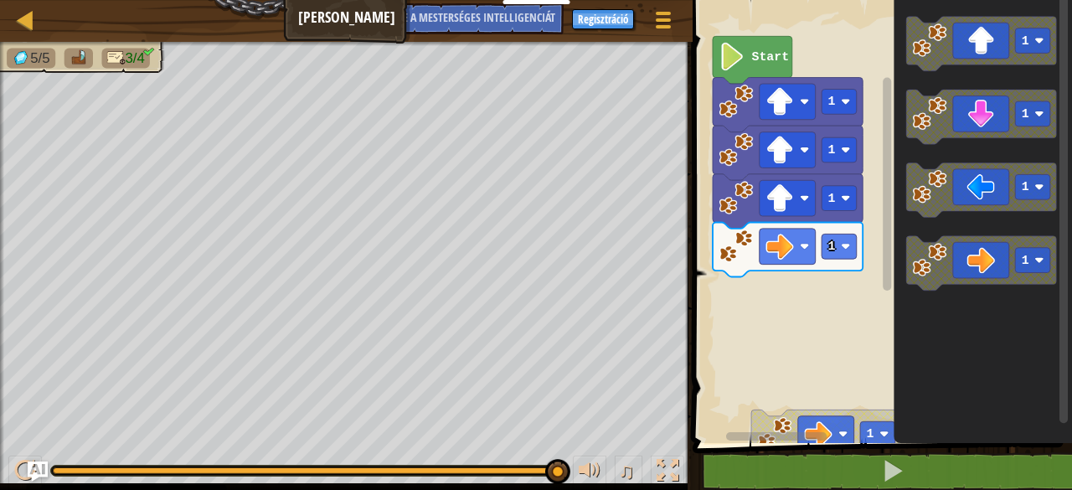
click at [913, 295] on icon "1 1 1 1" at bounding box center [984, 217] width 178 height 451
click at [928, 292] on icon "Blockly munkaterület" at bounding box center [984, 217] width 178 height 451
click at [915, 302] on icon "Blockly munkaterület" at bounding box center [984, 217] width 178 height 451
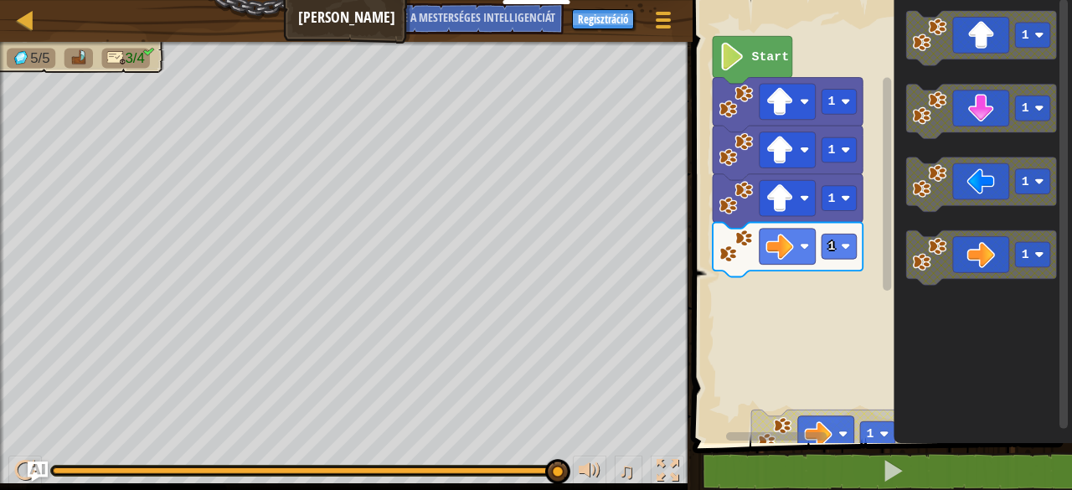
click at [812, 273] on div "1 1 1 1 Start 1 1 1 1 1 1 1 1" at bounding box center [880, 217] width 384 height 451
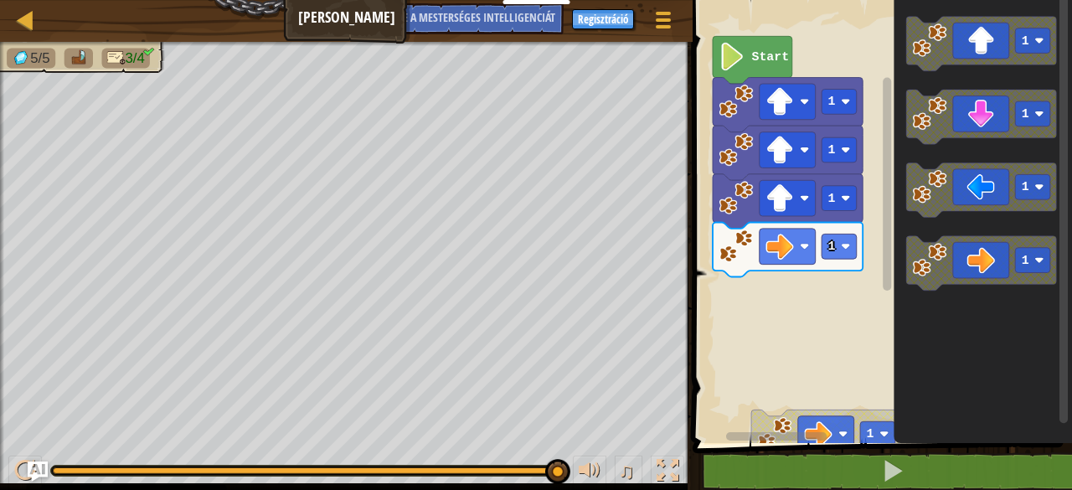
click at [693, 348] on div "1 1 1 1 Start 1 1 1 1 1 1 1 1" at bounding box center [880, 217] width 384 height 451
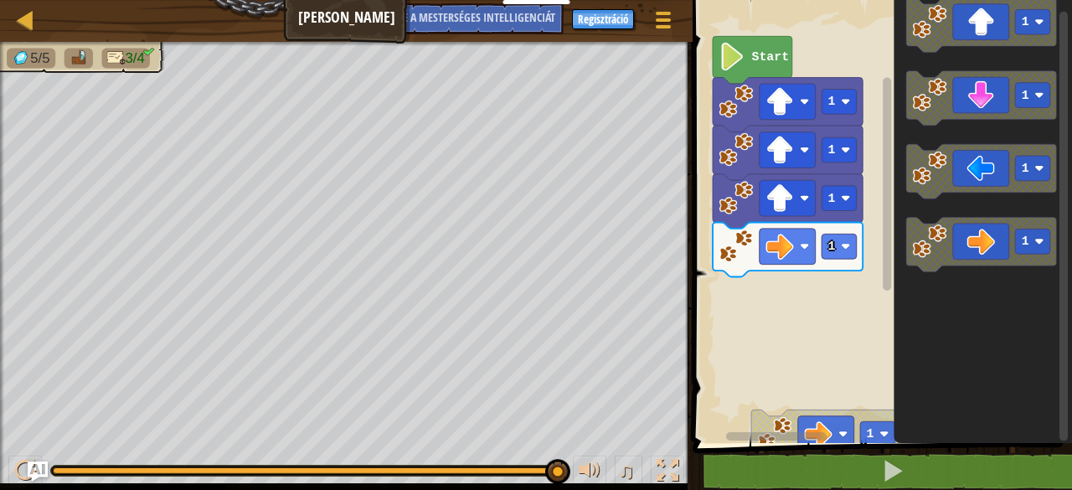
click at [821, 256] on div "1 1 1 1 Start 1 1 1 1 1 1 1 1" at bounding box center [880, 217] width 384 height 451
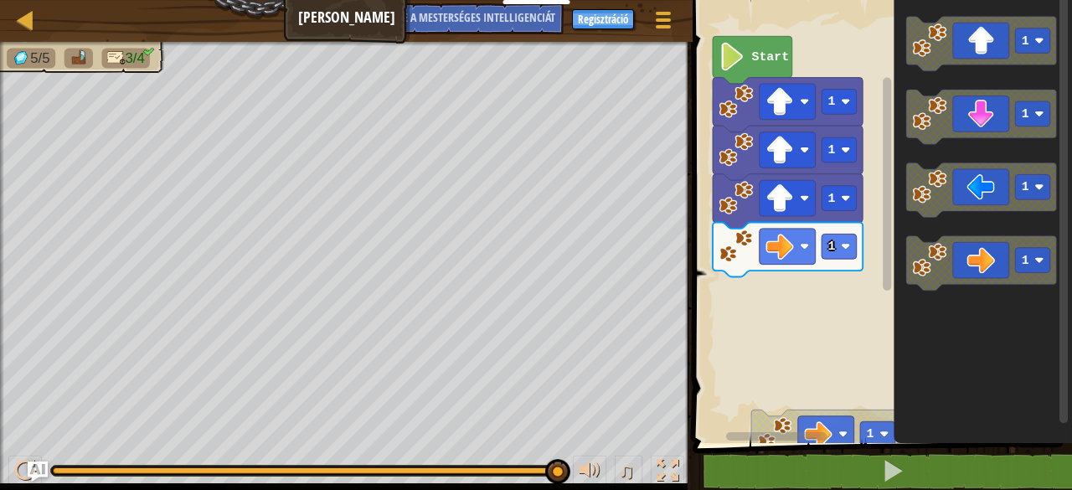
click at [848, 281] on div "1 1 1 1 Start 1 1 1 1 1 1 1 1" at bounding box center [880, 217] width 384 height 451
click at [854, 291] on div "1 1 1 1 Start 1 1 1 1 1 1 1 1" at bounding box center [880, 217] width 384 height 451
click at [786, 289] on div "1 1 1 1 Start 1 1 1 1 1 1 1 1" at bounding box center [880, 217] width 384 height 451
click at [769, 53] on text "Start" at bounding box center [771, 56] width 38 height 13
click at [774, 63] on text "Start" at bounding box center [771, 56] width 38 height 13
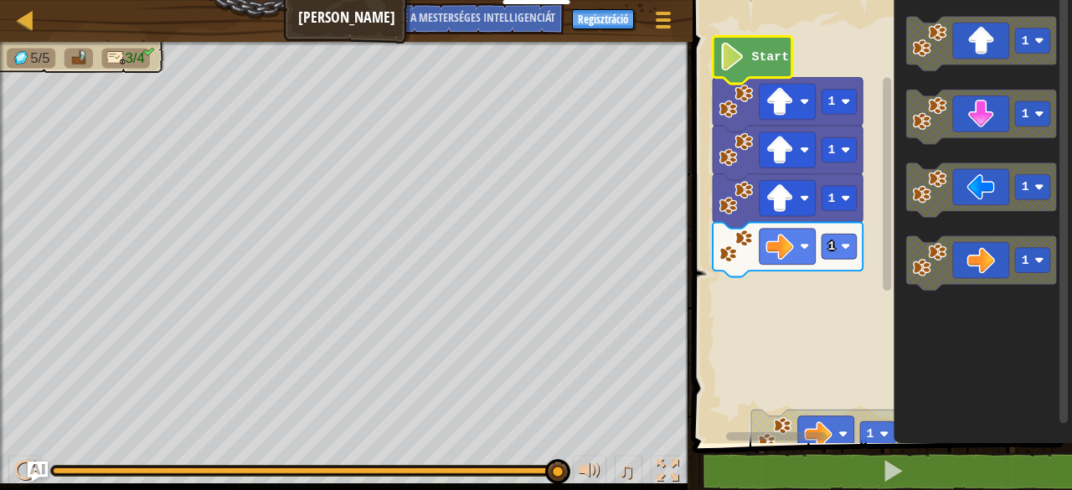
click at [774, 63] on text "Start" at bounding box center [771, 56] width 38 height 13
click at [752, 59] on text "Start" at bounding box center [771, 56] width 38 height 13
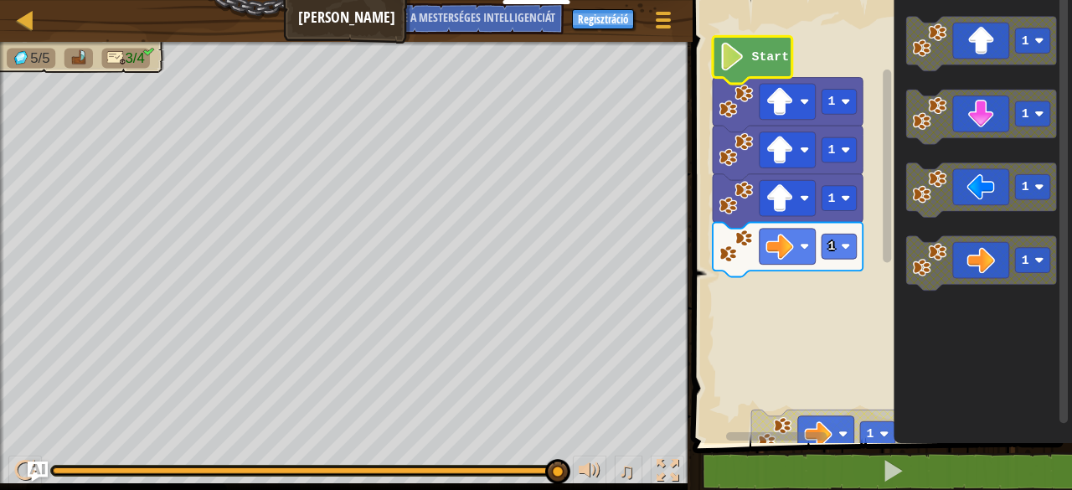
click at [752, 59] on text "Start" at bounding box center [771, 56] width 38 height 13
click at [804, 100] on image "Blockly munkaterület" at bounding box center [804, 101] width 9 height 9
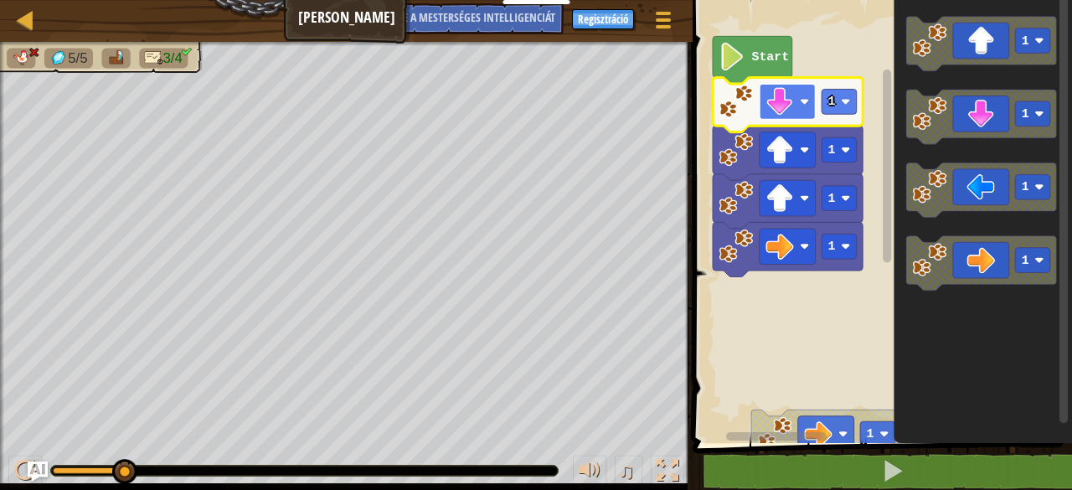
click at [804, 116] on rect "Blockly munkaterület" at bounding box center [788, 102] width 56 height 36
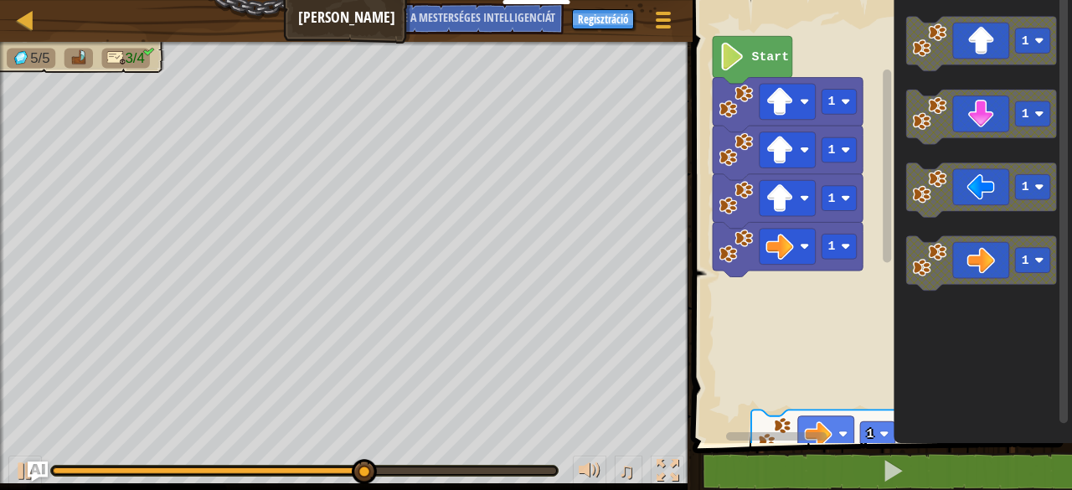
click at [821, 280] on div "1 1 1 1 Start 1 1 1 1 1 1 1 1" at bounding box center [880, 217] width 384 height 451
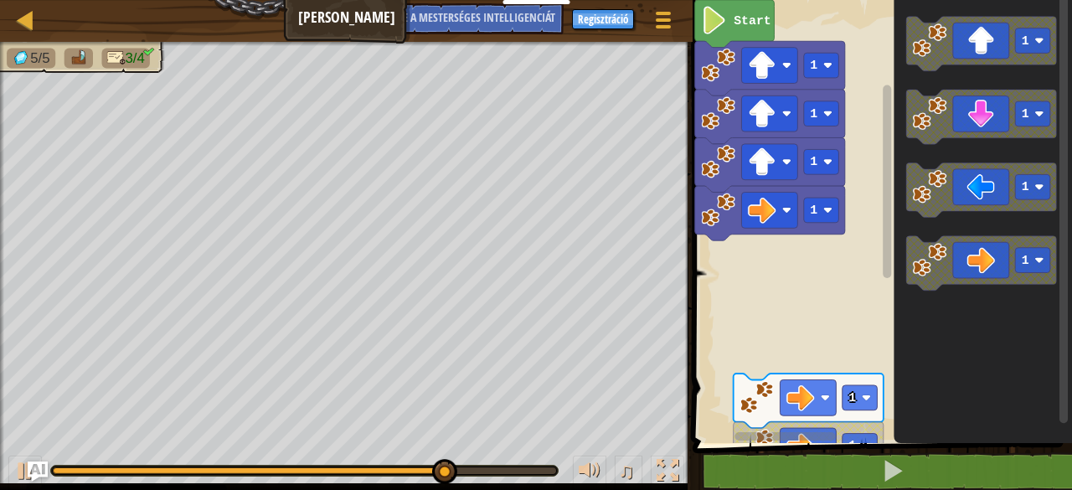
click at [822, 373] on rect "Blockly munkaterület" at bounding box center [880, 217] width 384 height 451
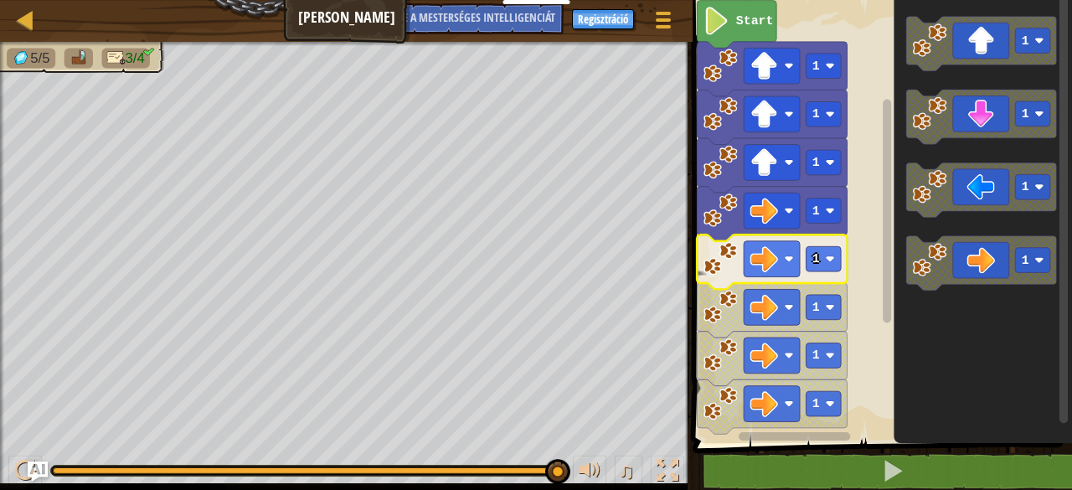
click at [863, 310] on rect "Blockly munkaterület" at bounding box center [880, 217] width 384 height 451
click at [813, 292] on icon "Blockly munkaterület" at bounding box center [773, 310] width 150 height 54
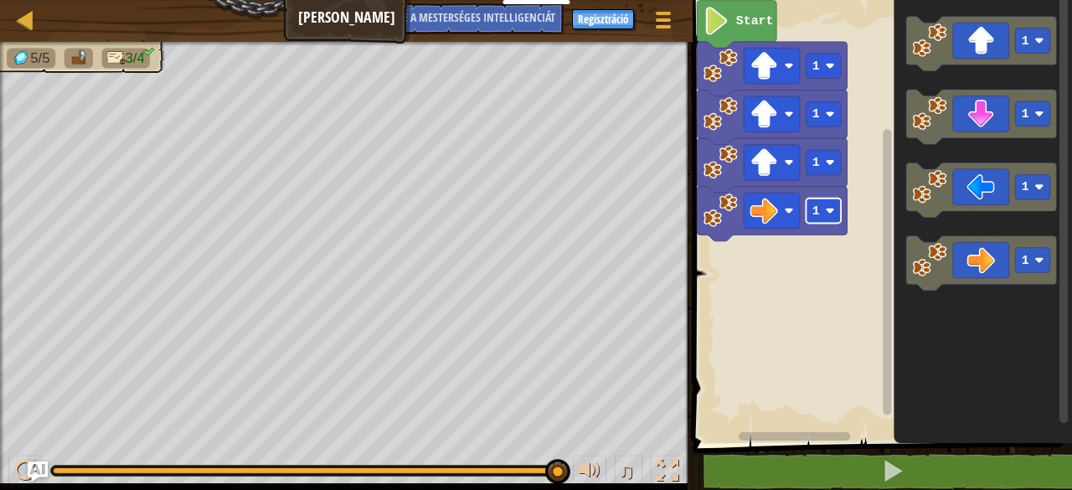
click at [836, 219] on rect "Blockly munkaterület" at bounding box center [824, 211] width 35 height 25
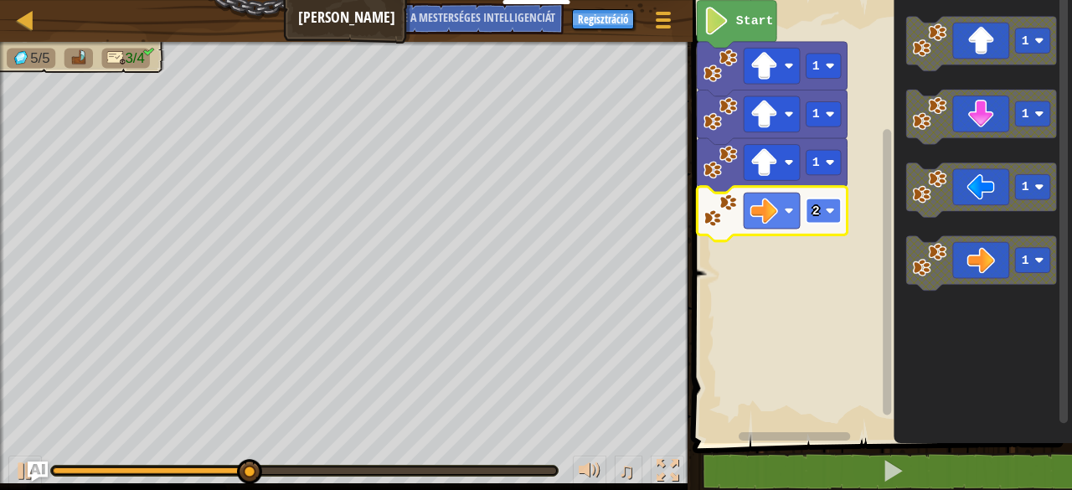
click at [833, 212] on image "Blockly munkaterület" at bounding box center [830, 210] width 9 height 9
click at [839, 220] on rect "Blockly munkaterület" at bounding box center [824, 211] width 35 height 25
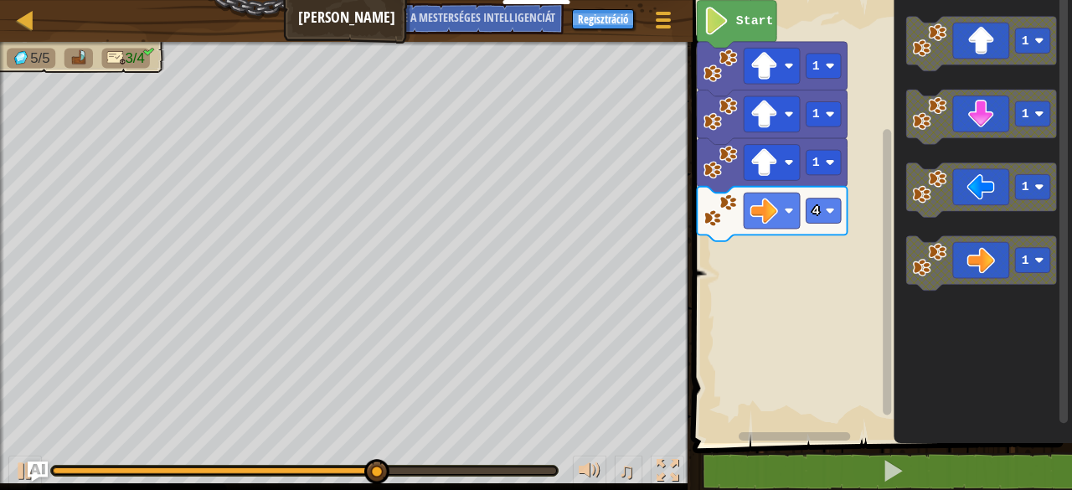
click at [797, 284] on div "Start 1 1 1 4 1 1 1 1" at bounding box center [880, 217] width 384 height 451
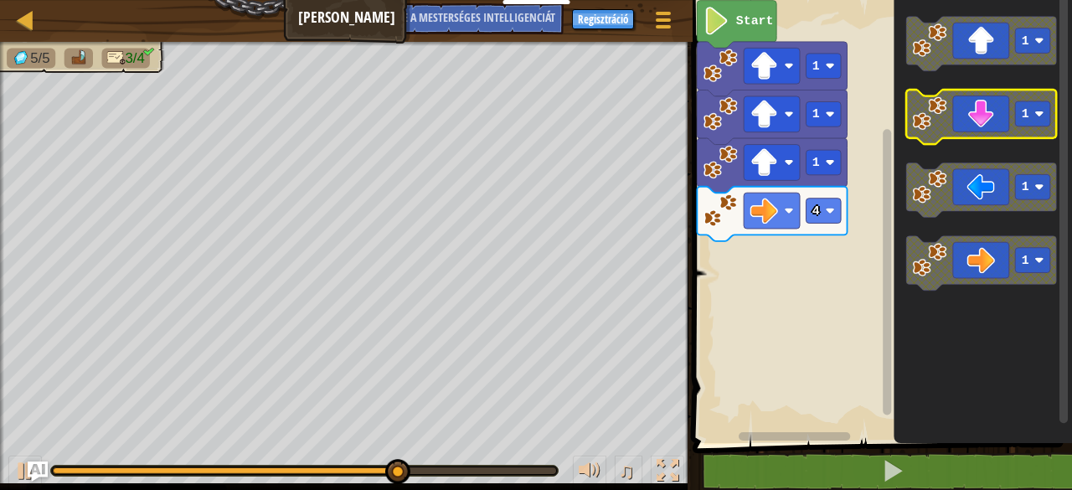
click at [980, 113] on icon "Blockly munkaterület" at bounding box center [981, 117] width 150 height 54
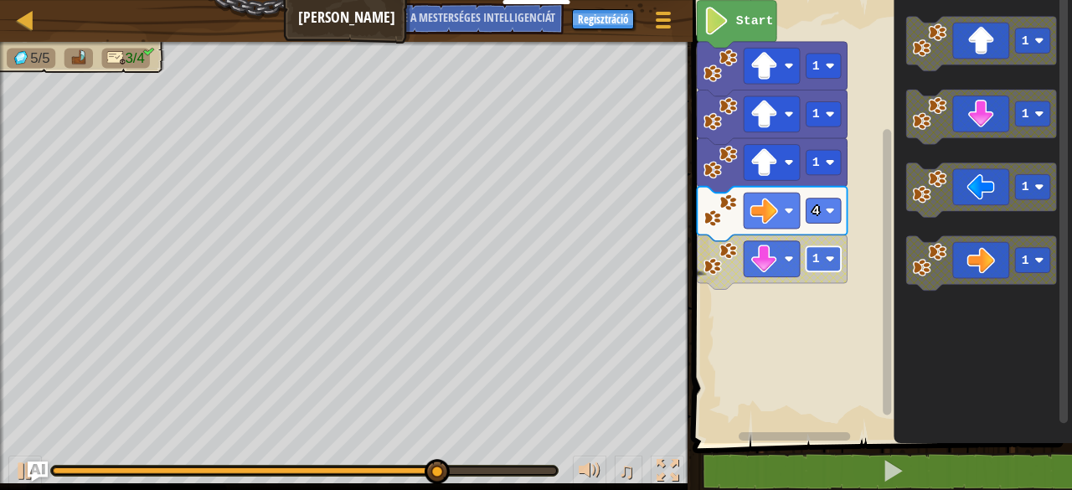
click at [830, 264] on rect "Blockly munkaterület" at bounding box center [824, 258] width 35 height 25
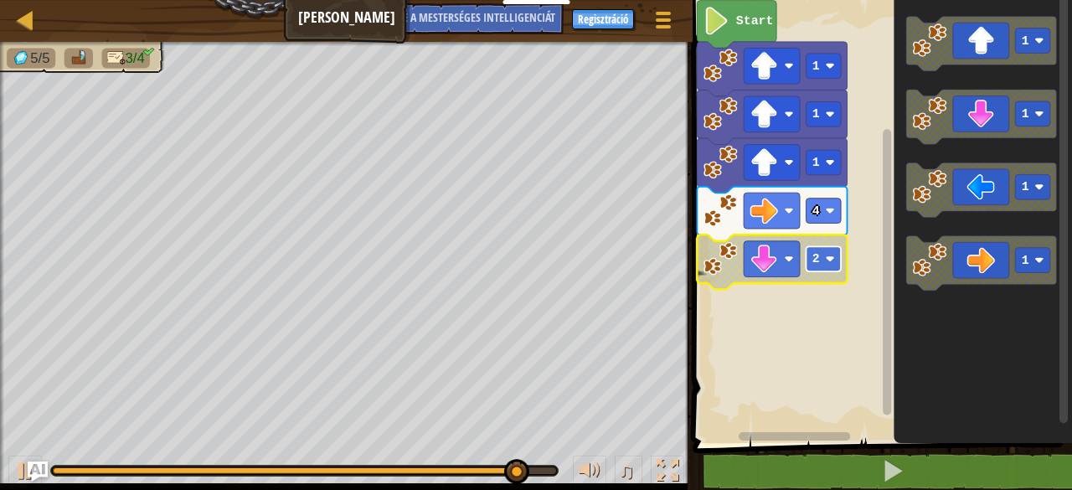
click at [823, 269] on rect "Blockly munkaterület" at bounding box center [824, 258] width 35 height 25
click at [885, 373] on rect "Blockly munkaterület" at bounding box center [888, 272] width 8 height 286
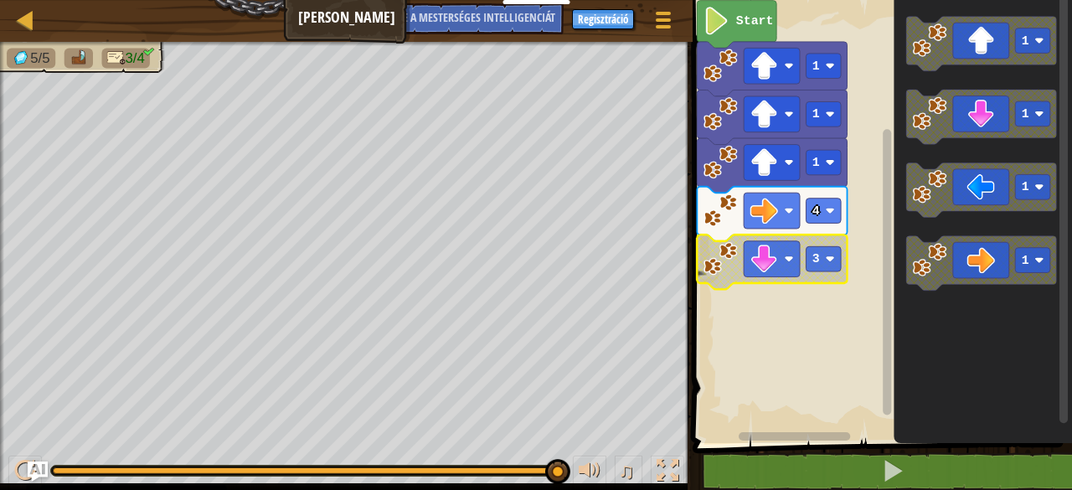
click at [741, 336] on rect "Blockly munkaterület" at bounding box center [880, 217] width 384 height 451
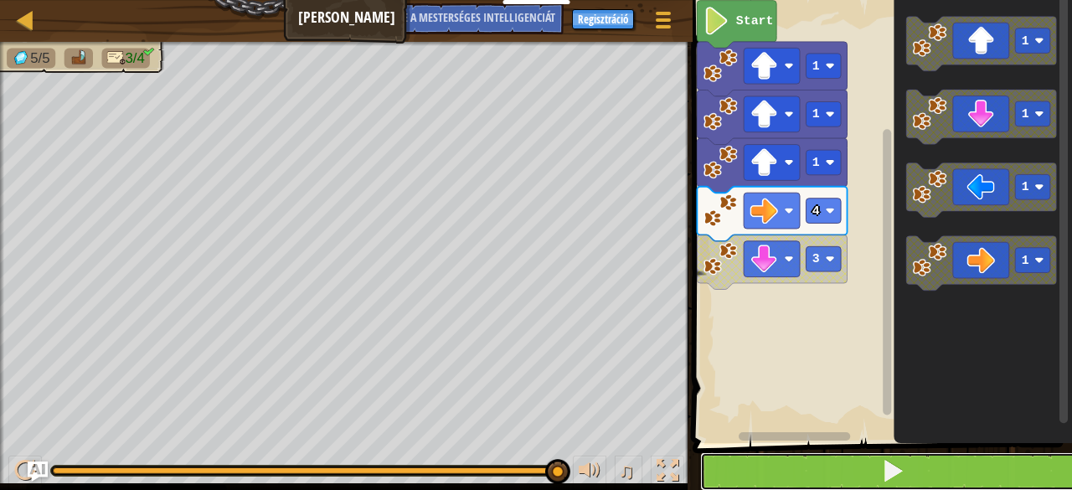
click at [817, 467] on button at bounding box center [892, 471] width 384 height 39
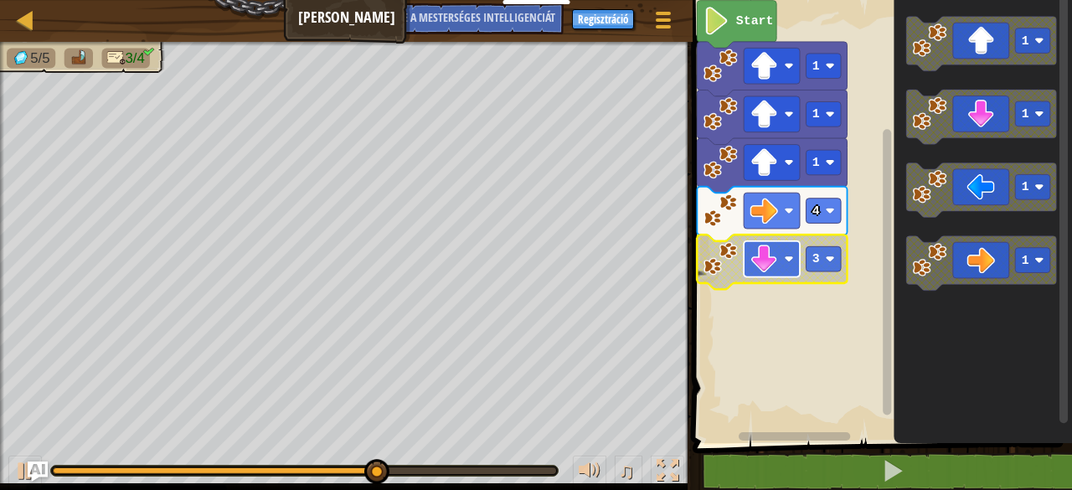
click at [789, 264] on rect "Blockly munkaterület" at bounding box center [772, 259] width 56 height 36
click at [777, 376] on rect "Blockly munkaterület" at bounding box center [880, 217] width 384 height 451
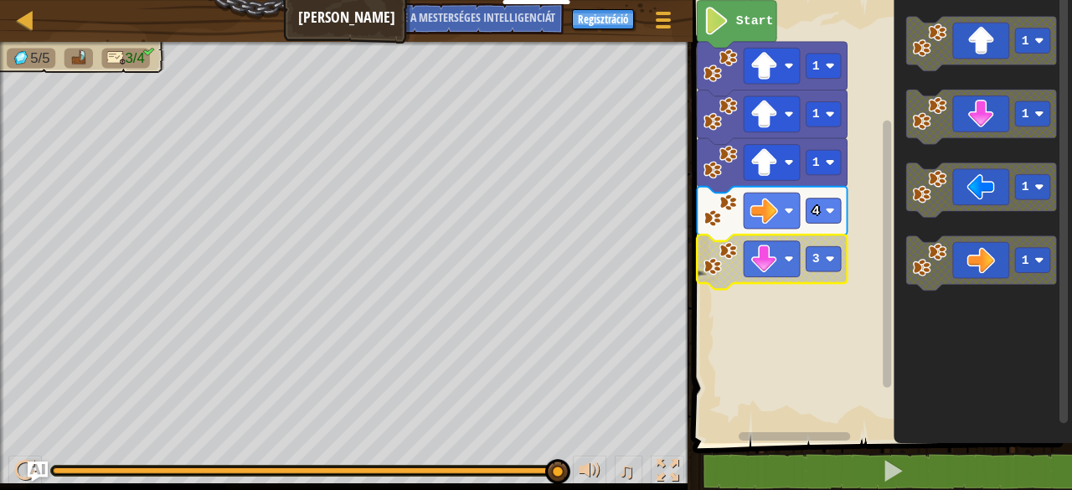
click at [745, 18] on text "Start" at bounding box center [755, 20] width 38 height 13
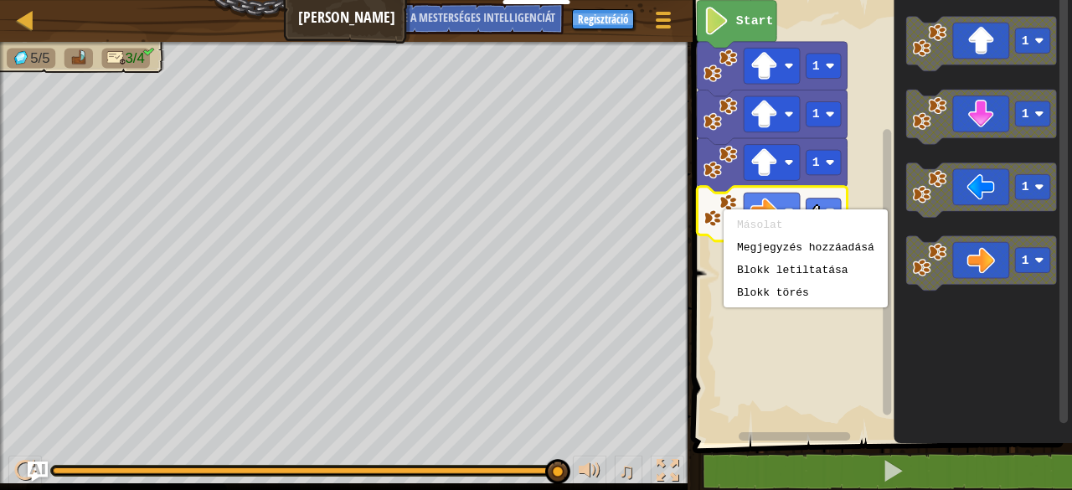
click at [710, 297] on rect "Blockly munkaterület" at bounding box center [880, 217] width 384 height 451
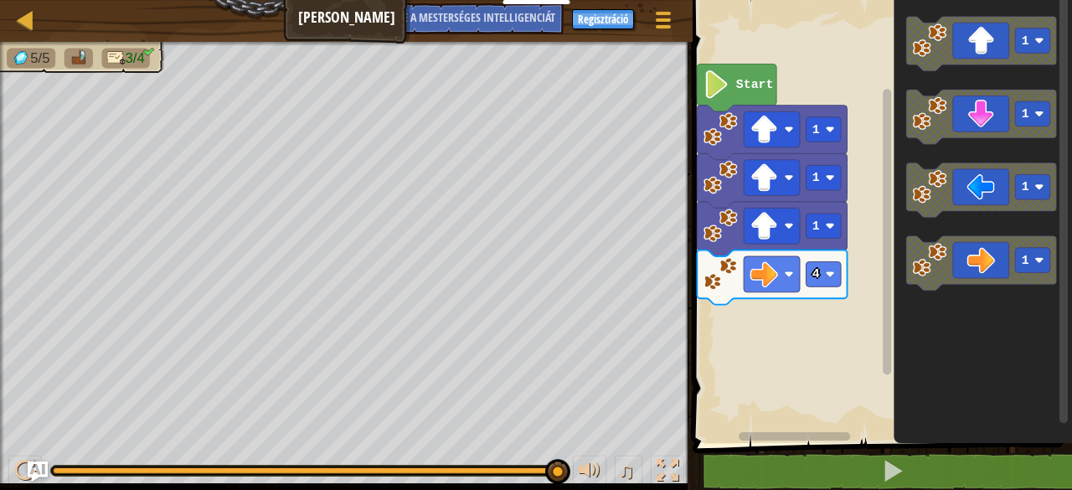
click at [885, 130] on rect "Blockly munkaterület" at bounding box center [888, 232] width 8 height 286
click at [739, 340] on div "Start 1 1 1 4 1 1 1 1" at bounding box center [880, 217] width 384 height 451
click at [943, 111] on image "Blockly munkaterület" at bounding box center [930, 113] width 34 height 34
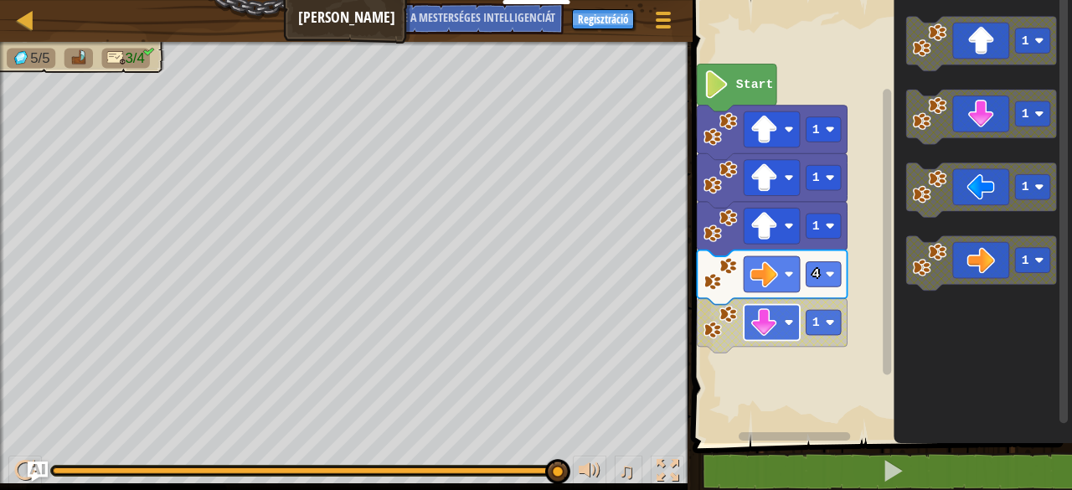
click at [792, 319] on image "Blockly munkaterület" at bounding box center [789, 321] width 9 height 9
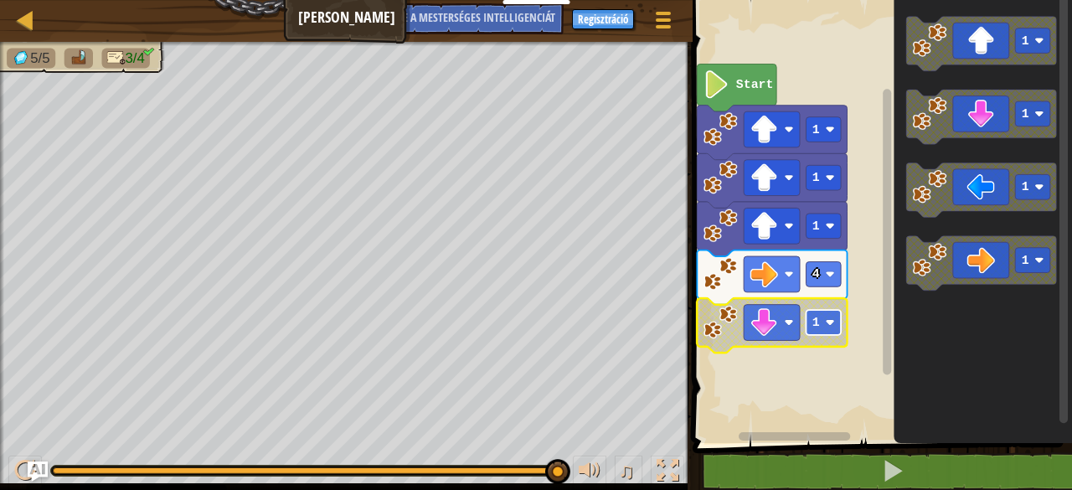
click at [828, 331] on rect "Blockly munkaterület" at bounding box center [824, 322] width 35 height 25
click at [746, 94] on icon "Blockly munkaterület" at bounding box center [738, 88] width 80 height 48
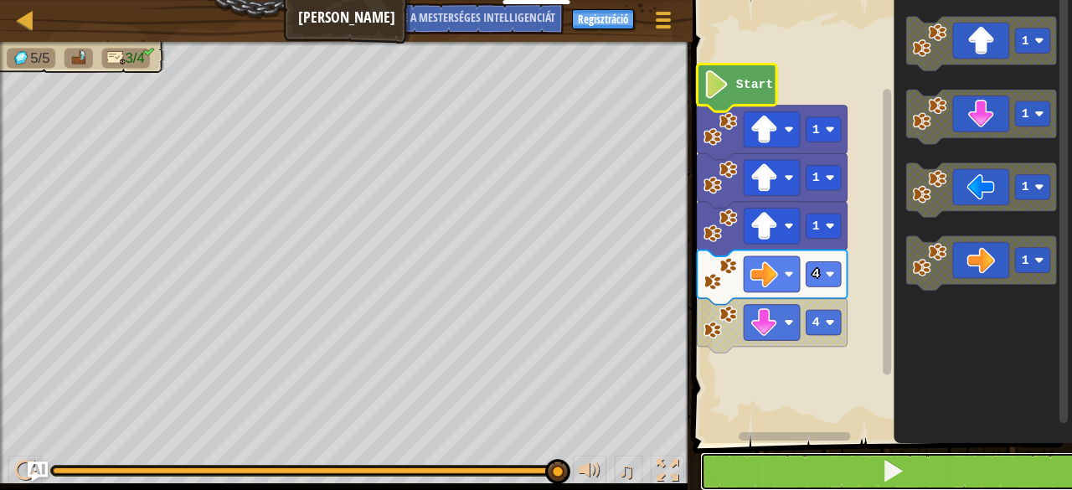
click at [800, 463] on button at bounding box center [892, 471] width 384 height 39
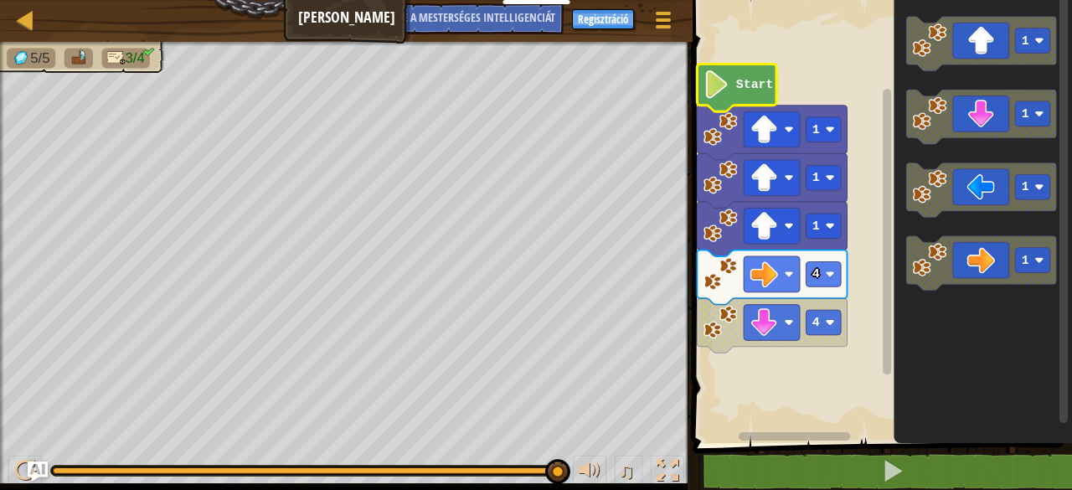
click at [788, 348] on rect "Blockly munkaterület" at bounding box center [880, 217] width 384 height 451
click at [656, 0] on html "Sütikre vonatkozó szabályzat A CodeCombat alapvető és nem alapvető sütiket hasz…" at bounding box center [536, 0] width 1072 height 0
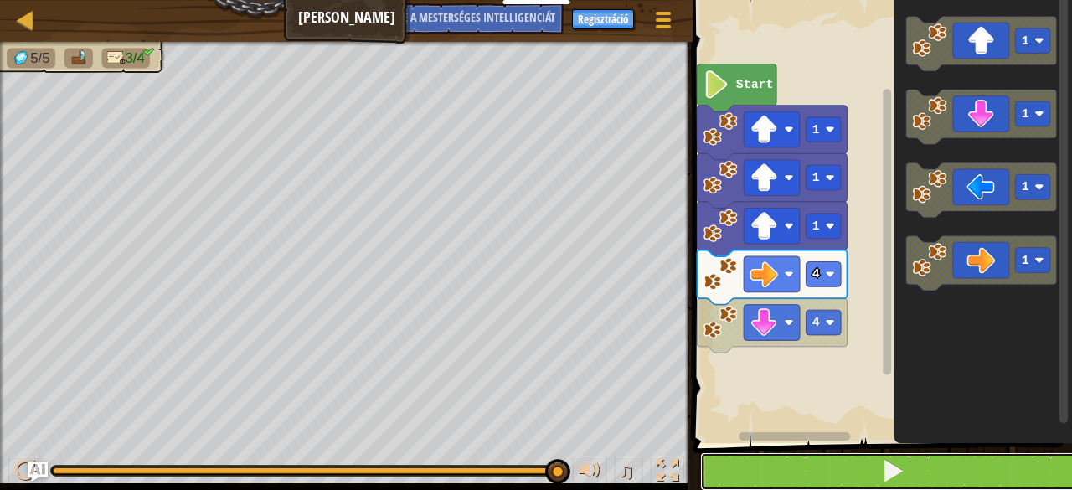
click at [804, 455] on button at bounding box center [892, 471] width 384 height 39
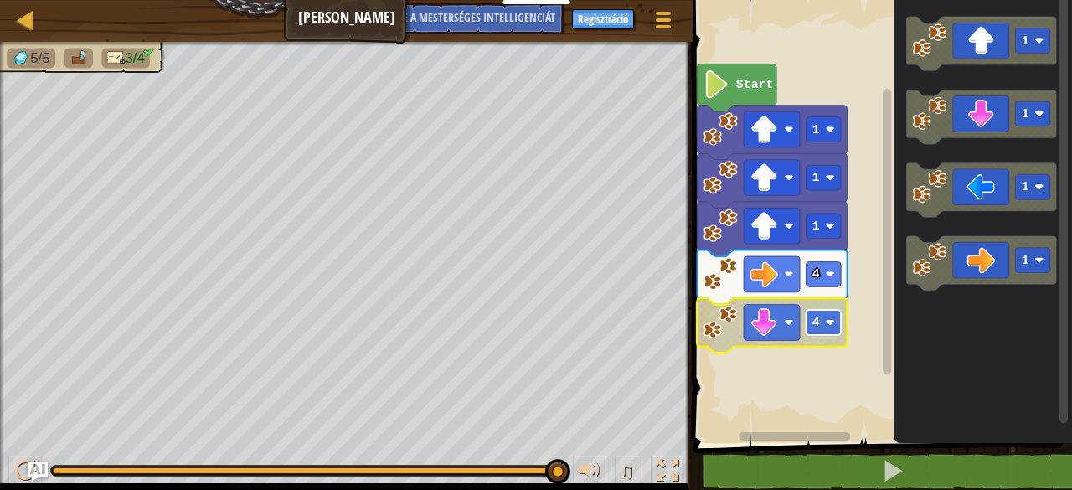
click at [828, 326] on image "Blockly munkaterület" at bounding box center [830, 321] width 9 height 9
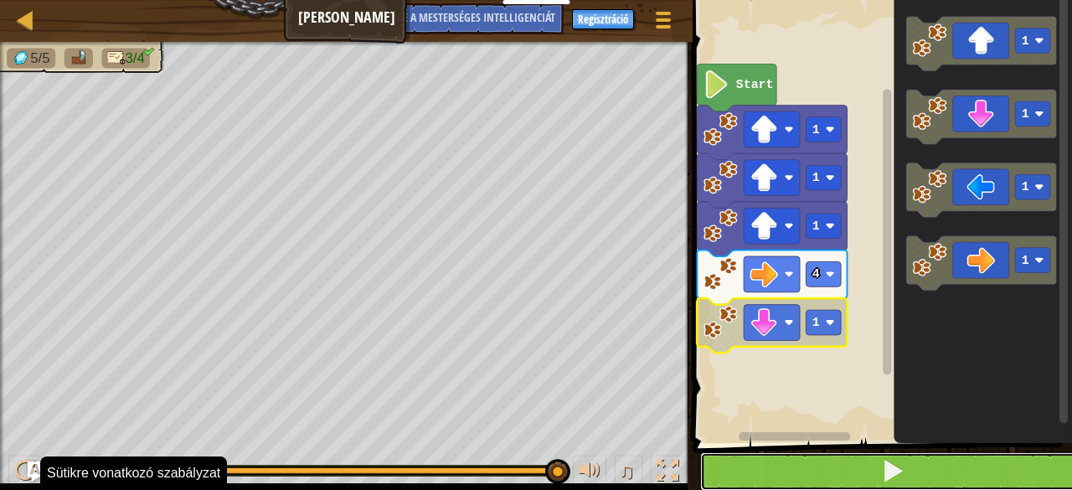
click at [879, 477] on button at bounding box center [892, 471] width 384 height 39
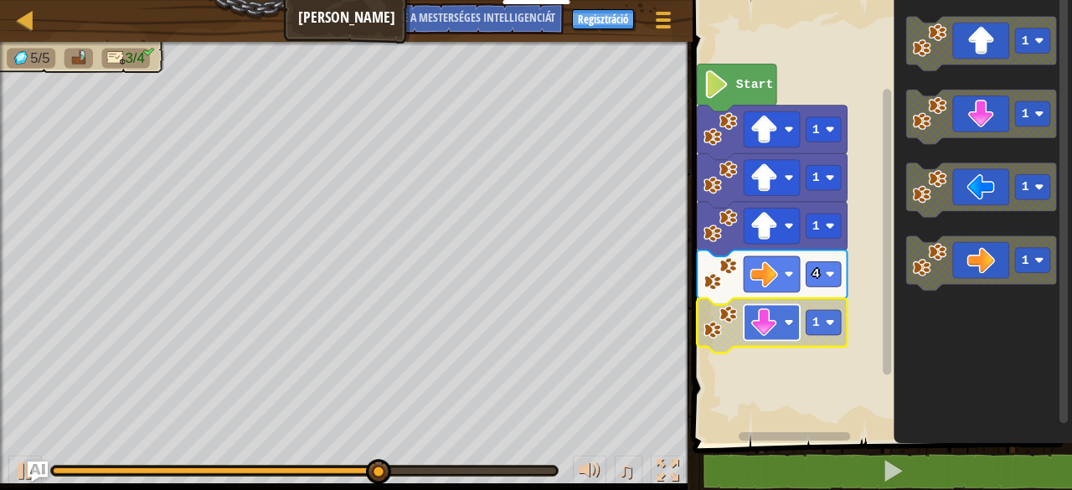
click at [794, 337] on rect "Blockly munkaterület" at bounding box center [772, 323] width 56 height 36
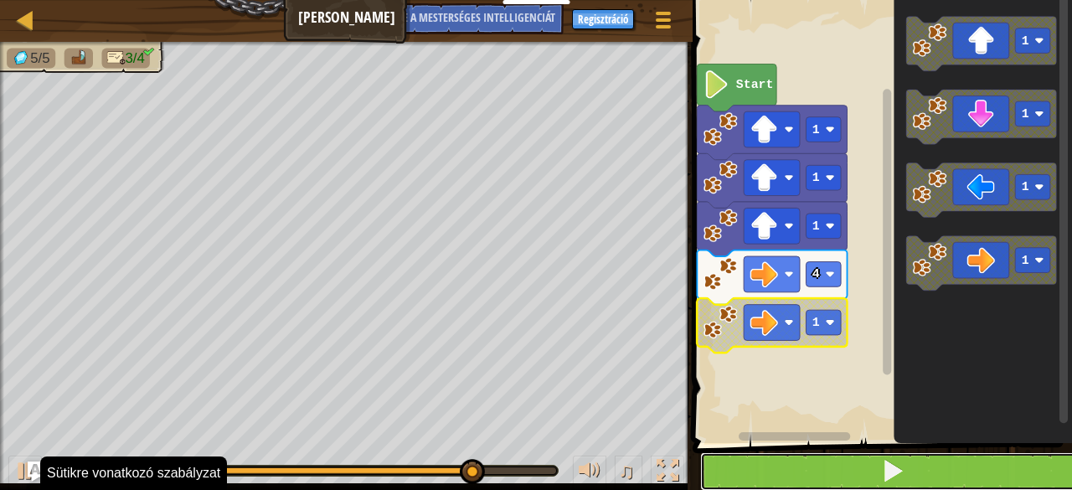
click at [859, 482] on button at bounding box center [892, 471] width 384 height 39
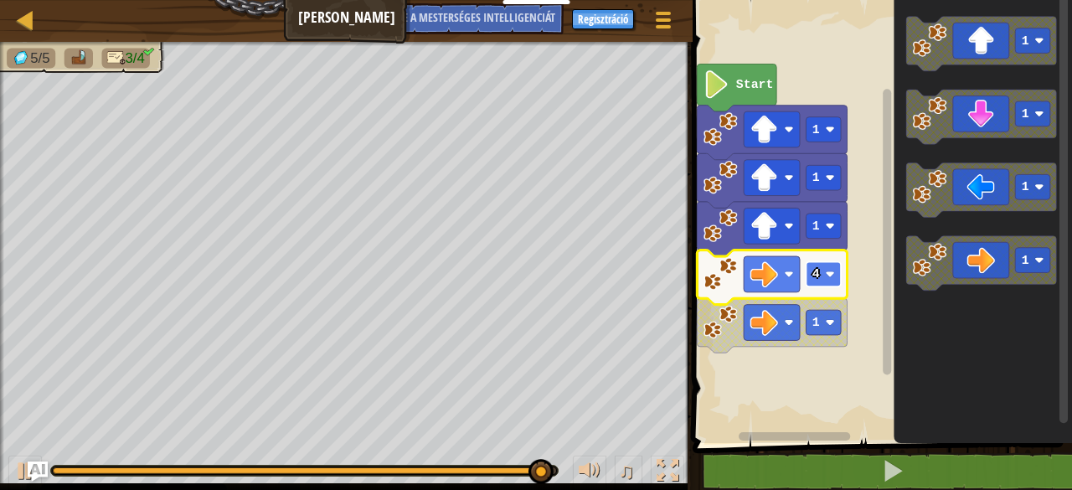
click at [833, 278] on image "Blockly munkaterület" at bounding box center [830, 274] width 9 height 9
